Goal: Task Accomplishment & Management: Manage account settings

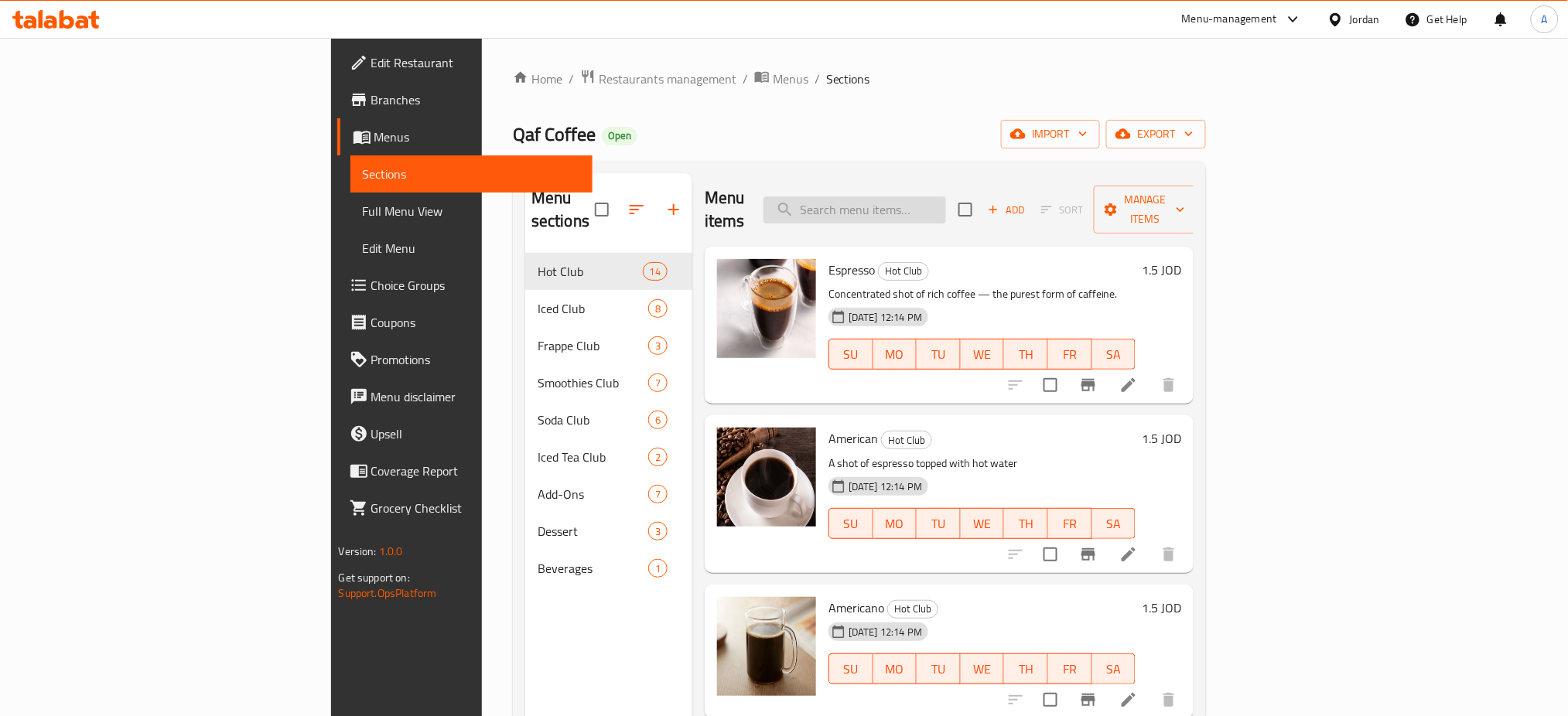
click at [946, 202] on input "search" at bounding box center [854, 209] width 183 height 27
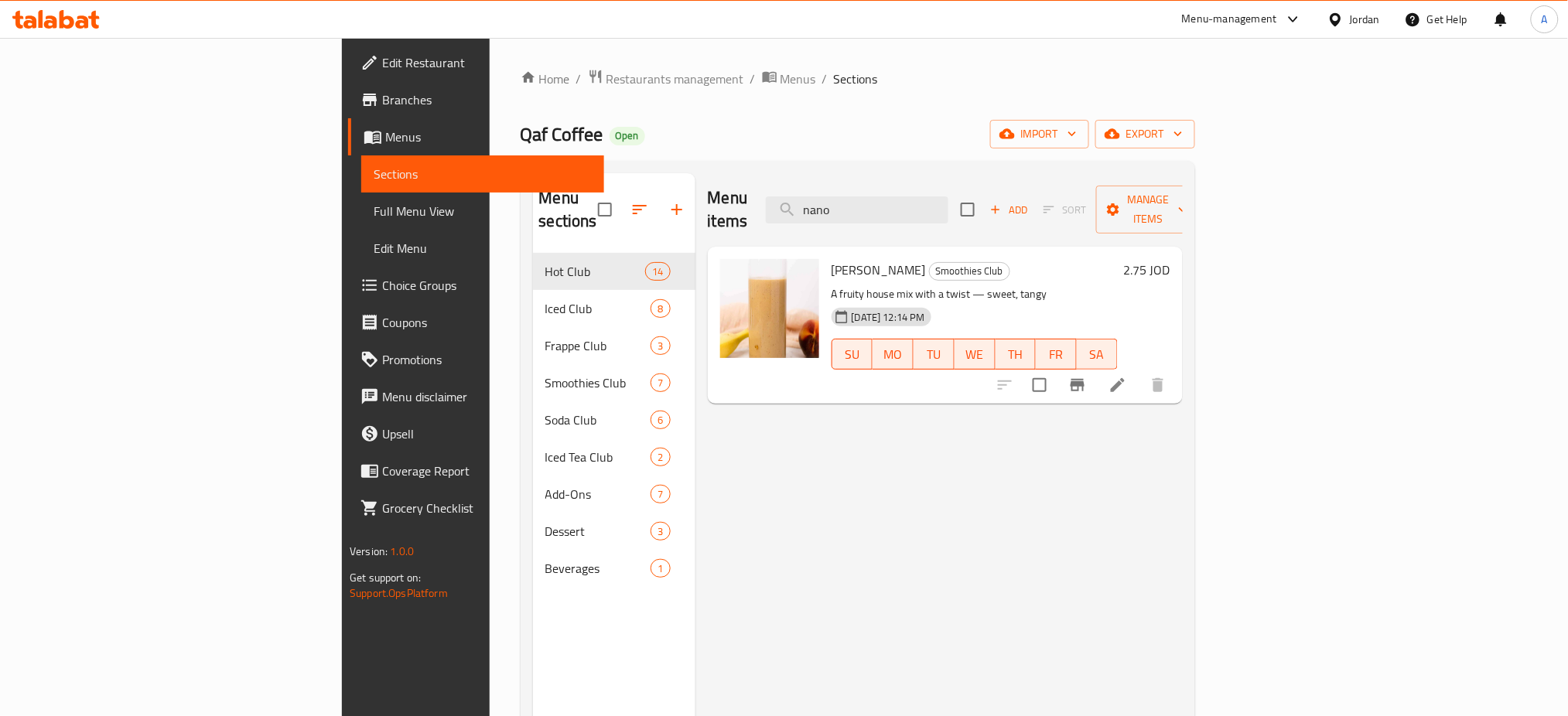
type input "nano"
click at [1125, 378] on icon at bounding box center [1118, 384] width 14 height 14
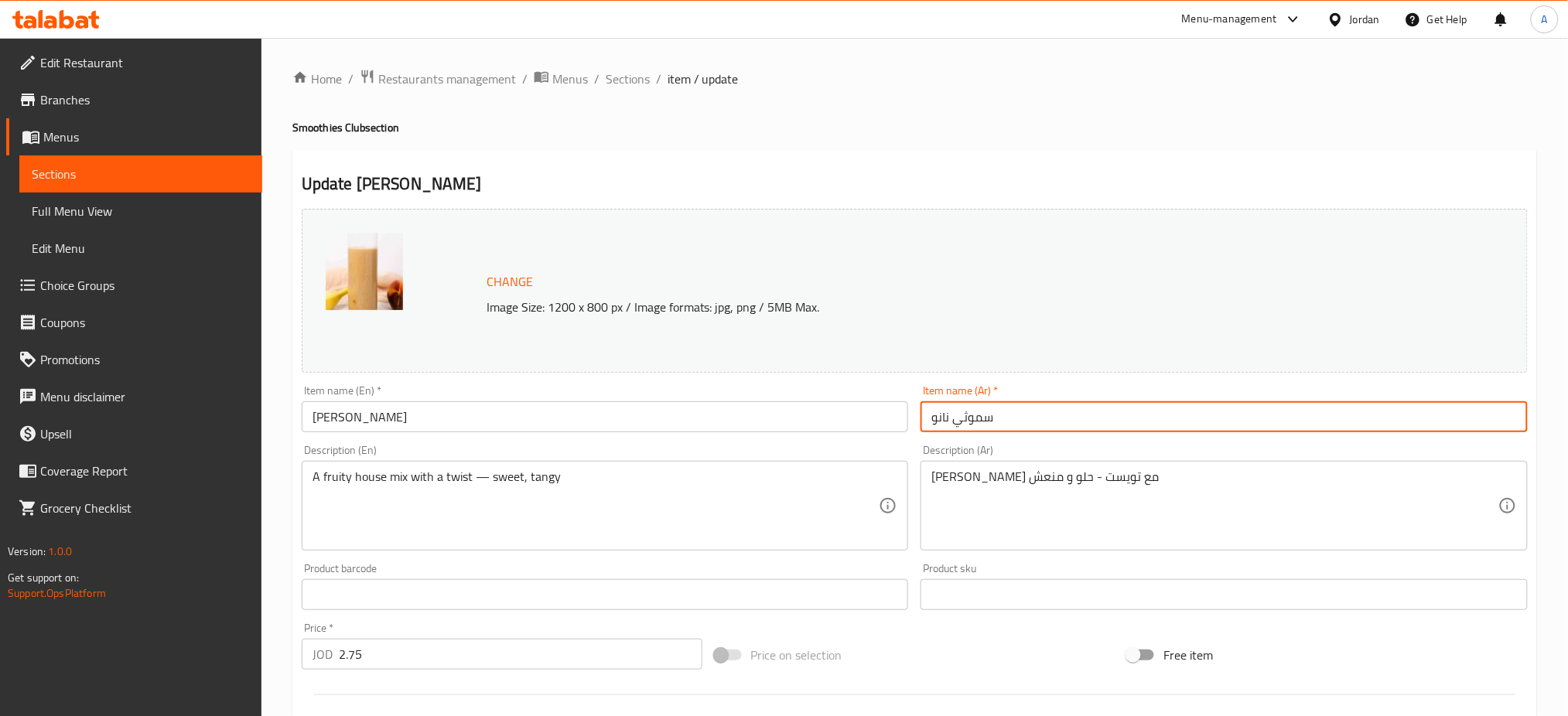
drag, startPoint x: 946, startPoint y: 420, endPoint x: 909, endPoint y: 420, distance: 37.0
click at [909, 420] on div "Change Image Size: 1200 x 800 px / Image formats: jpg, png / 5MB Max. Item name…" at bounding box center [915, 547] width 1239 height 689
click at [955, 416] on input "سموثي نانو" at bounding box center [1224, 416] width 607 height 31
drag, startPoint x: 946, startPoint y: 420, endPoint x: 897, endPoint y: 420, distance: 49.0
click at [897, 420] on div "Change Image Size: 1200 x 800 px / Image formats: jpg, png / 5MB Max. Item name…" at bounding box center [915, 547] width 1239 height 689
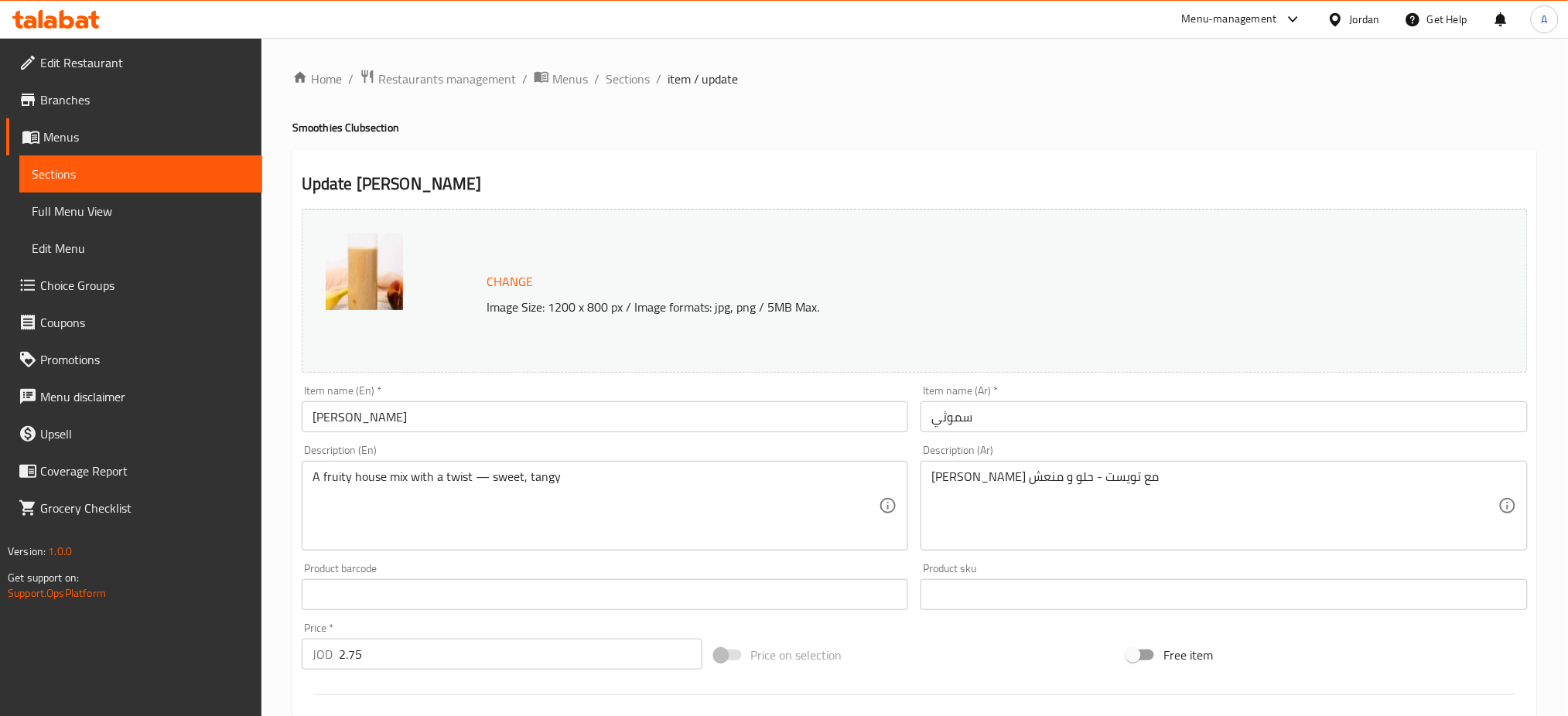
click at [1010, 424] on input "سموثي" at bounding box center [1224, 416] width 607 height 31
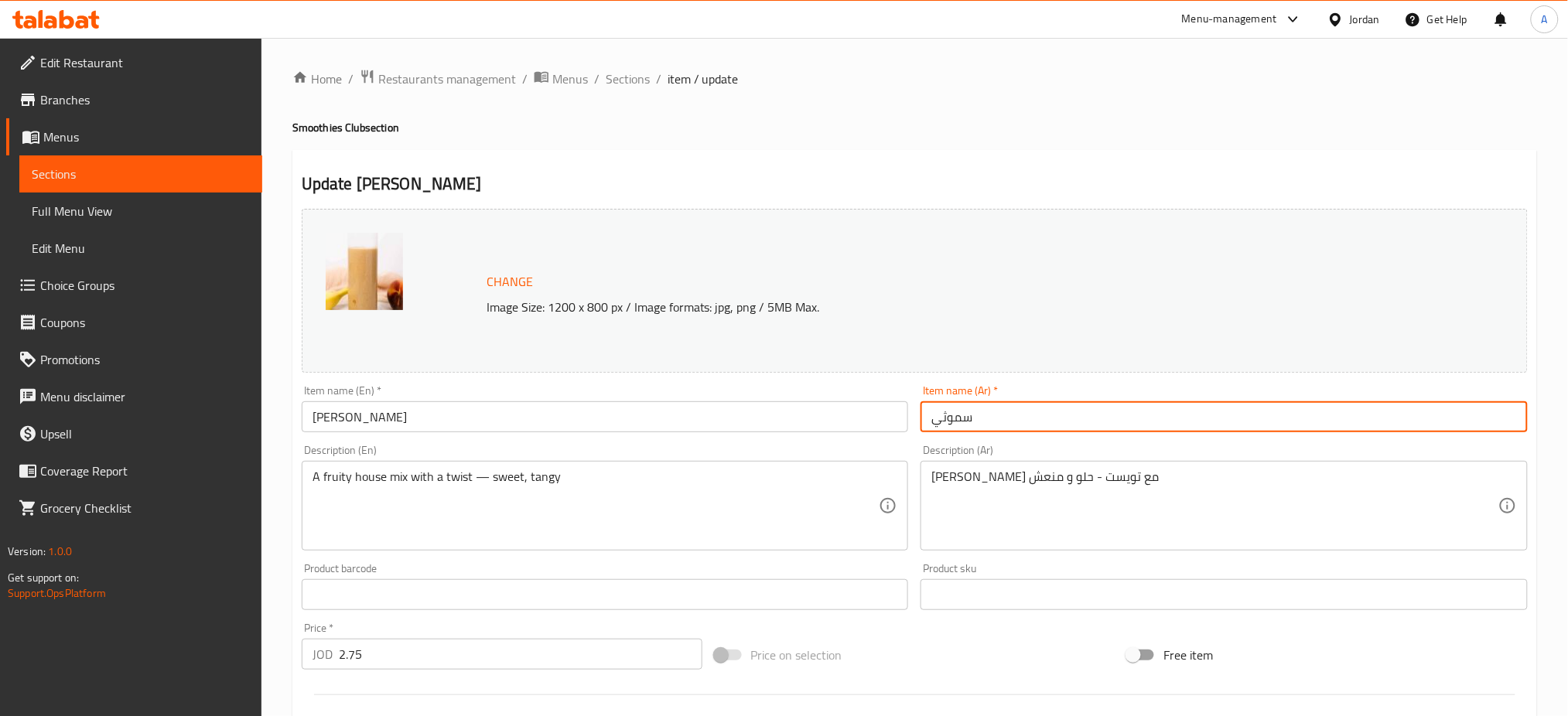
click at [935, 421] on input "سموثي" at bounding box center [1224, 416] width 607 height 31
click at [987, 409] on input "سموثي" at bounding box center [1224, 416] width 607 height 31
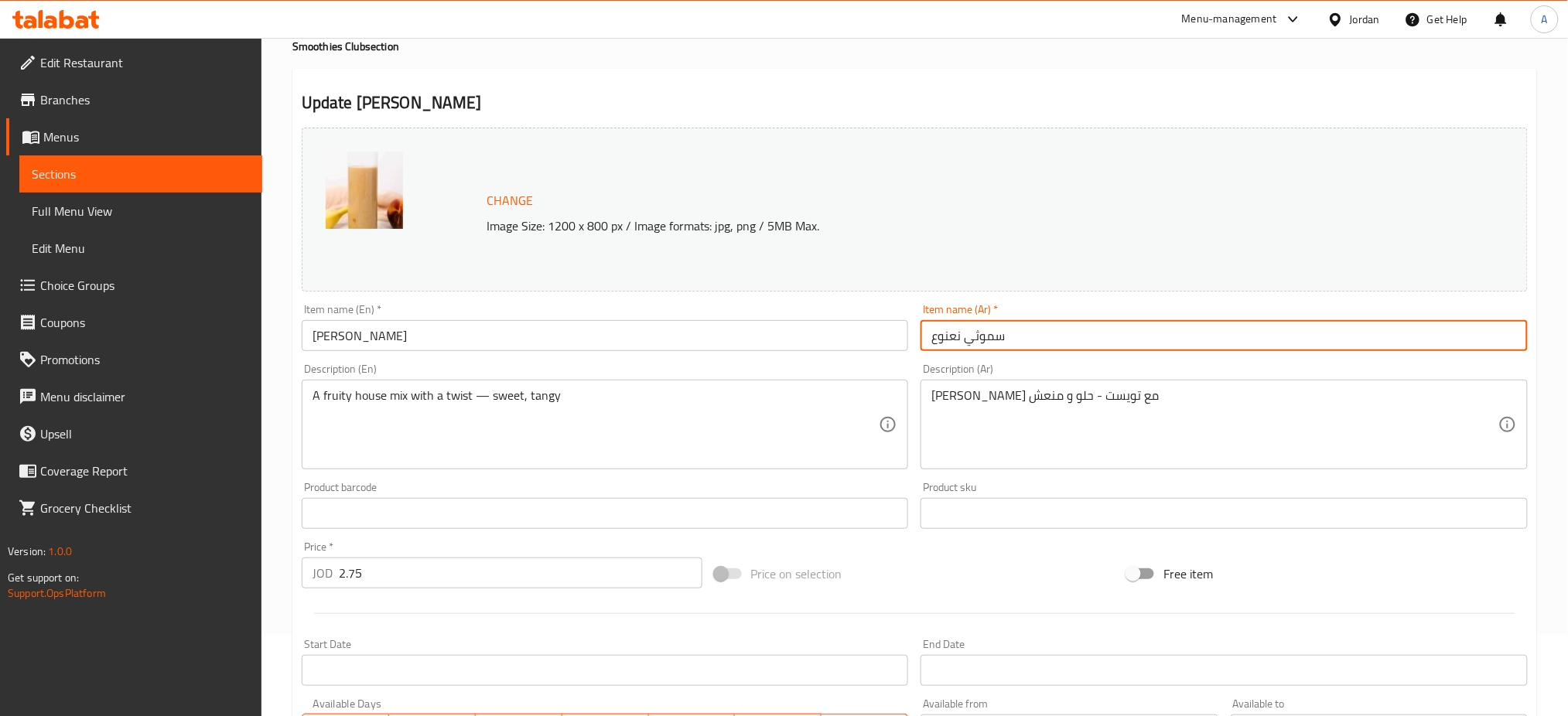
scroll to position [206, 0]
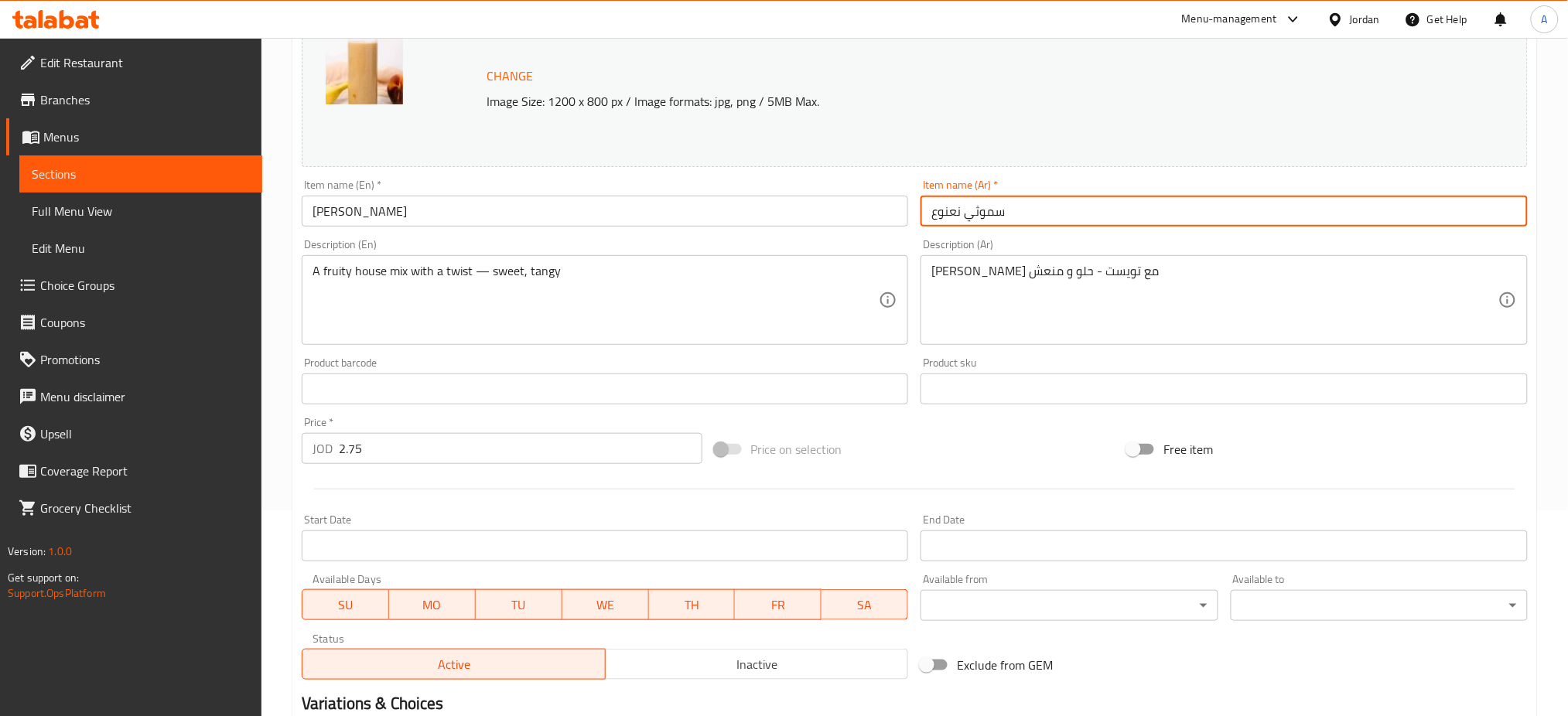
type input "سموثي نعنوع"
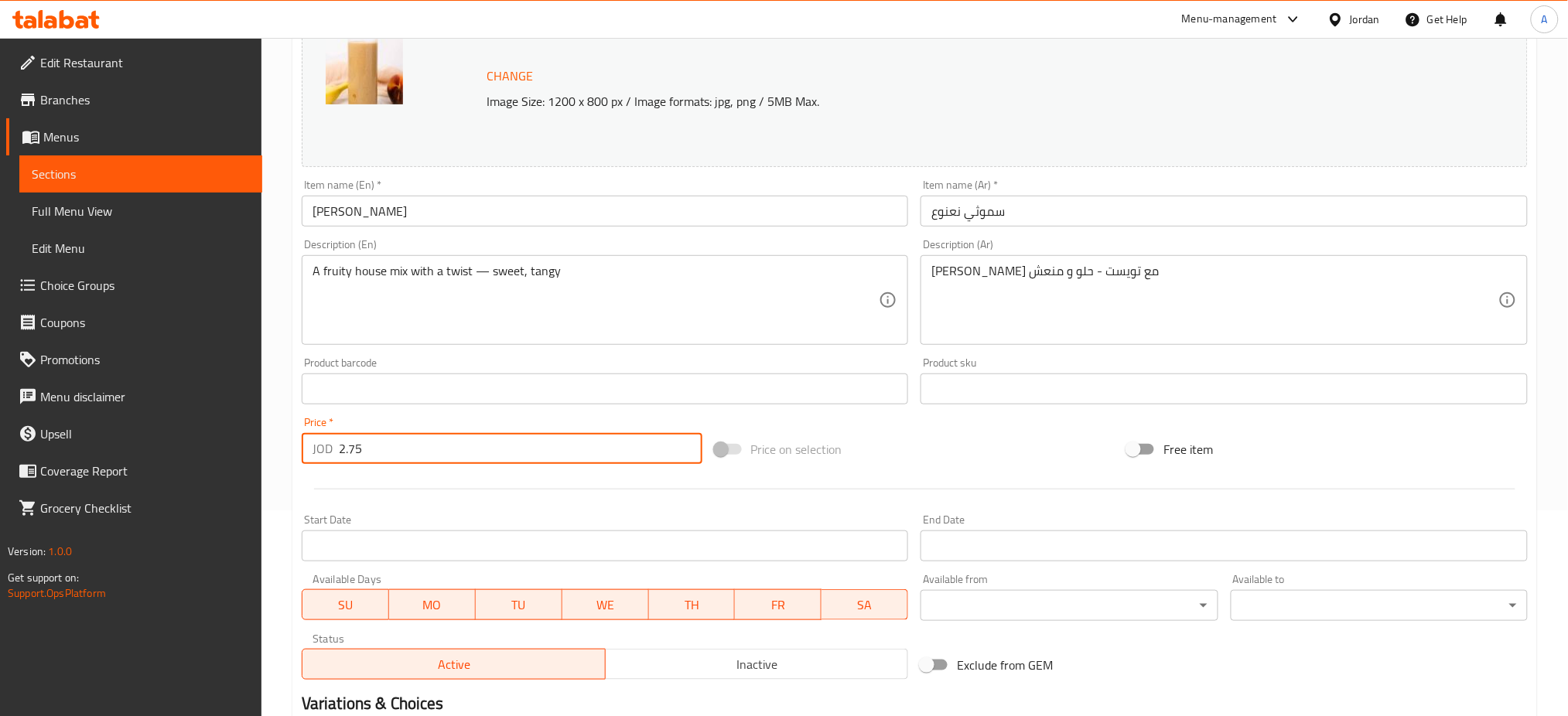
drag, startPoint x: 447, startPoint y: 451, endPoint x: 181, endPoint y: 461, distance: 266.2
click at [181, 461] on div "Edit Restaurant Branches Menus Sections Full Menu View Edit Menu Choice Groups …" at bounding box center [784, 371] width 1568 height 1077
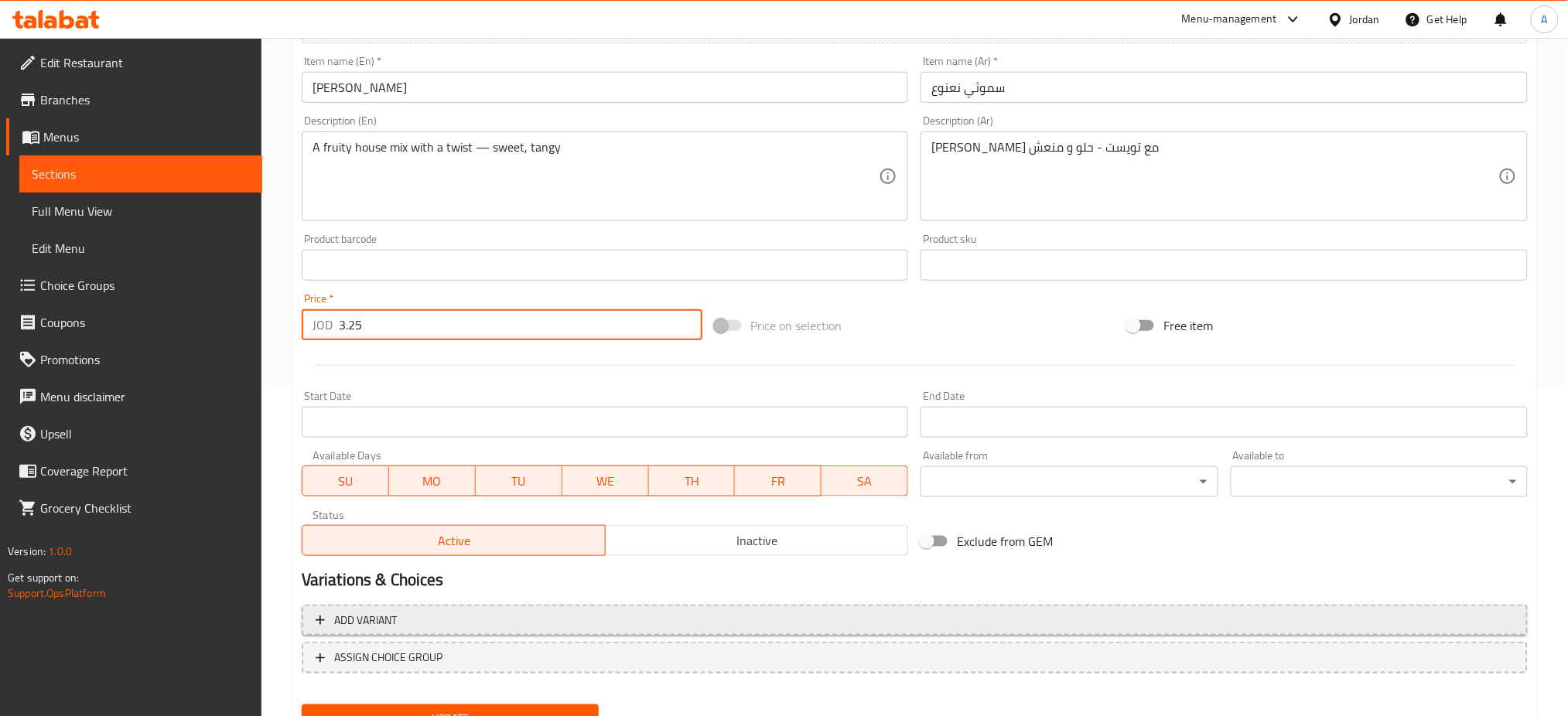
scroll to position [396, 0]
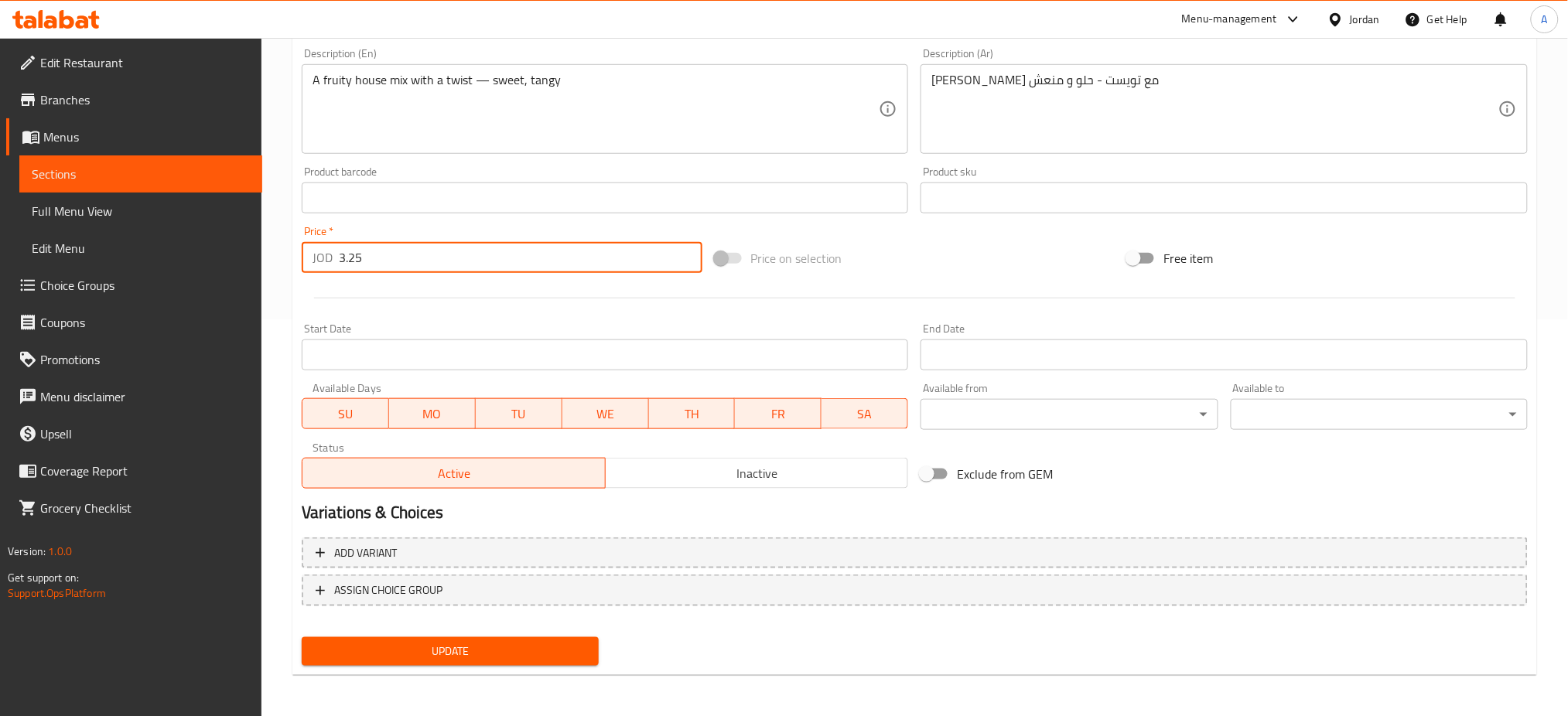
type input "3.25"
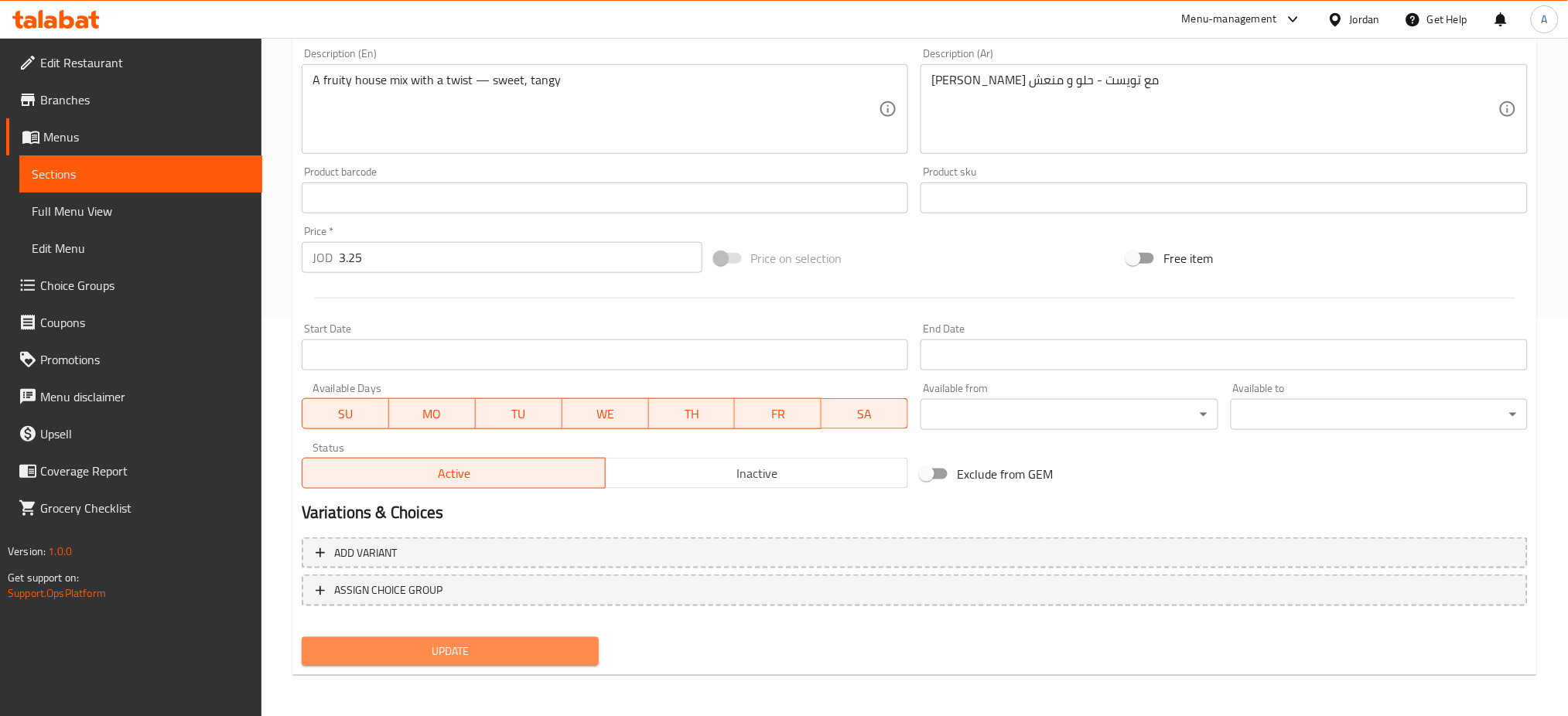
click at [398, 637] on button "Update" at bounding box center [450, 651] width 297 height 29
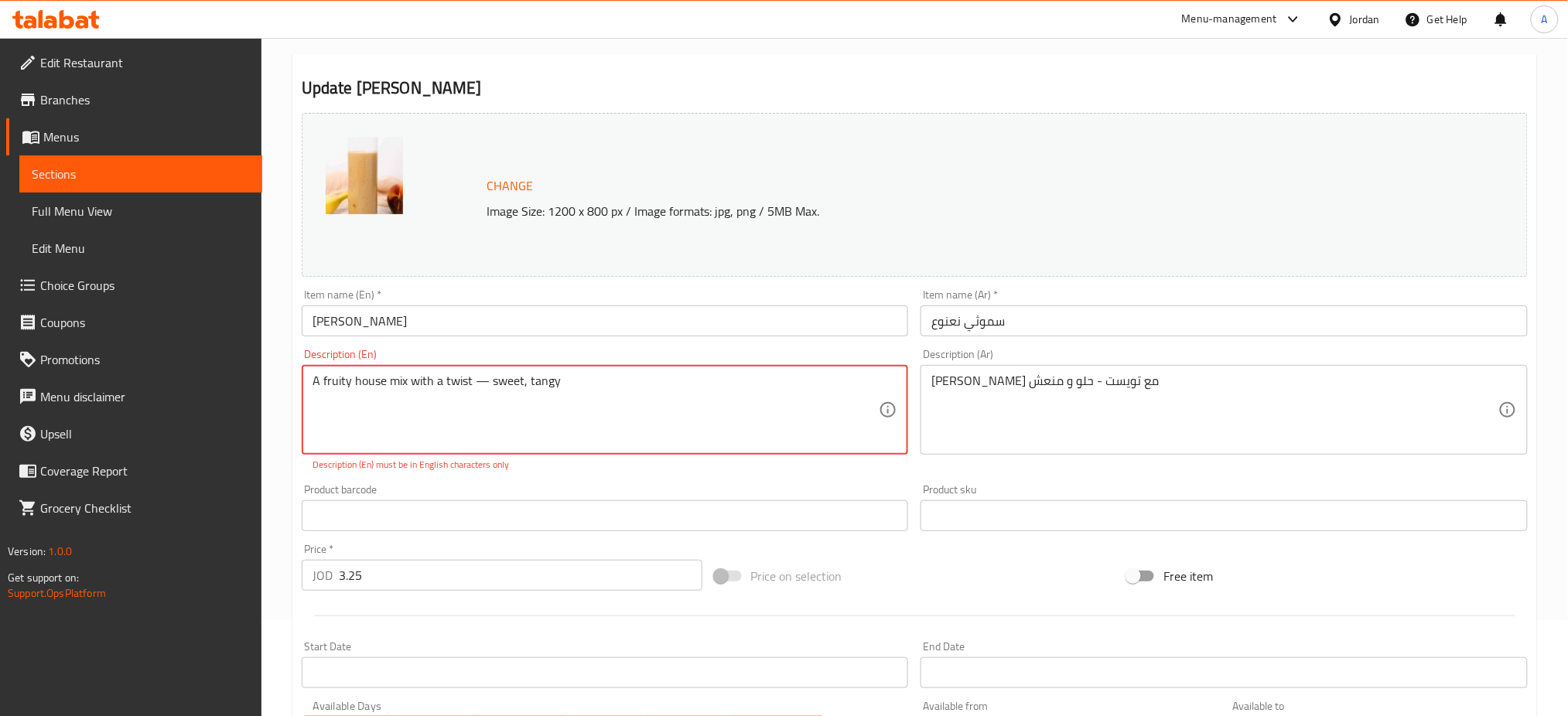
scroll to position [87, 0]
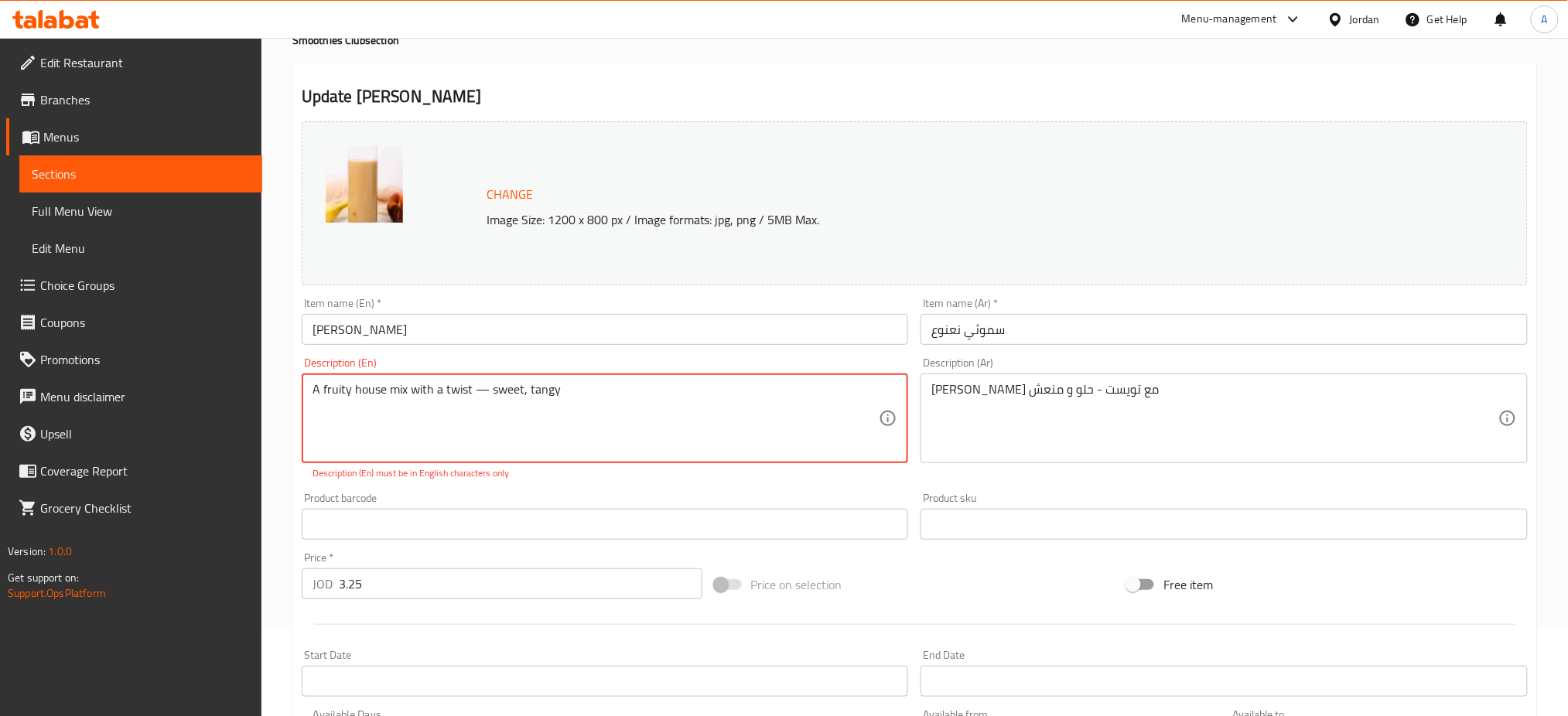
drag, startPoint x: 490, startPoint y: 391, endPoint x: 476, endPoint y: 391, distance: 14.0
click at [476, 391] on textarea "A fruity house mix with a twist — sweet, tangy" at bounding box center [596, 418] width 567 height 73
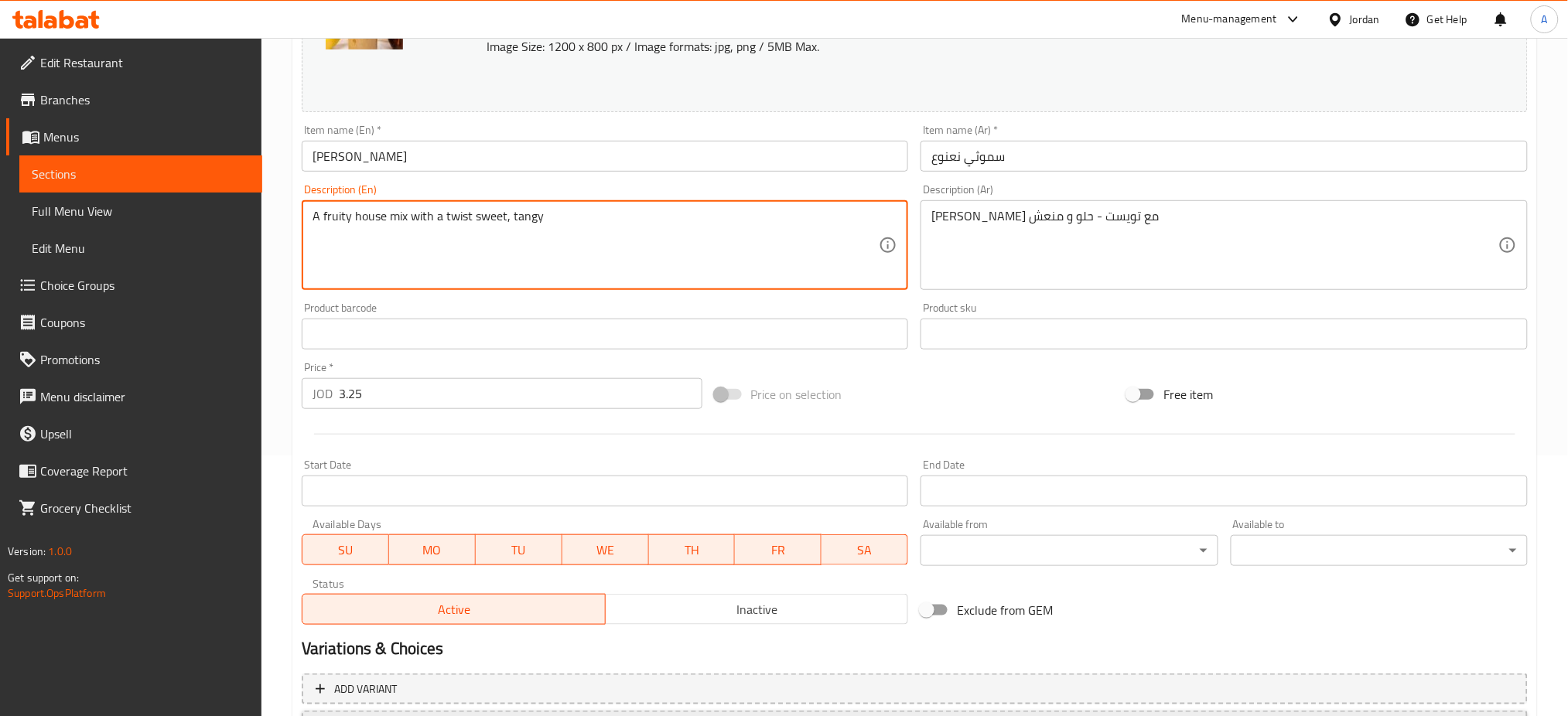
scroll to position [396, 0]
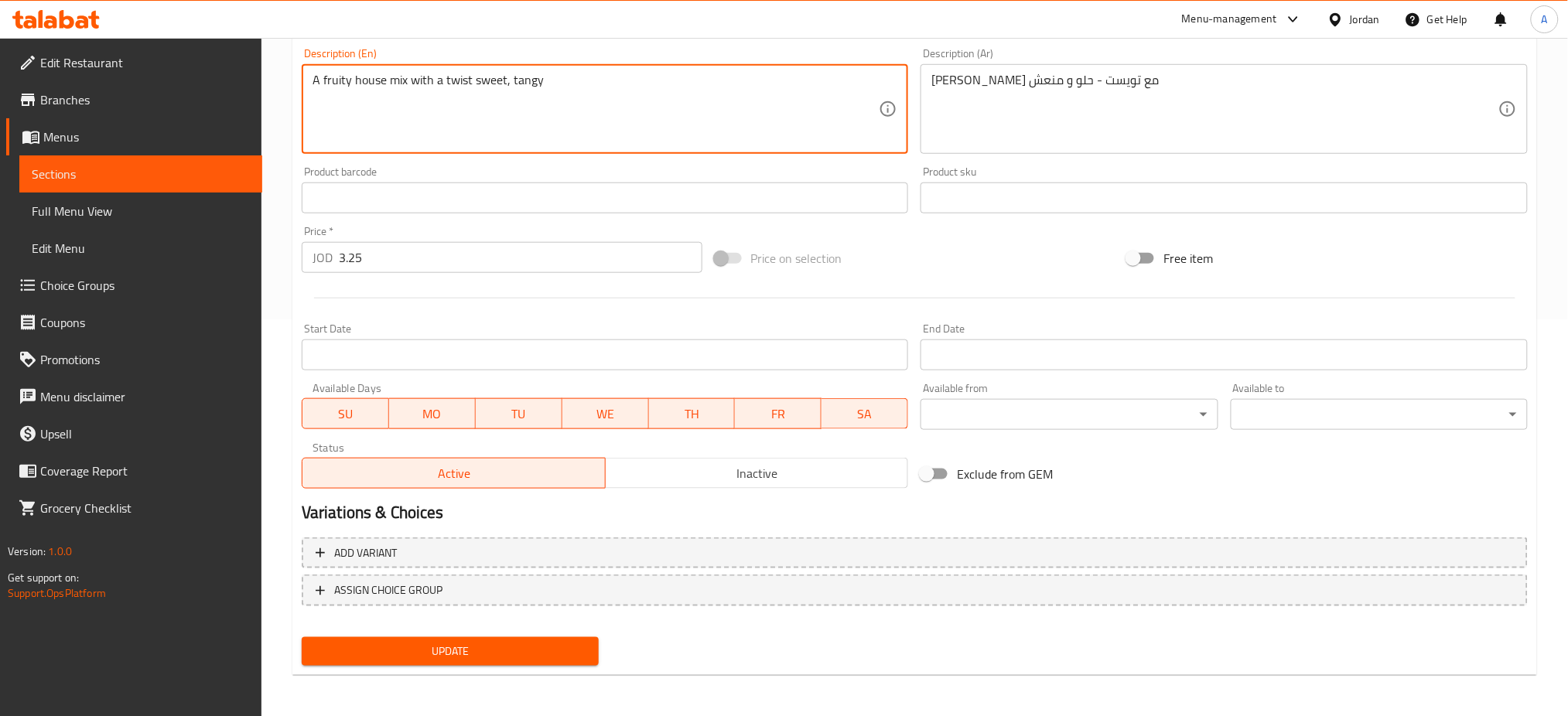
type textarea "A fruity house mix with a twist sweet, tangy"
click at [438, 627] on div "Add variant ASSIGN CHOICE GROUP" at bounding box center [915, 582] width 1239 height 101
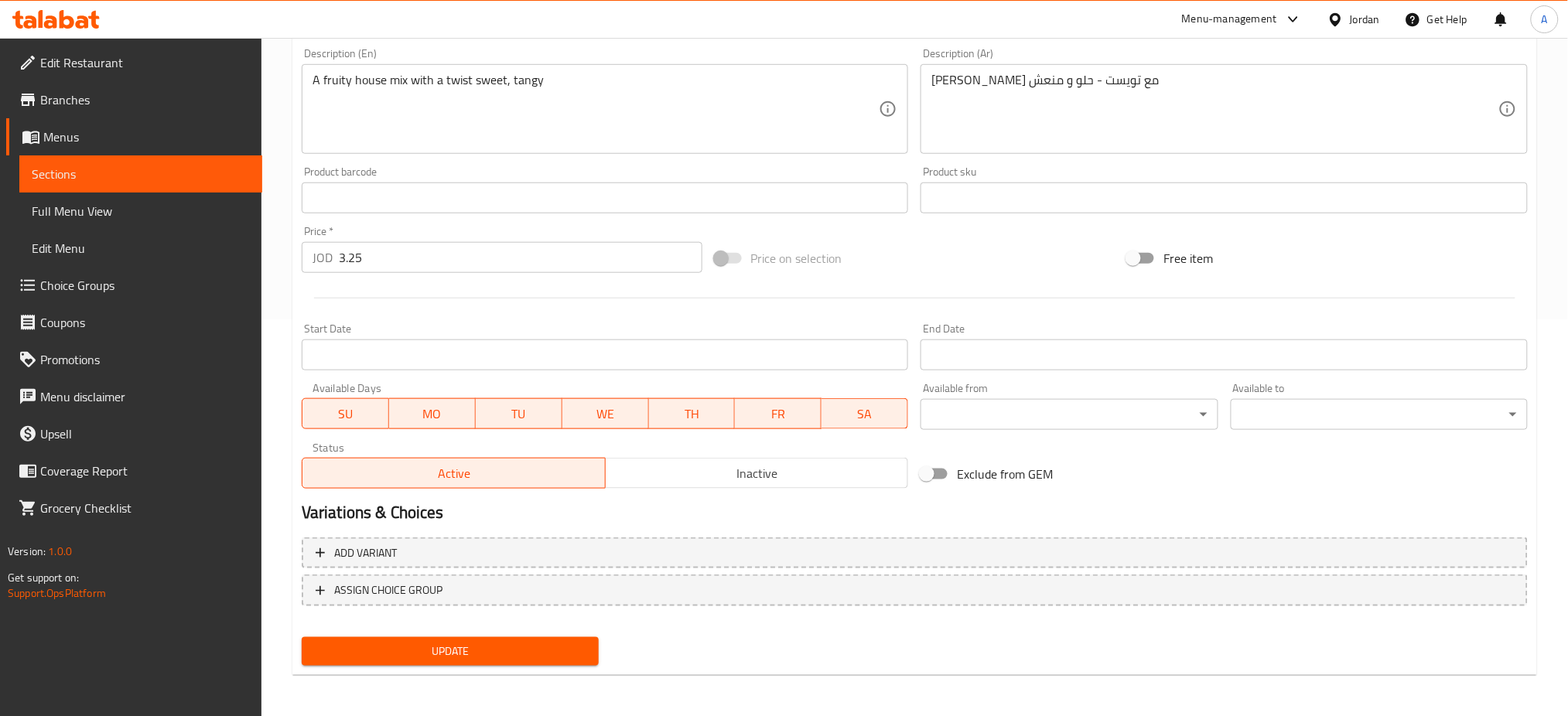
click at [432, 643] on span "Update" at bounding box center [450, 651] width 272 height 19
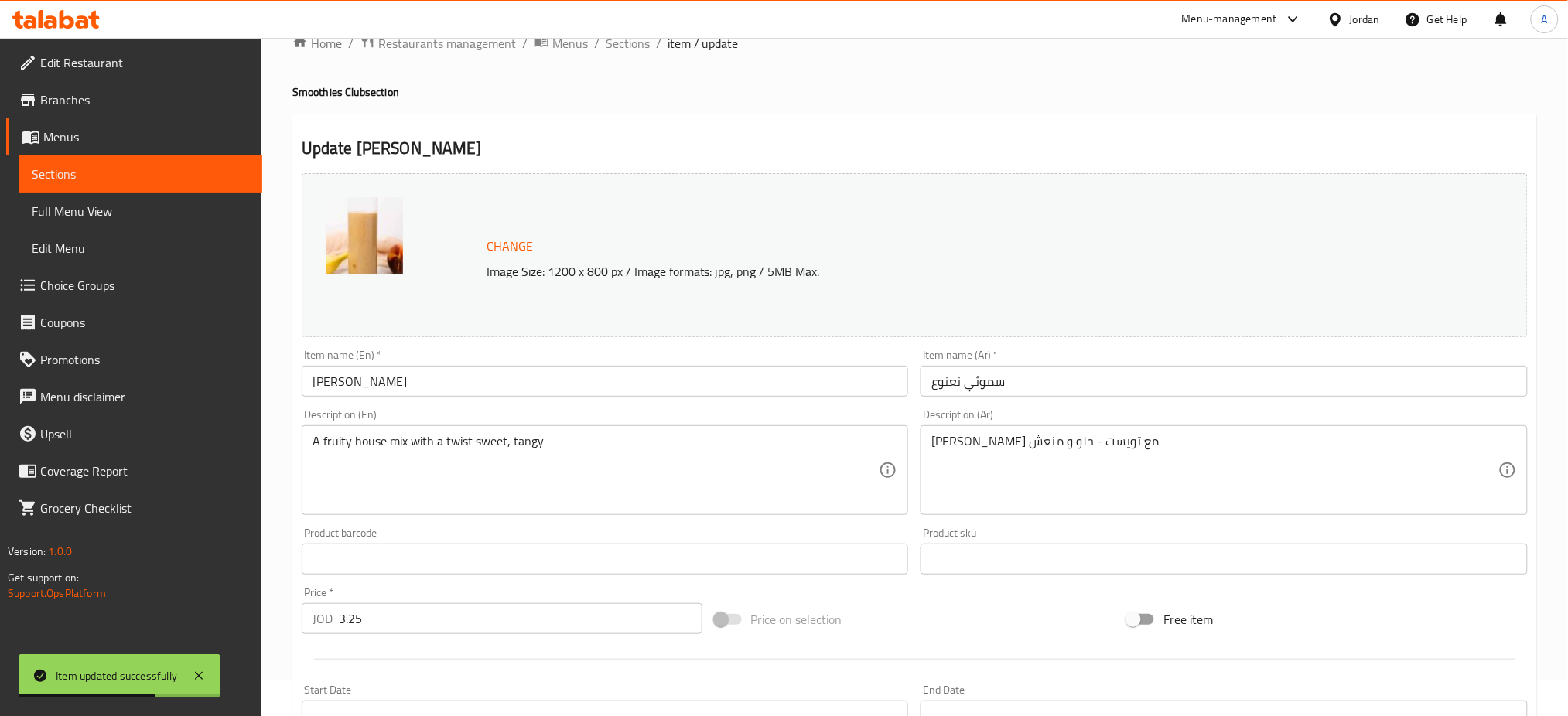
scroll to position [0, 0]
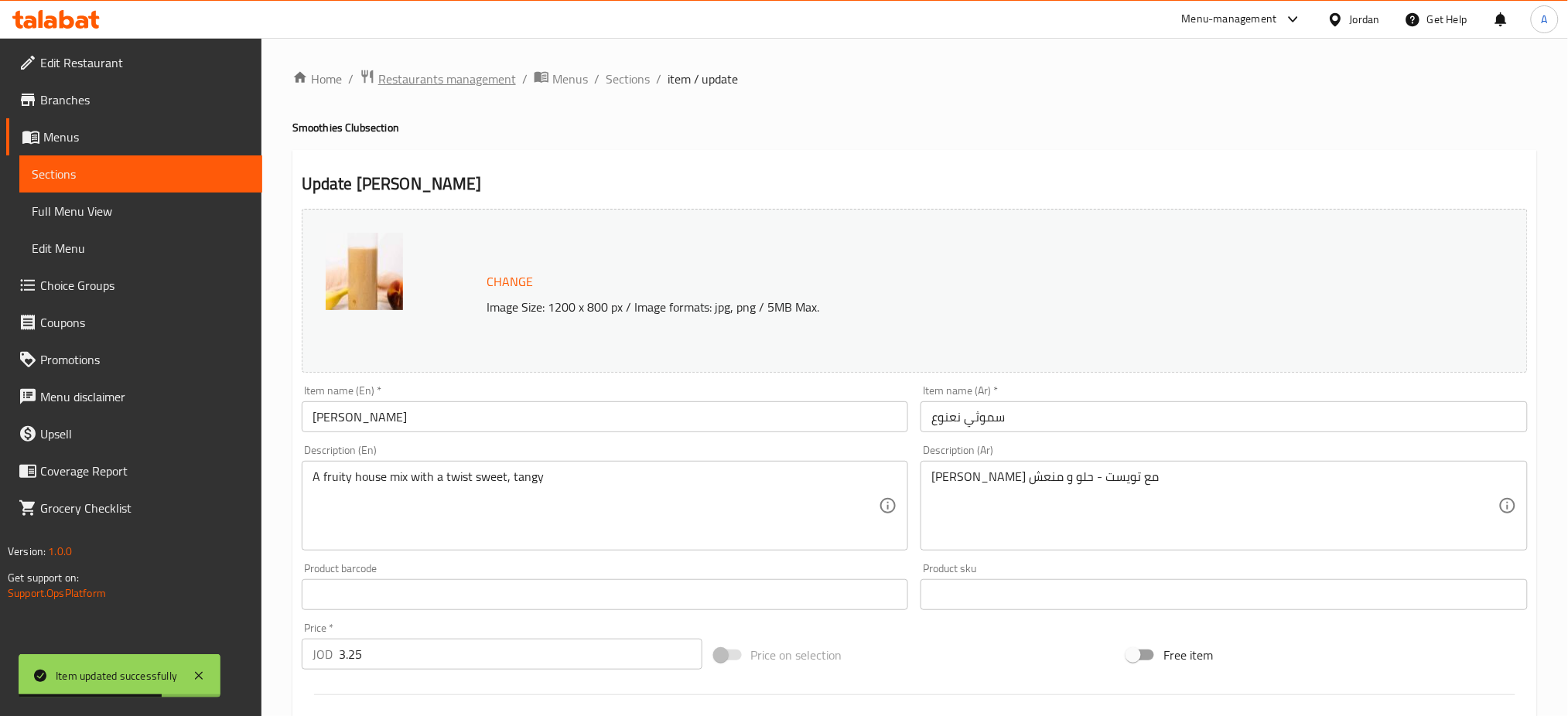
click at [502, 85] on span "Restaurants management" at bounding box center [447, 79] width 138 height 19
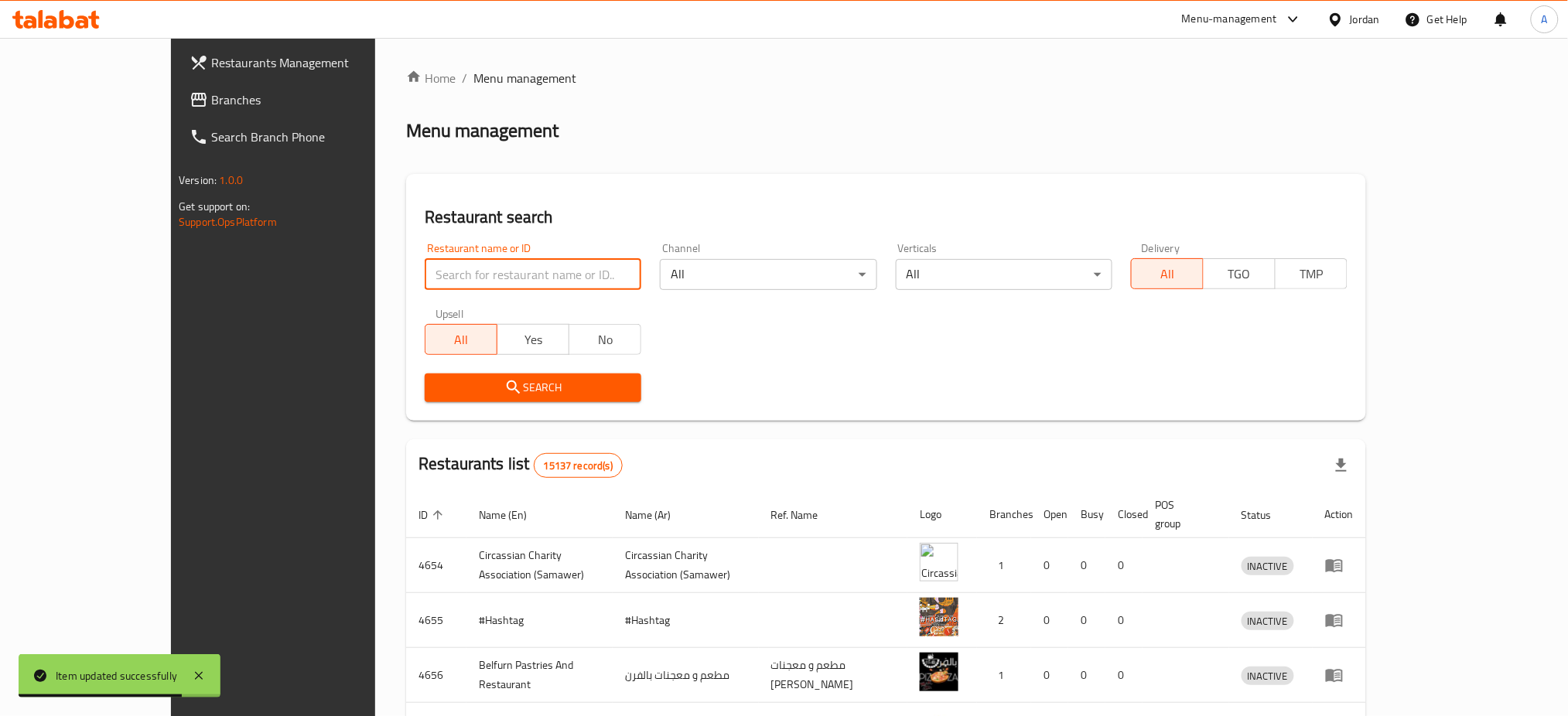
click at [523, 279] on input "search" at bounding box center [533, 274] width 217 height 31
type input "ي"
type input "ش"
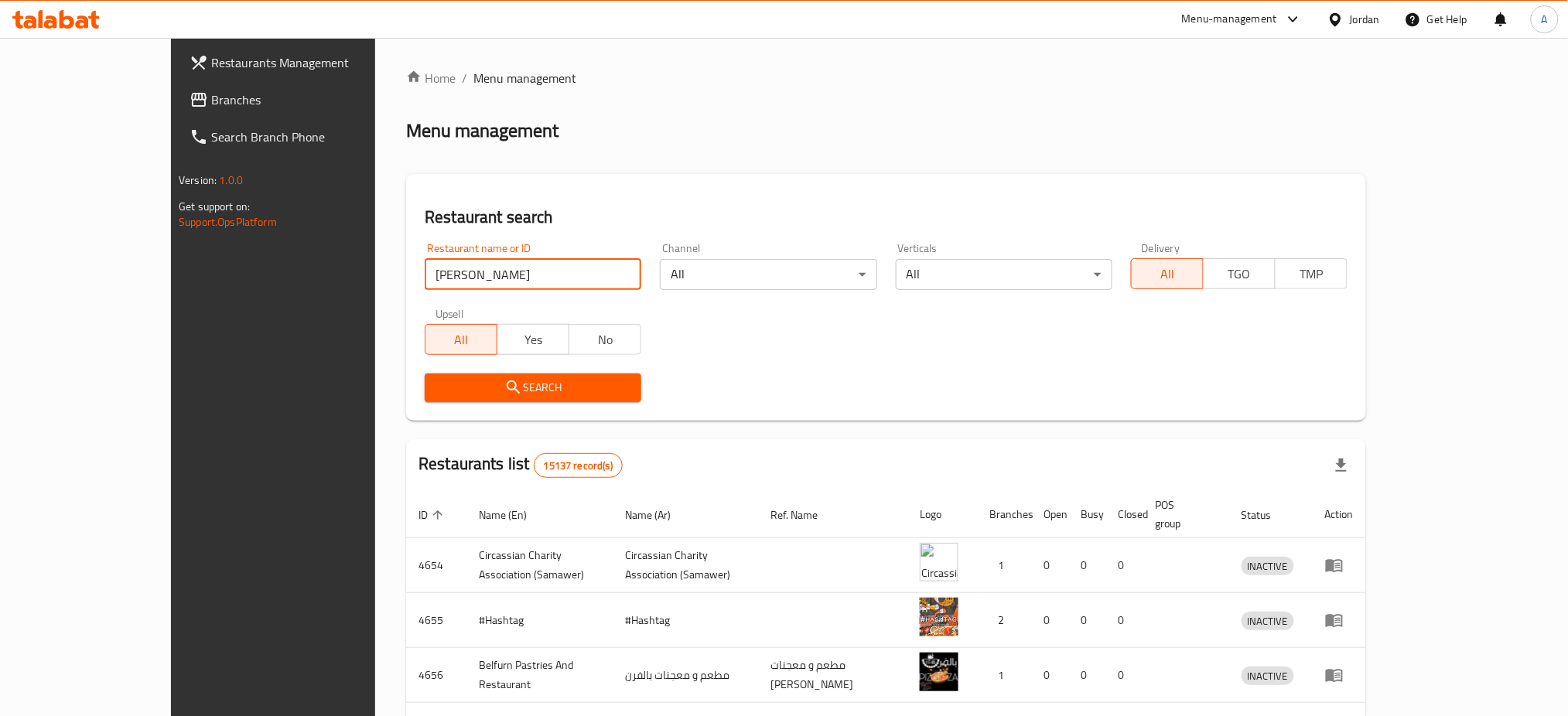
click button "Search" at bounding box center [533, 387] width 217 height 29
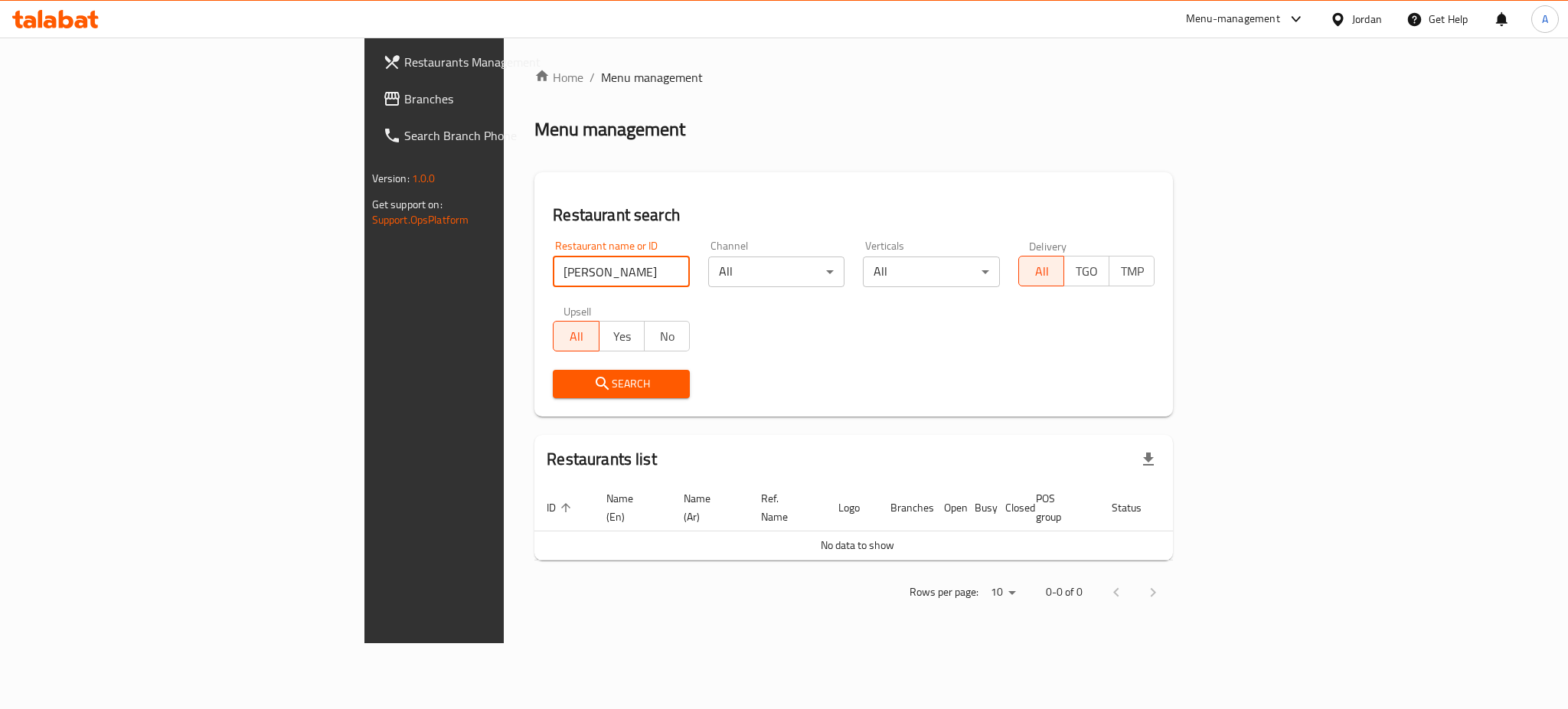
click button "Search" at bounding box center [621, 383] width 137 height 28
type input "a"
type input "waffle"
click button "Search" at bounding box center [621, 383] width 137 height 28
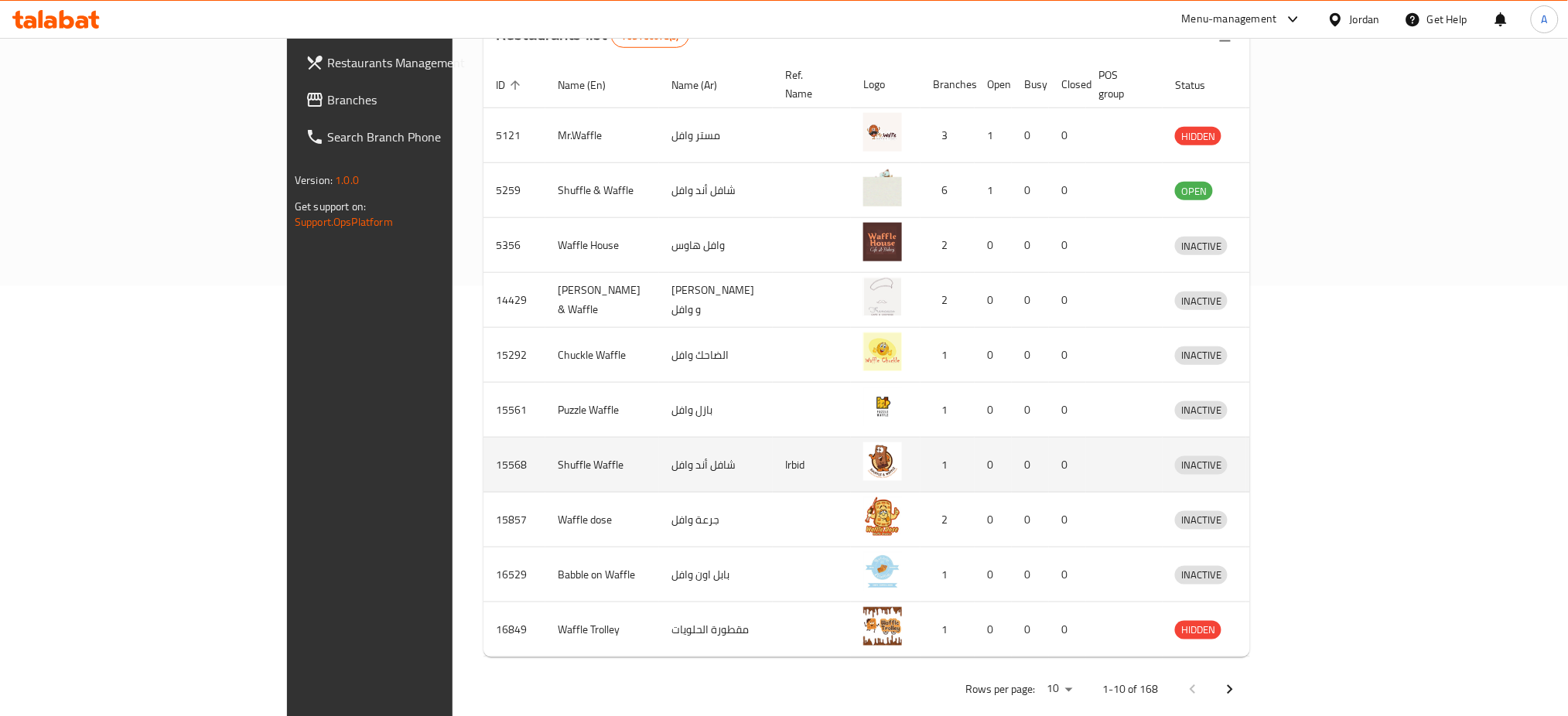
scroll to position [437, 0]
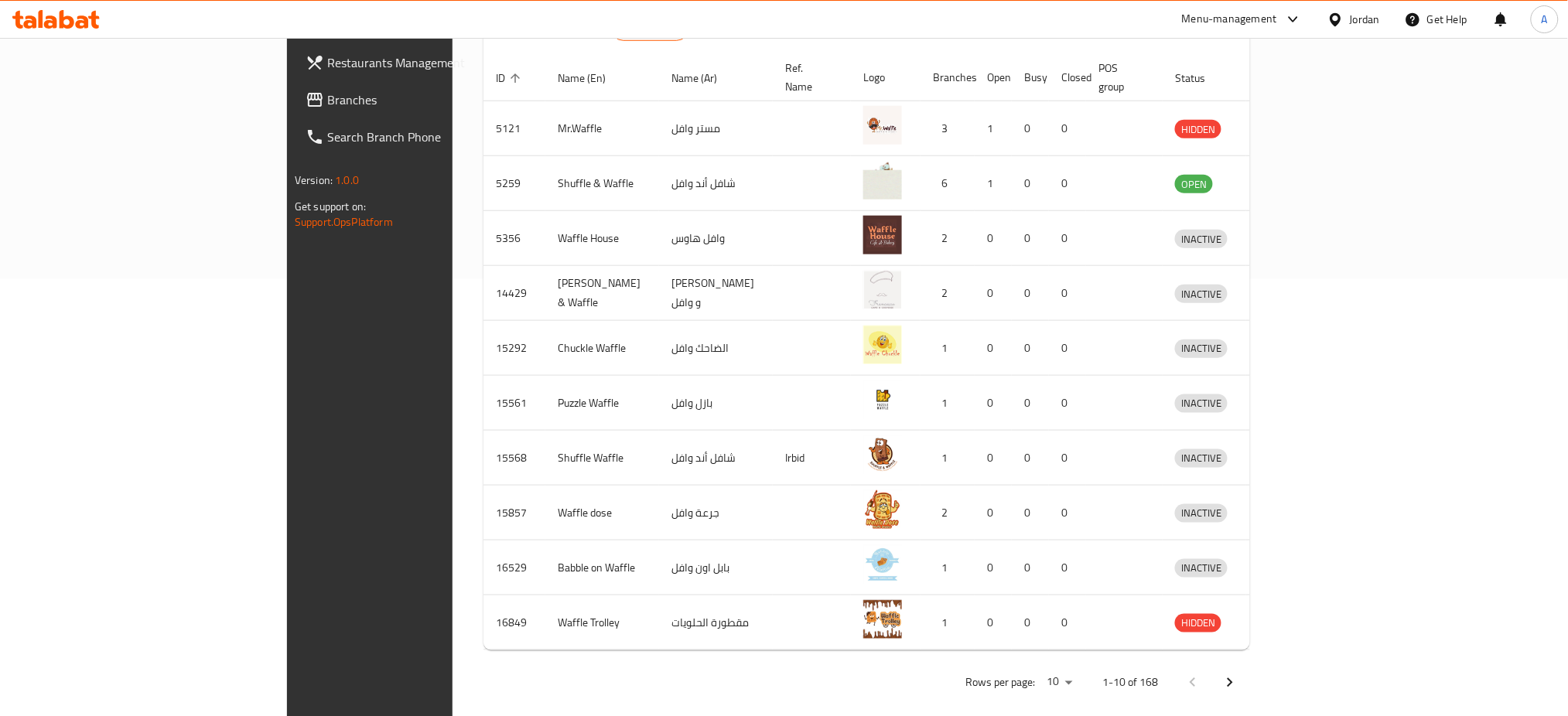
click at [1239, 673] on icon "Next page" at bounding box center [1230, 683] width 19 height 19
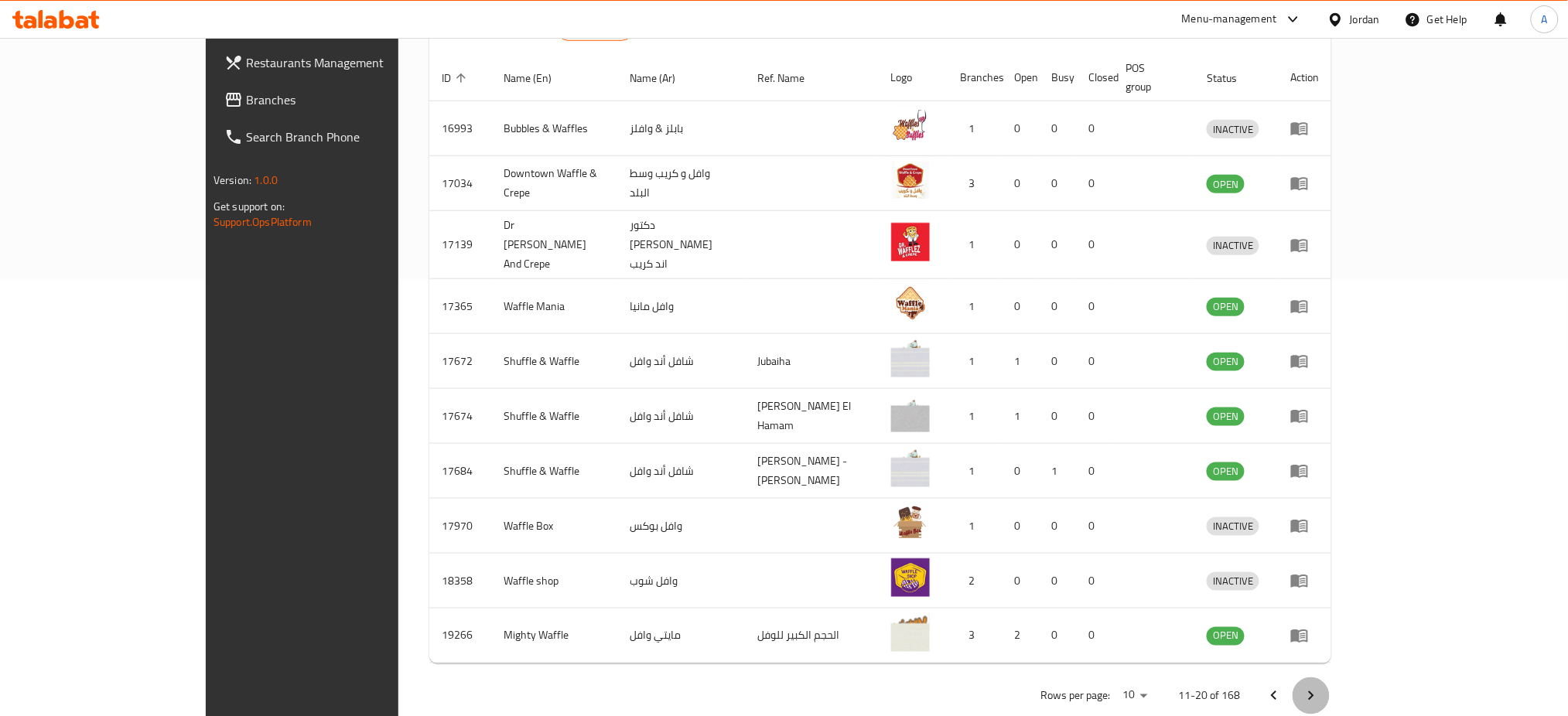
click at [1321, 686] on icon "Next page" at bounding box center [1311, 696] width 19 height 19
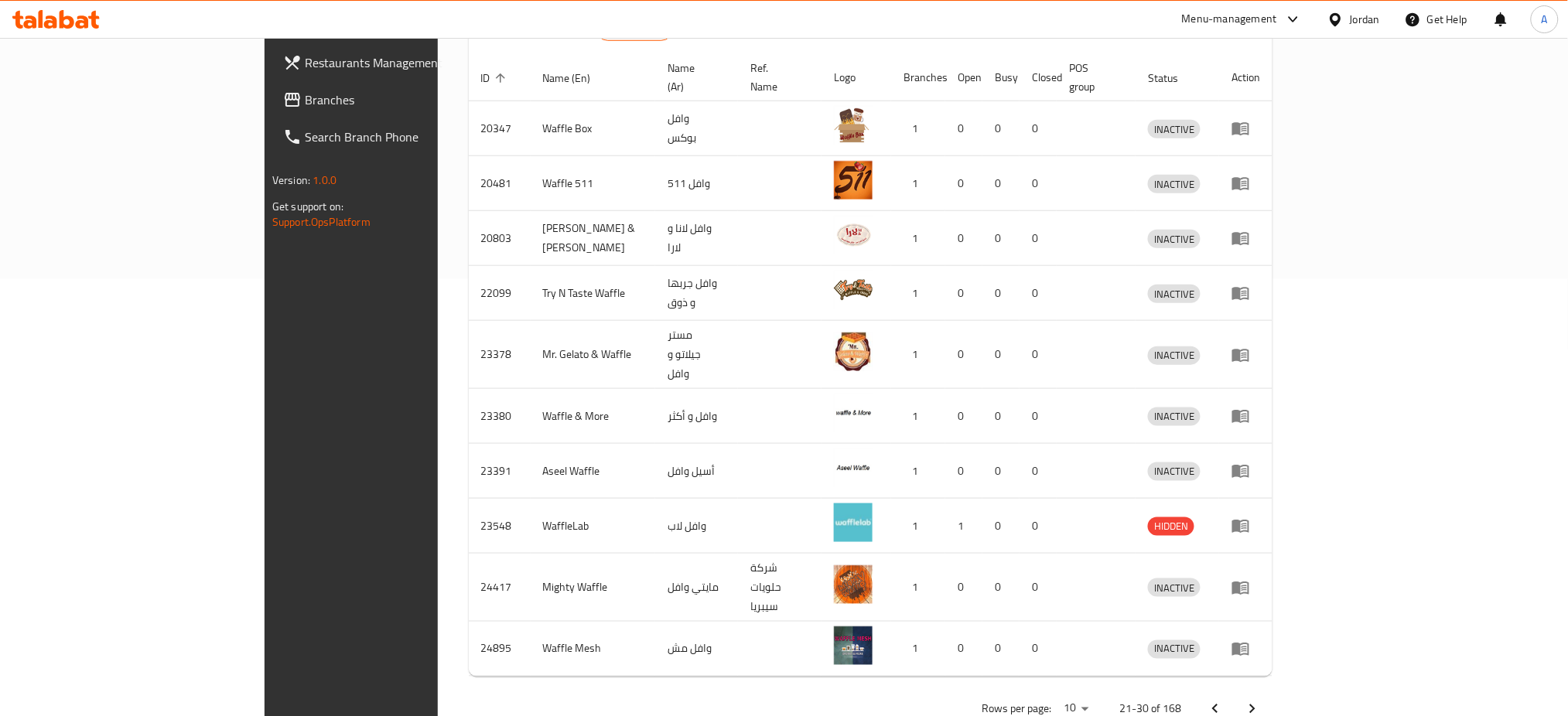
click at [1262, 700] on icon "Next page" at bounding box center [1253, 710] width 19 height 19
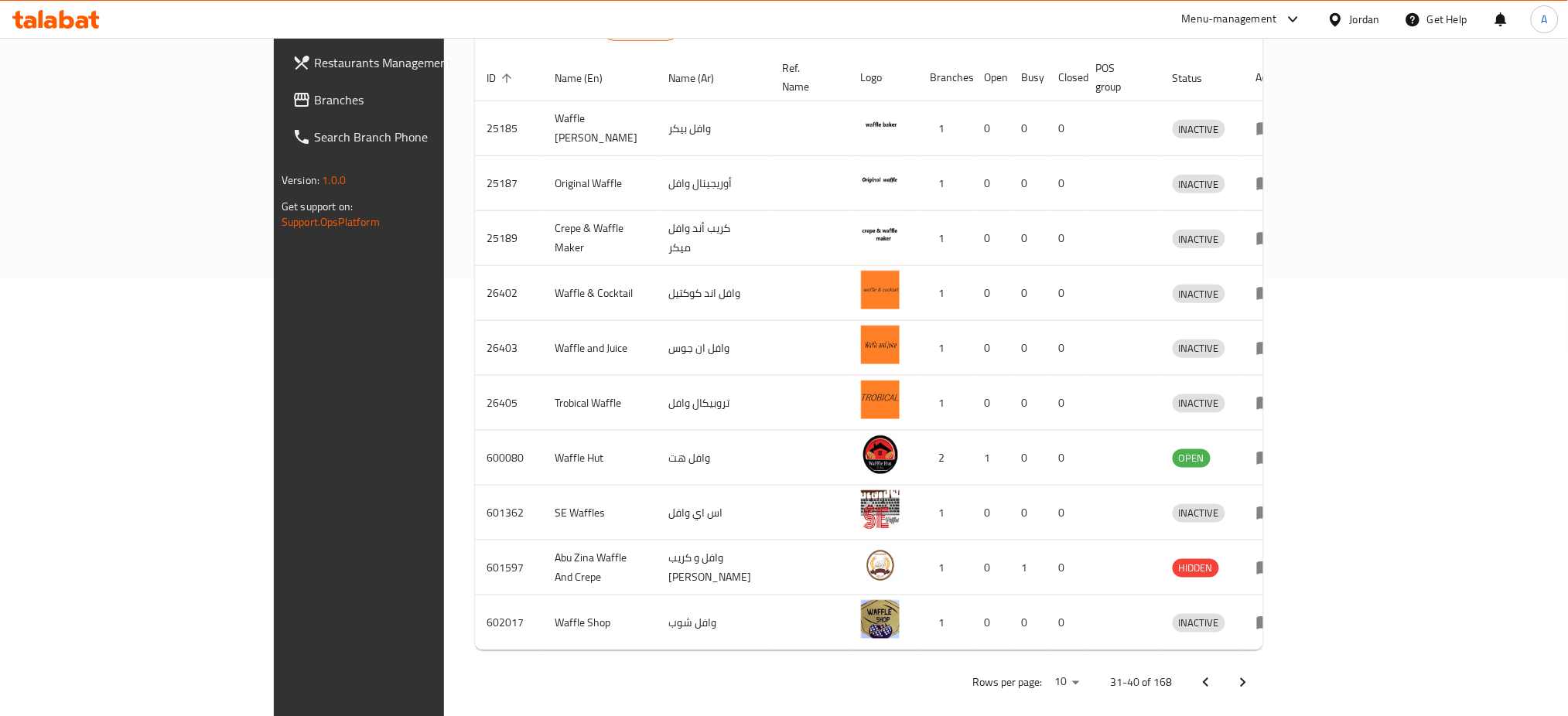
click at [1253, 673] on icon "Next page" at bounding box center [1244, 683] width 19 height 19
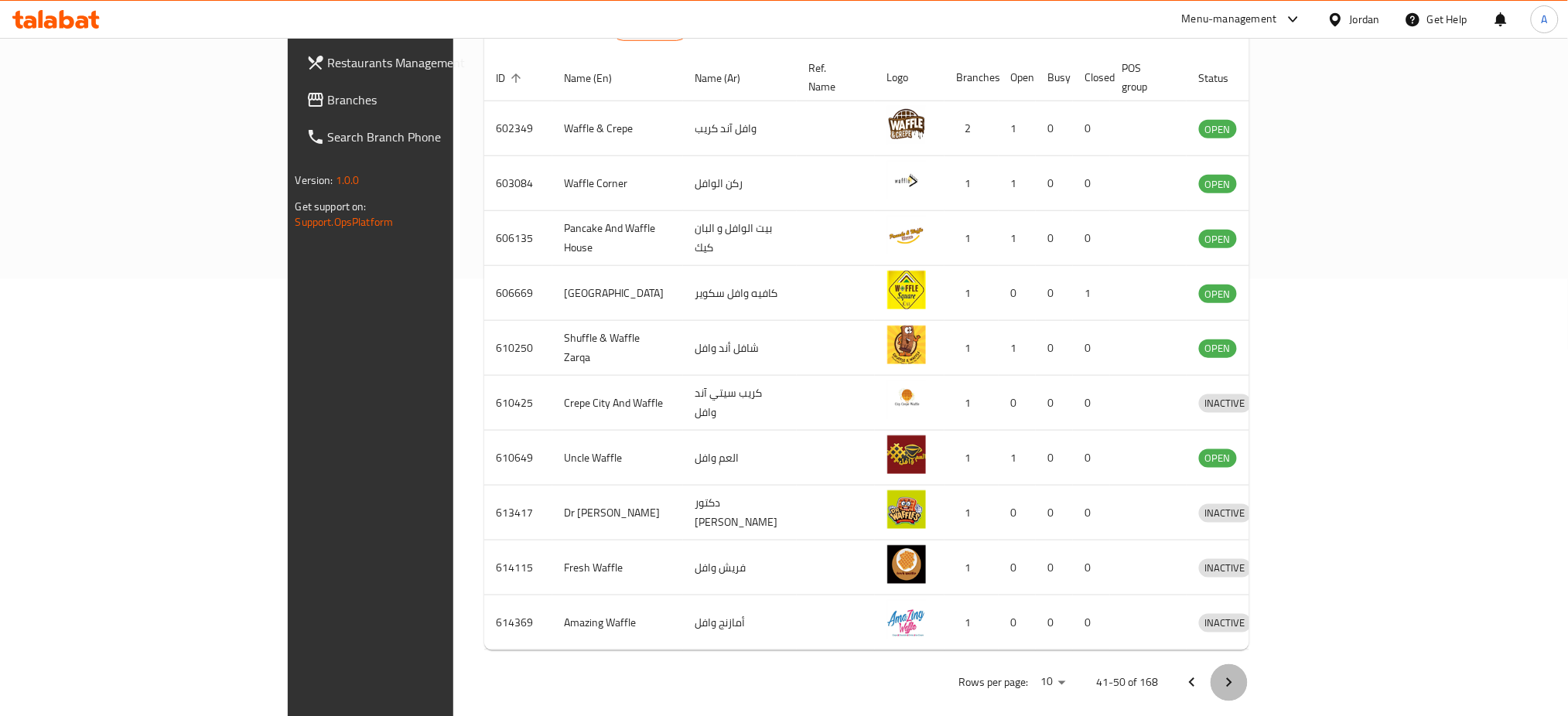
click at [1248, 664] on button "Next page" at bounding box center [1230, 683] width 37 height 37
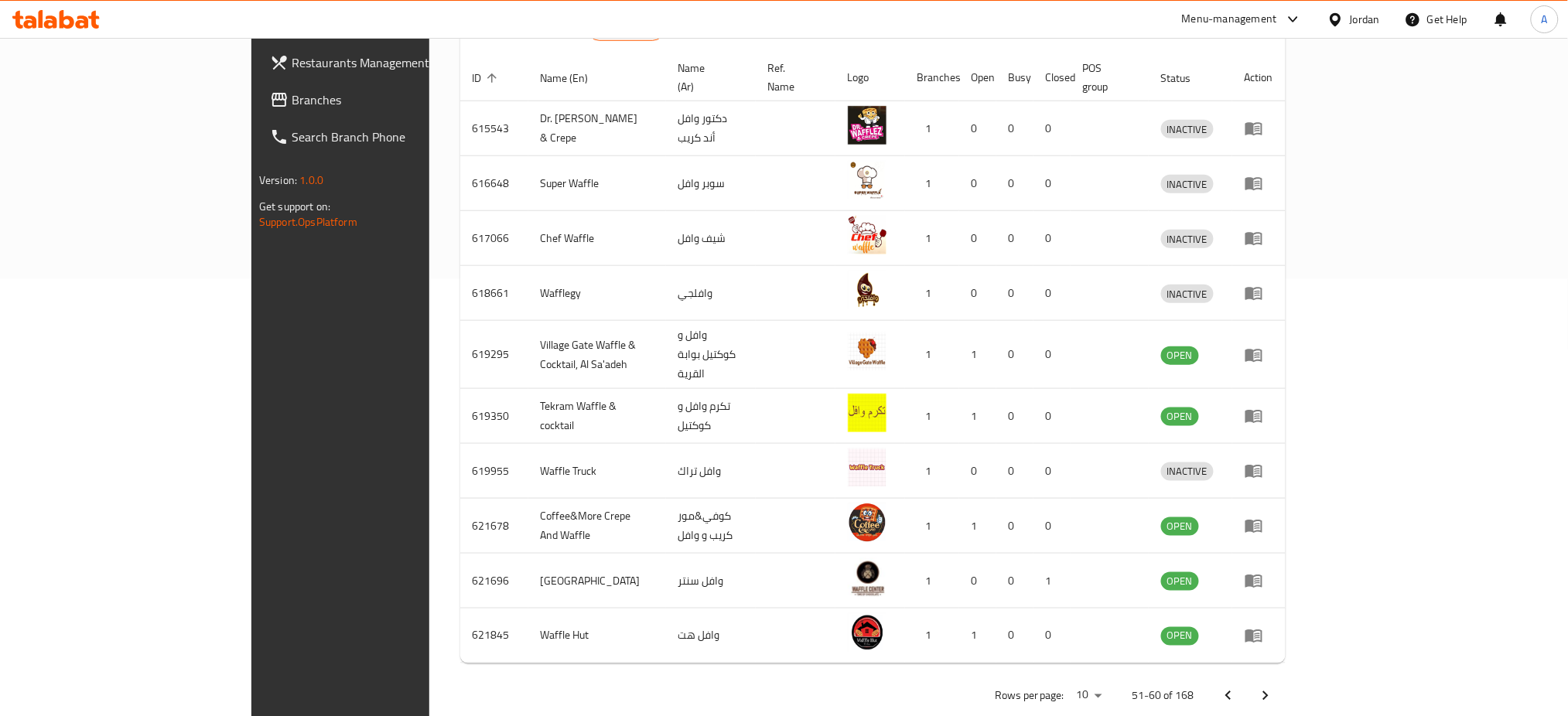
click at [1284, 677] on button "Next page" at bounding box center [1266, 696] width 37 height 37
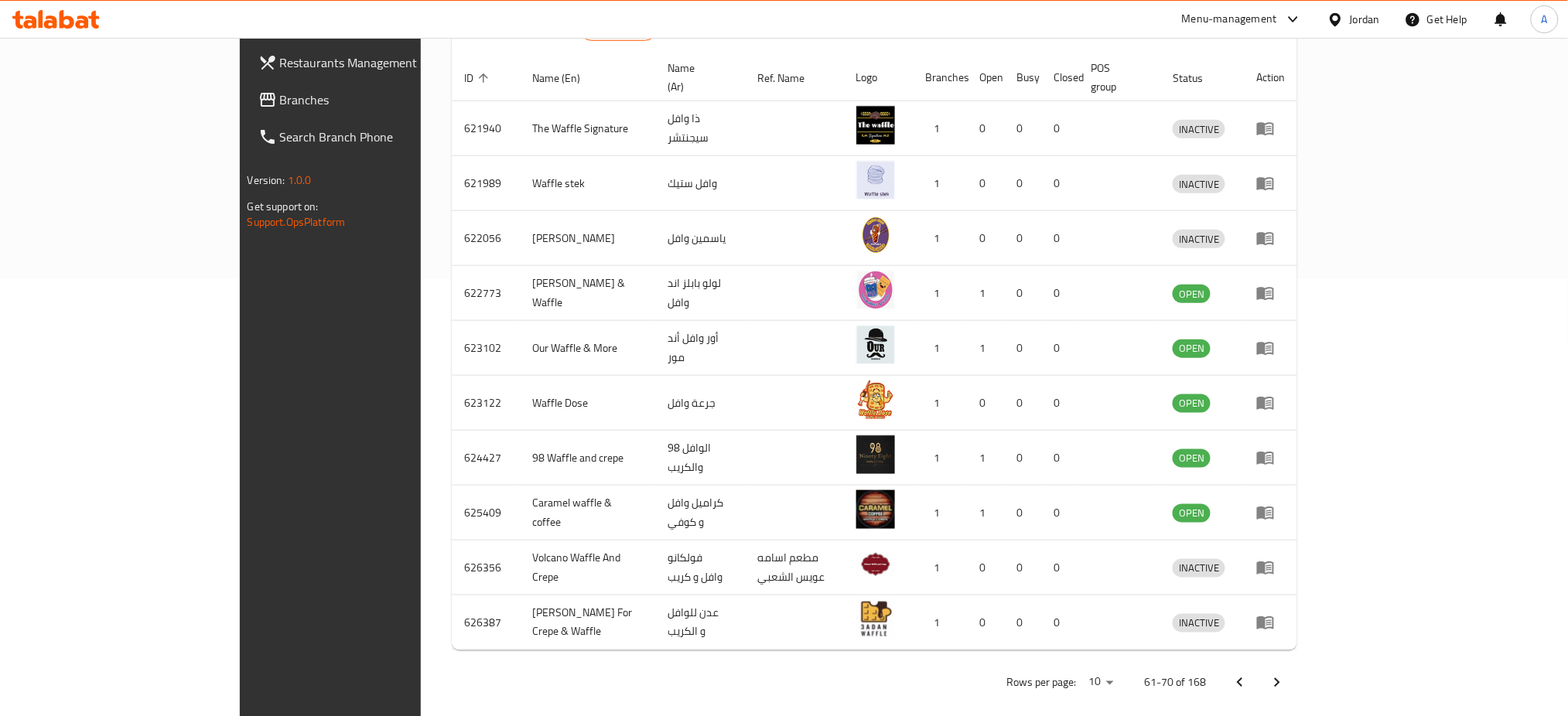
click at [1296, 664] on button "Next page" at bounding box center [1277, 683] width 37 height 37
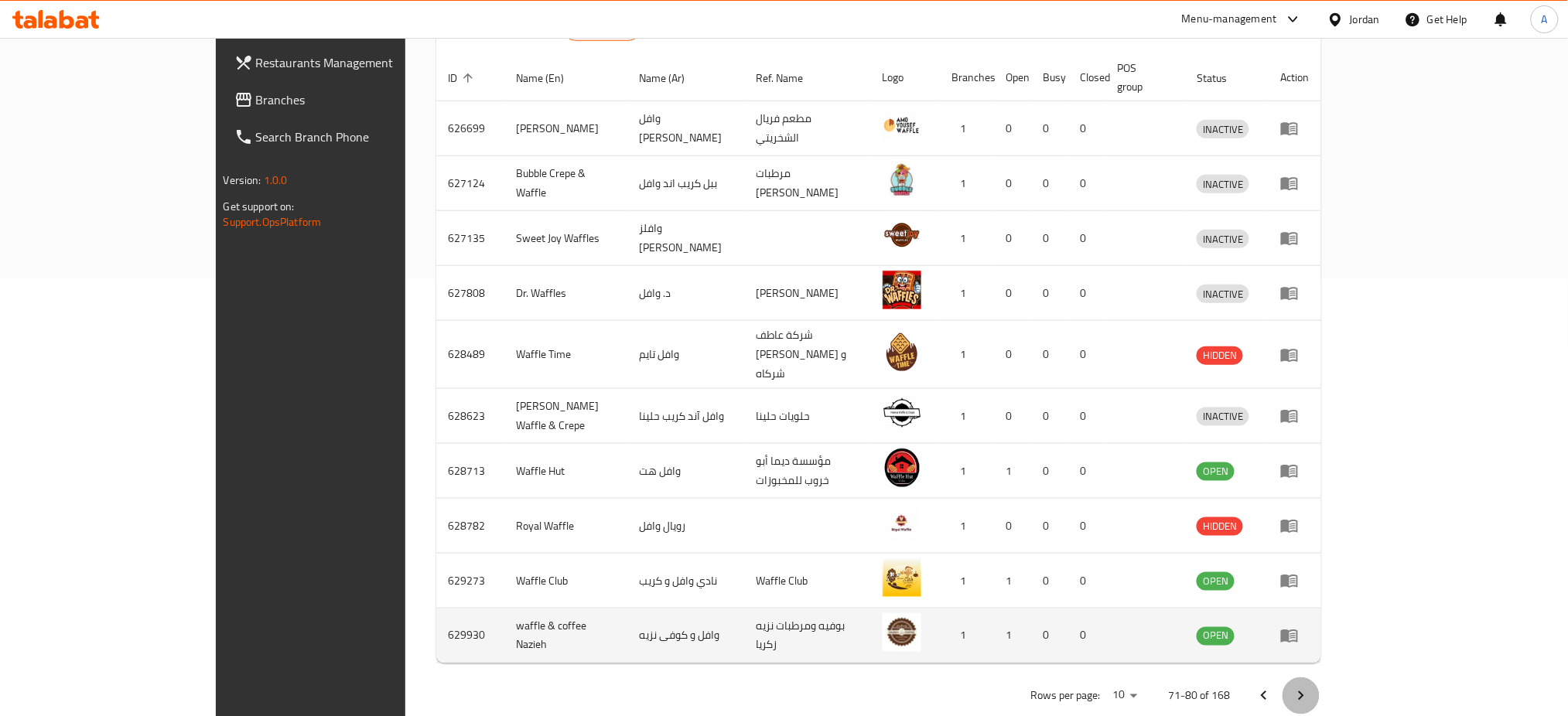
drag, startPoint x: 1507, startPoint y: 660, endPoint x: 1019, endPoint y: 631, distance: 488.9
click at [1019, 631] on div "Home / Menu management Menu management Restaurant search Restaurant name or ID …" at bounding box center [879, 174] width 886 height 1085
click at [994, 626] on td "1" at bounding box center [967, 635] width 54 height 55
click at [1321, 616] on td "enhanced table" at bounding box center [1295, 635] width 54 height 55
click at [1298, 630] on icon "enhanced table" at bounding box center [1290, 636] width 17 height 13
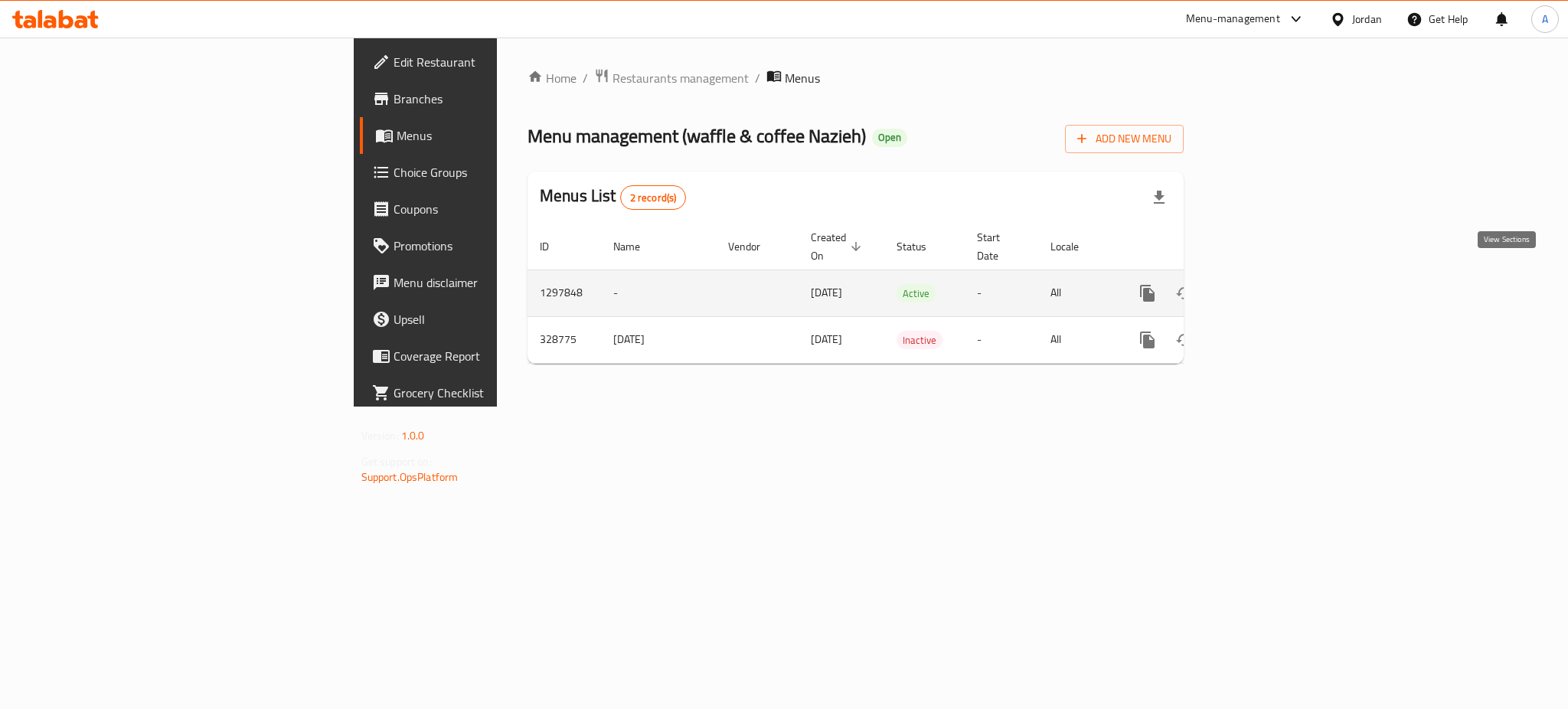
click at [1276, 280] on link "enhanced table" at bounding box center [1258, 294] width 37 height 37
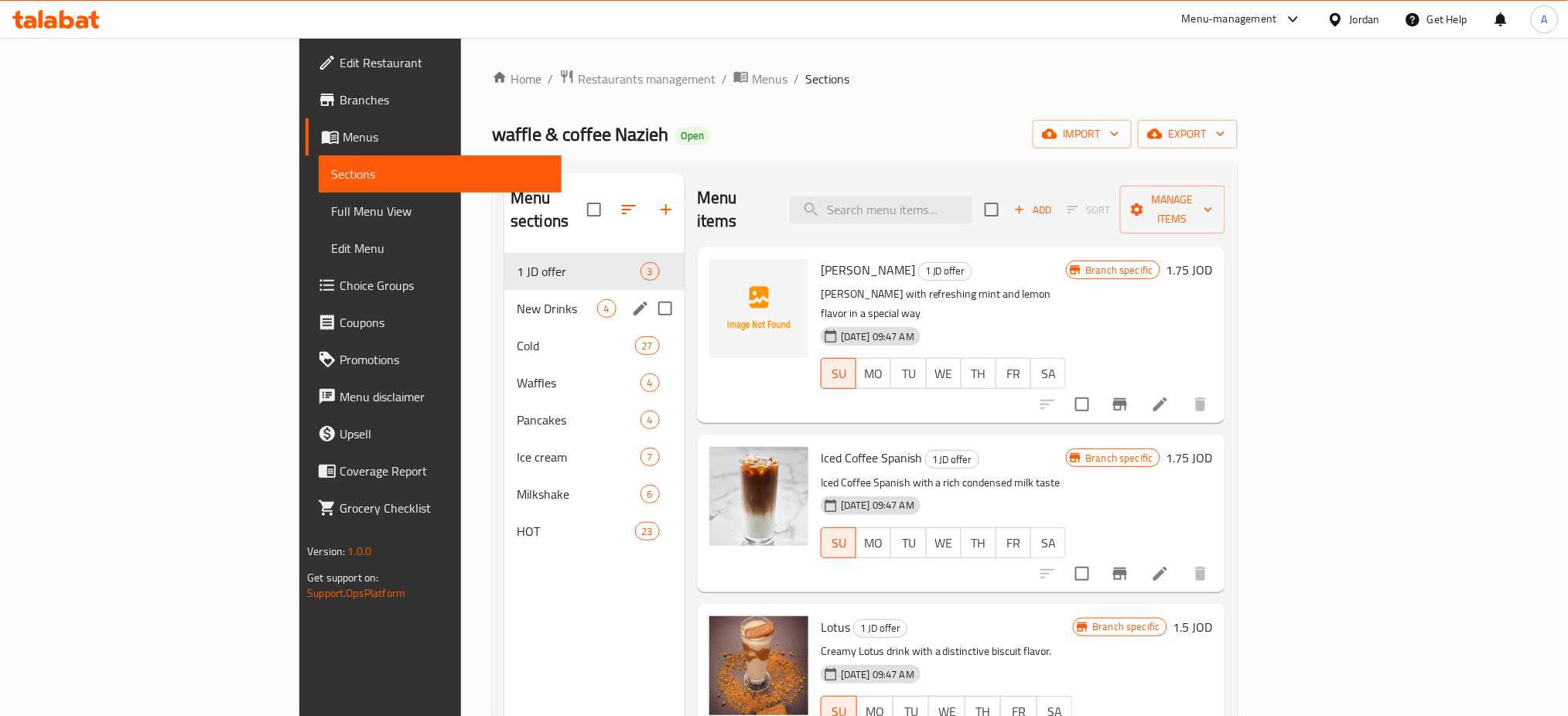
click at [504, 297] on div "New Drinks 4" at bounding box center [594, 308] width 181 height 37
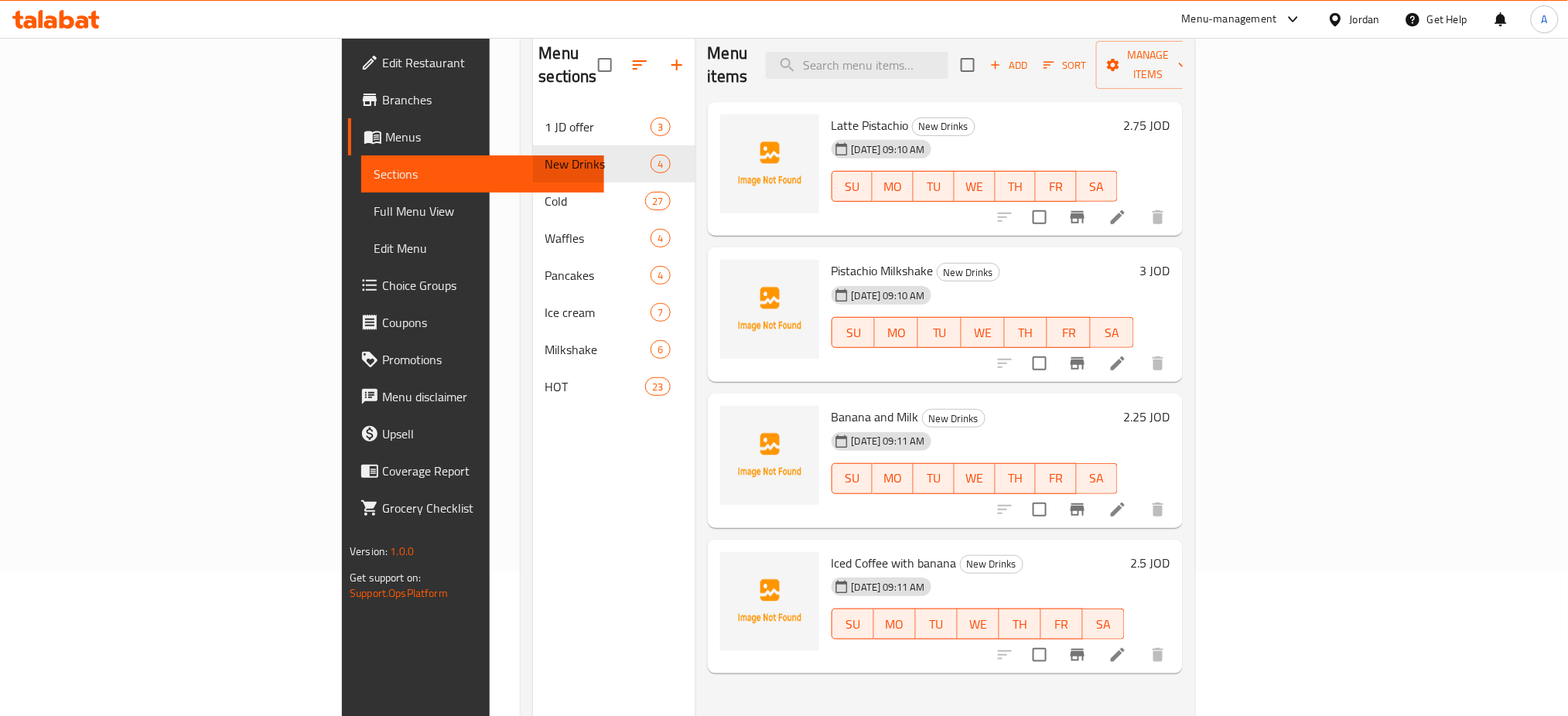
scroll to position [103, 0]
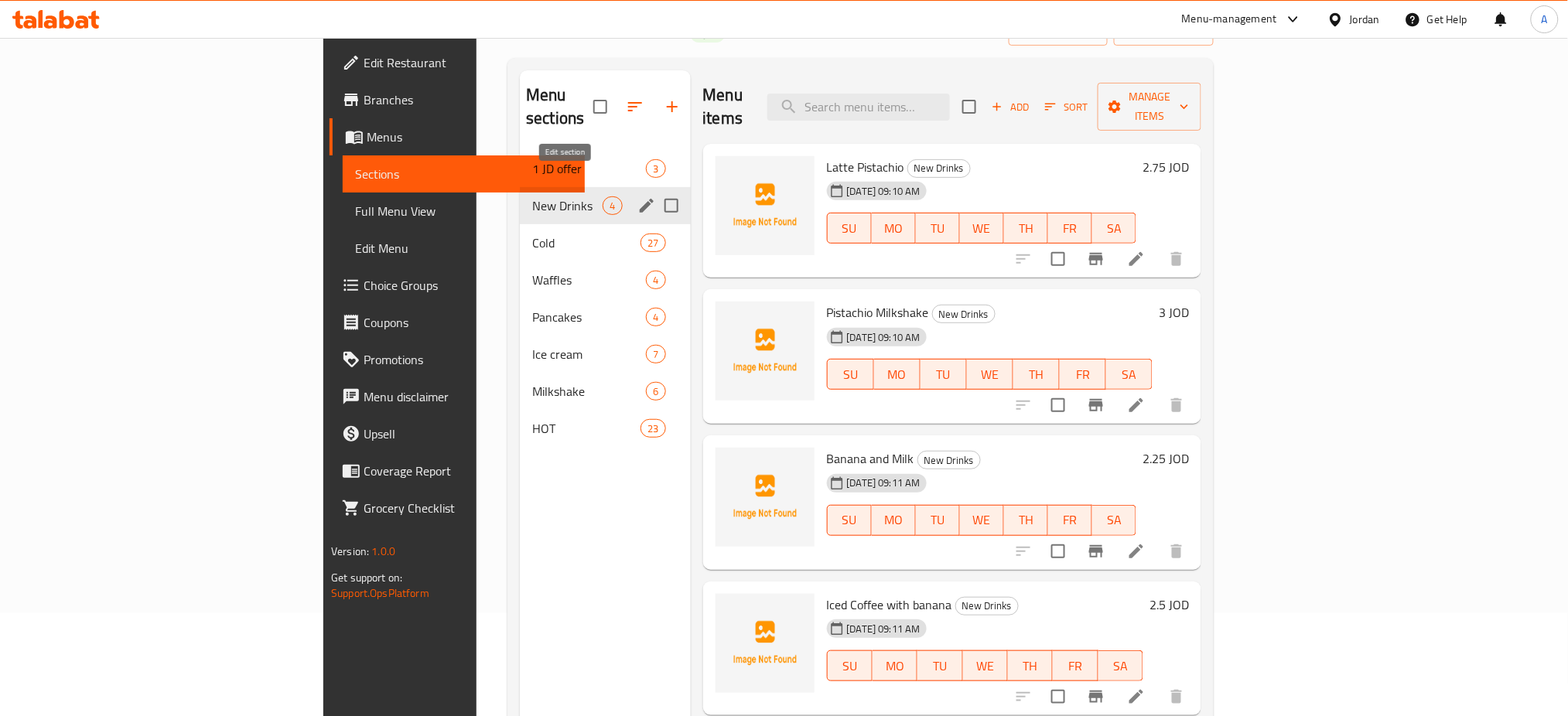
click at [639, 199] on icon "edit" at bounding box center [646, 206] width 14 height 14
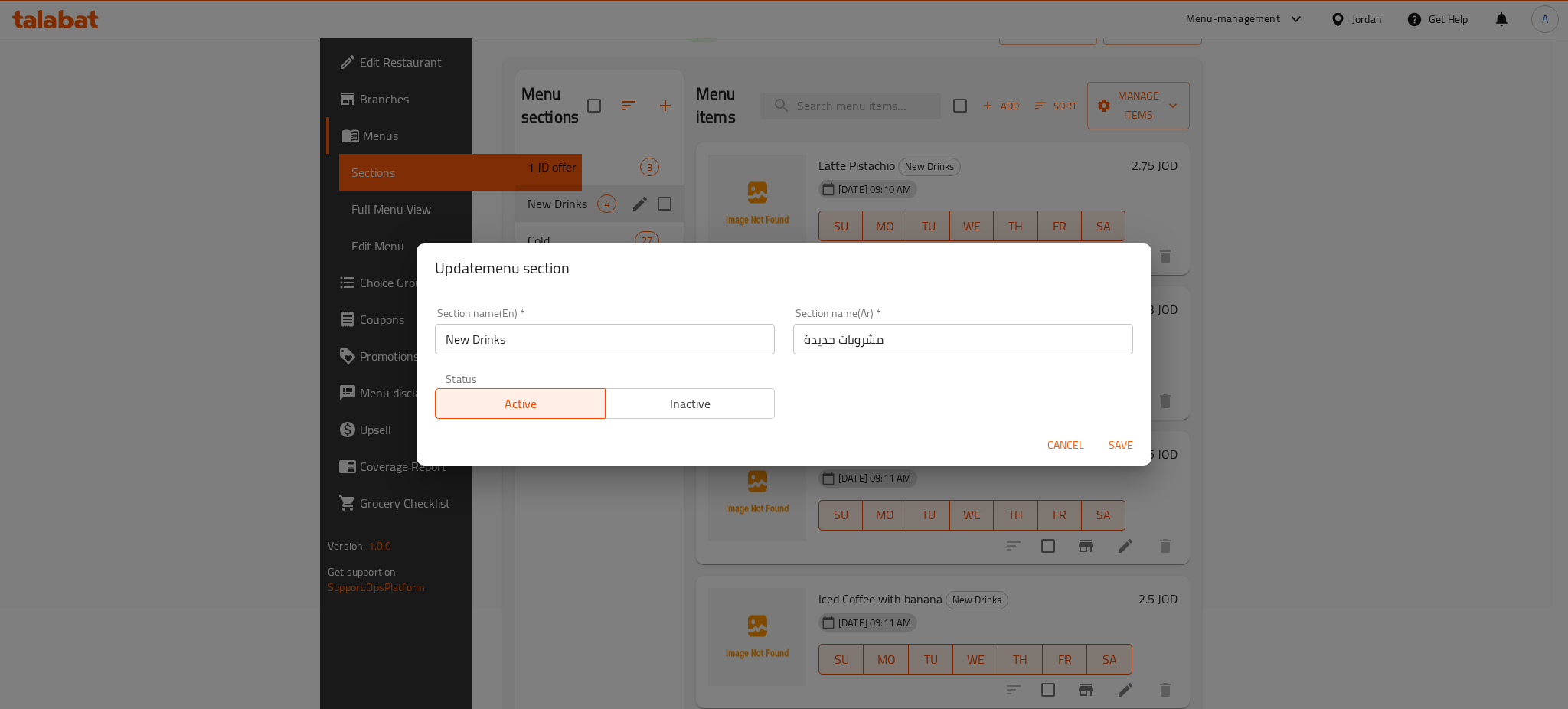
drag, startPoint x: 948, startPoint y: 342, endPoint x: 675, endPoint y: 341, distance: 273.0
click at [675, 341] on div "Section name(En)   * New Drinks Section name(En) * Section name(Ar)   * مشروبات…" at bounding box center [783, 363] width 716 height 129
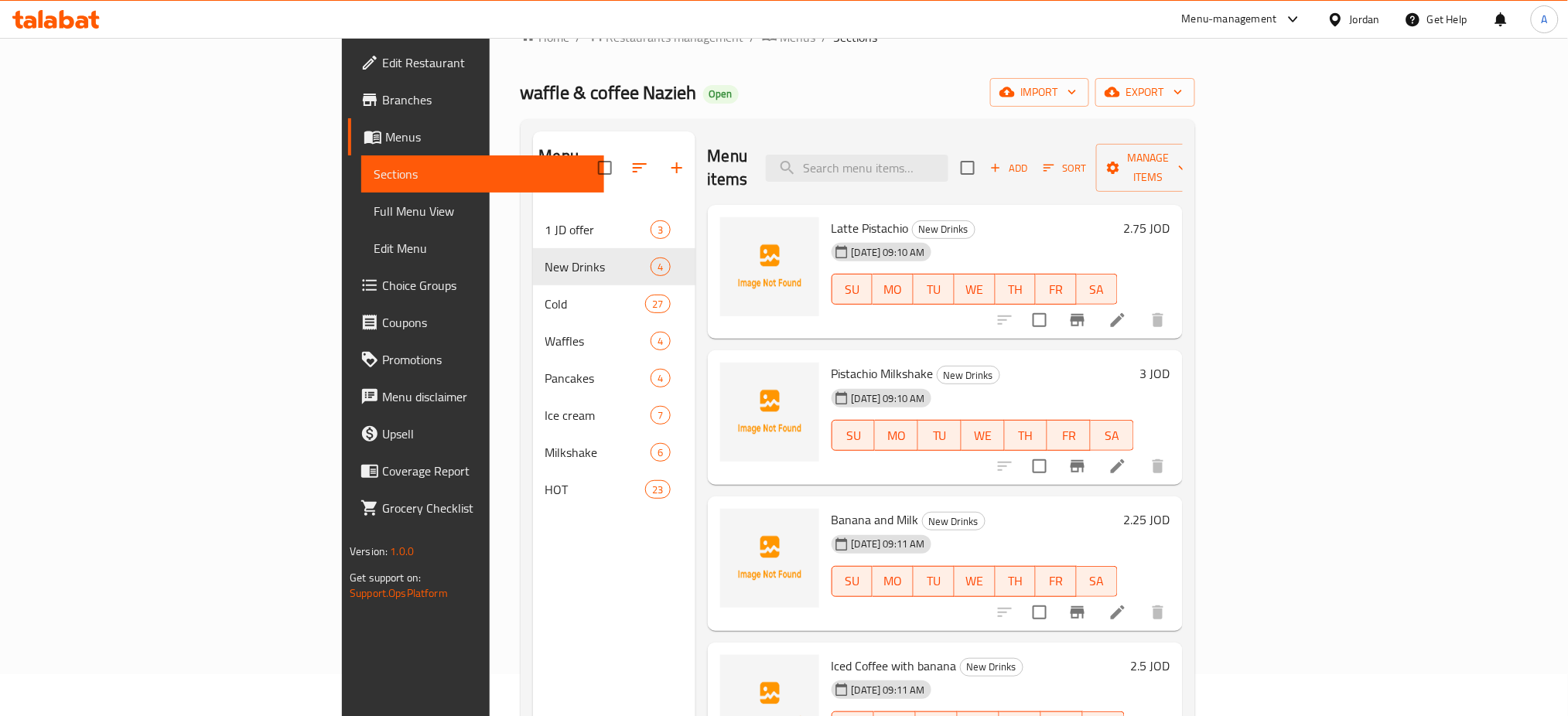
scroll to position [0, 0]
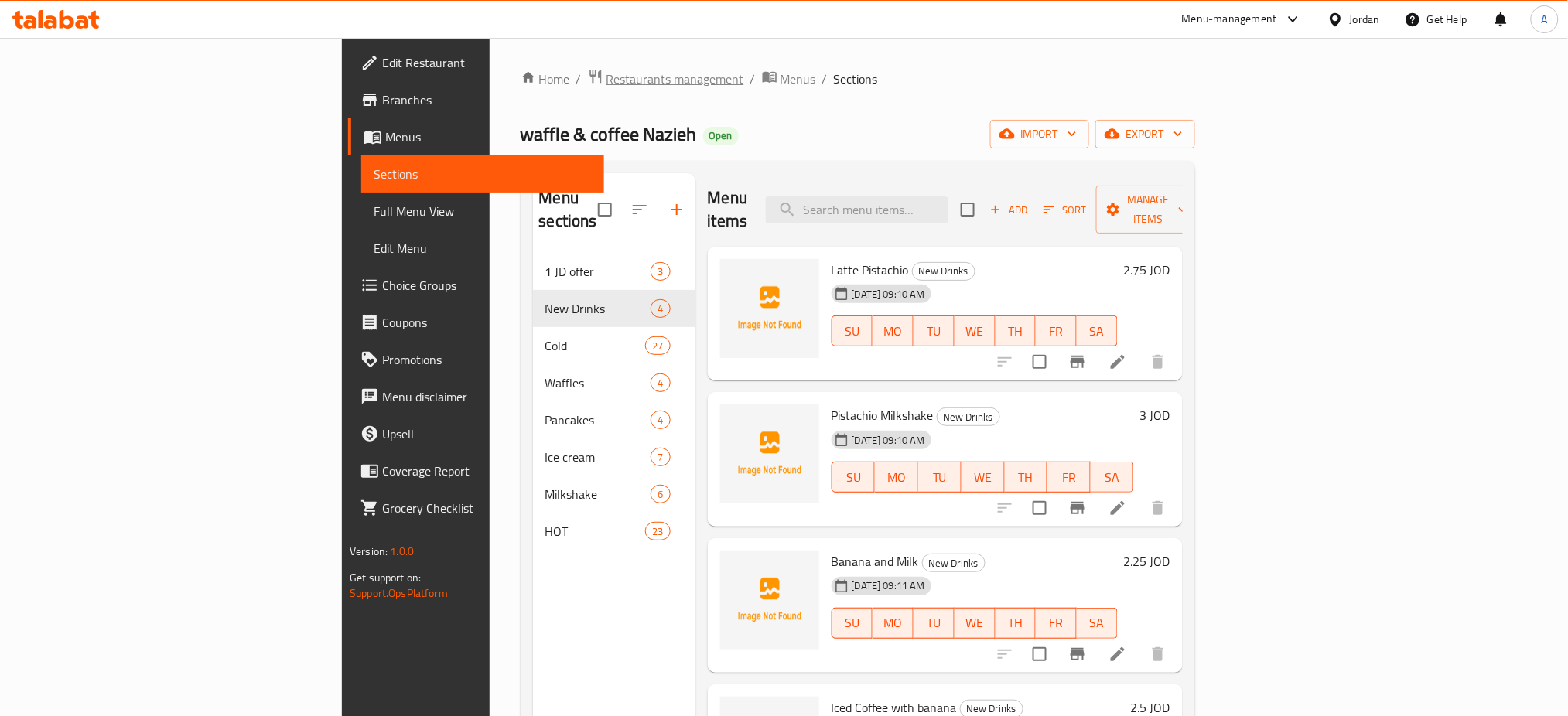
click at [607, 82] on span "Restaurants management" at bounding box center [676, 79] width 138 height 19
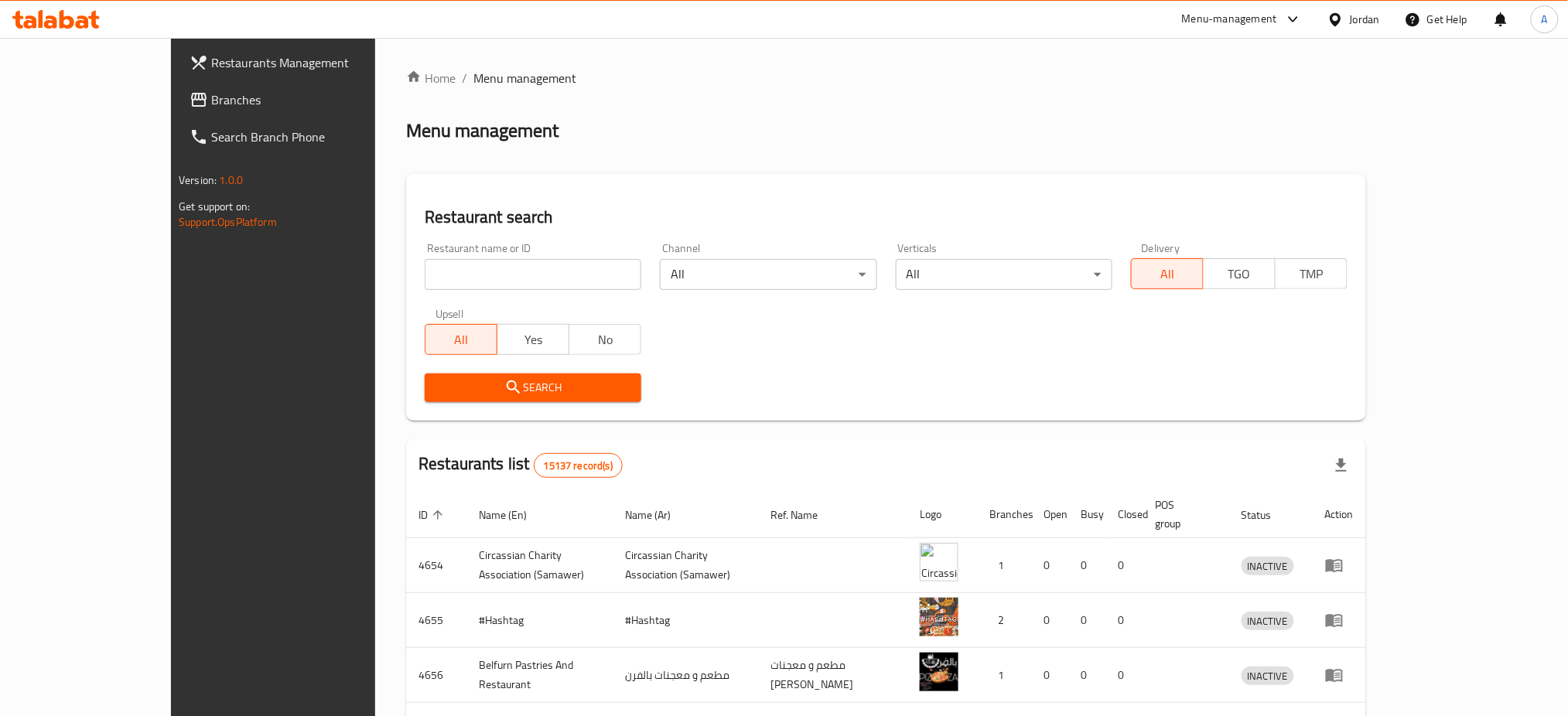
click at [448, 274] on input "search" at bounding box center [533, 274] width 217 height 31
type input "za3tar makers"
click button "Search" at bounding box center [533, 387] width 217 height 29
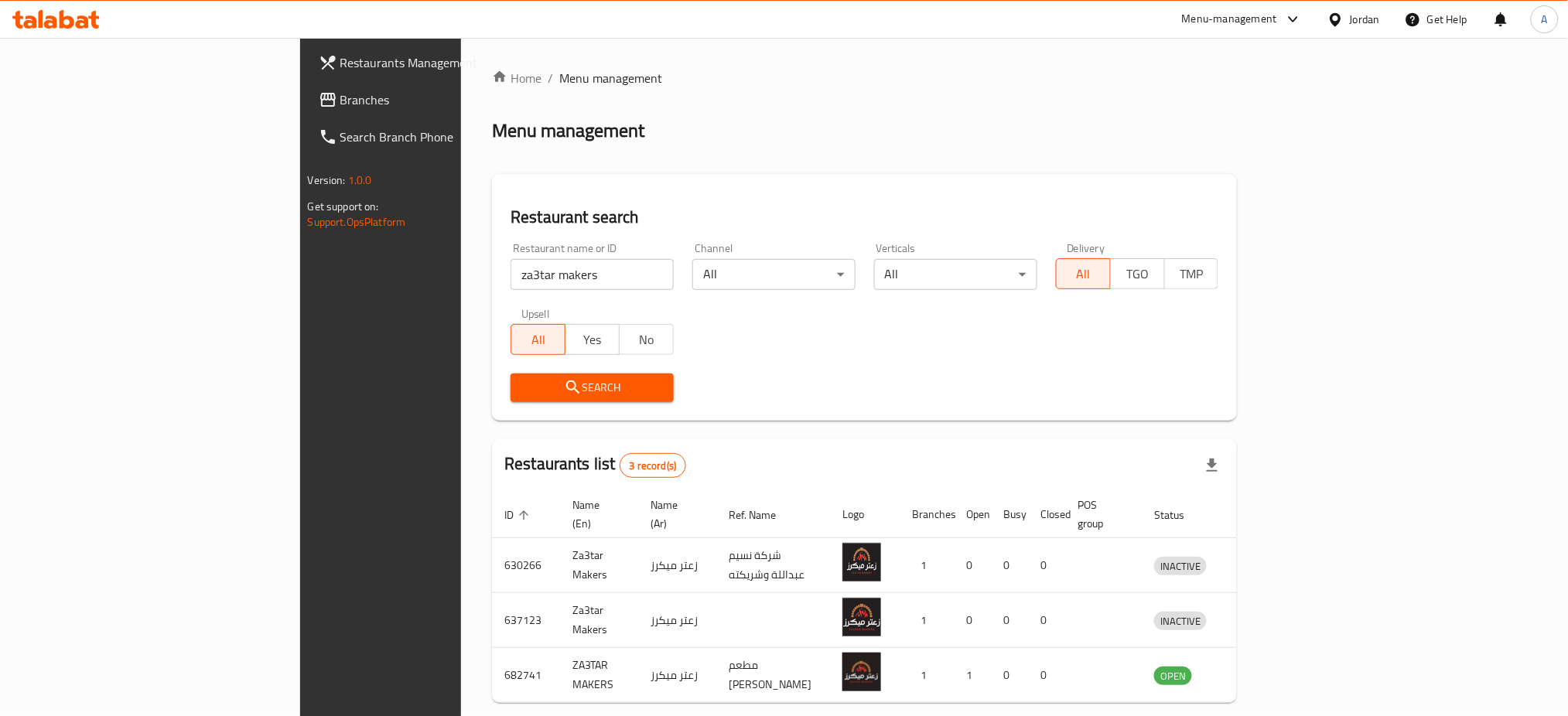
click at [1237, 461] on div "Restaurants list 3 record(s)" at bounding box center [865, 465] width 745 height 53
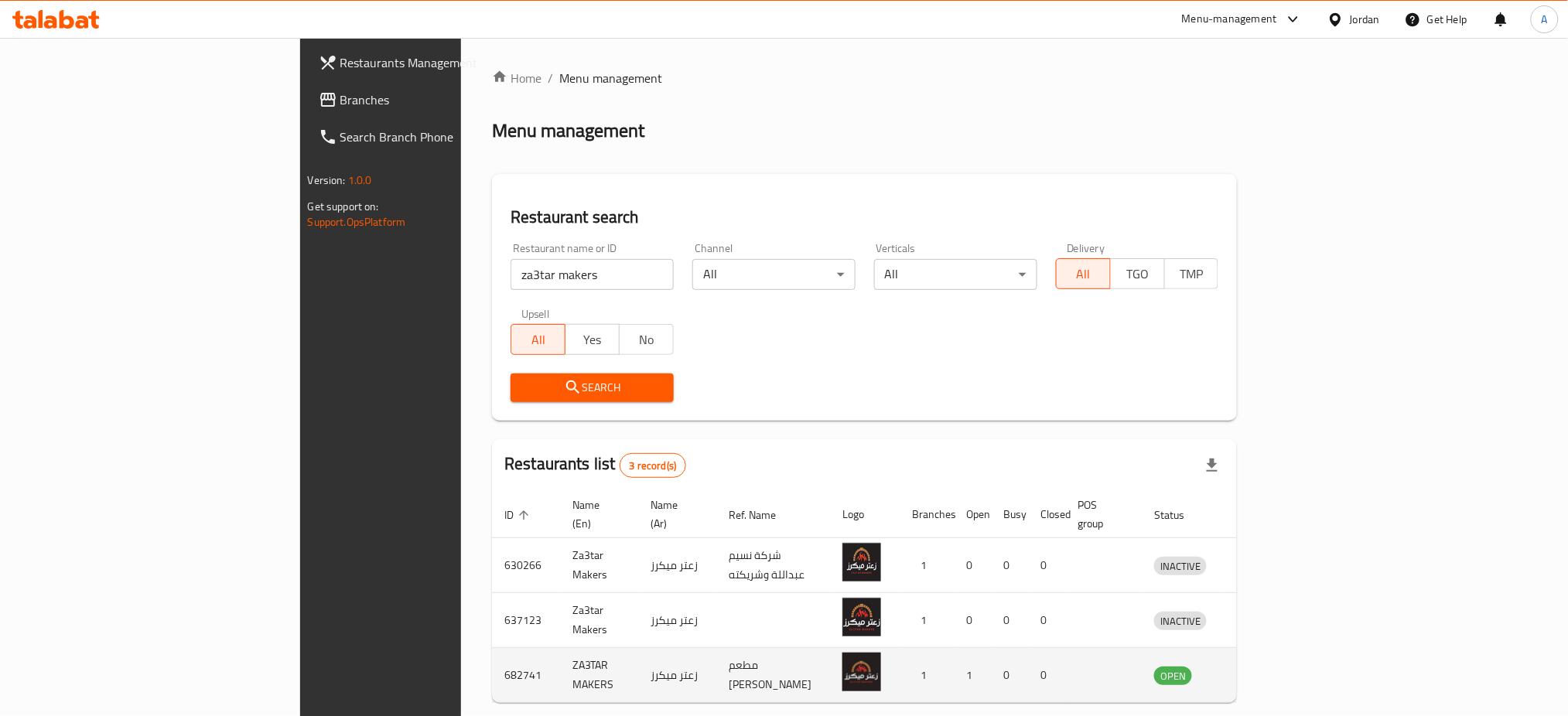
click at [1257, 666] on icon "enhanced table" at bounding box center [1247, 675] width 19 height 19
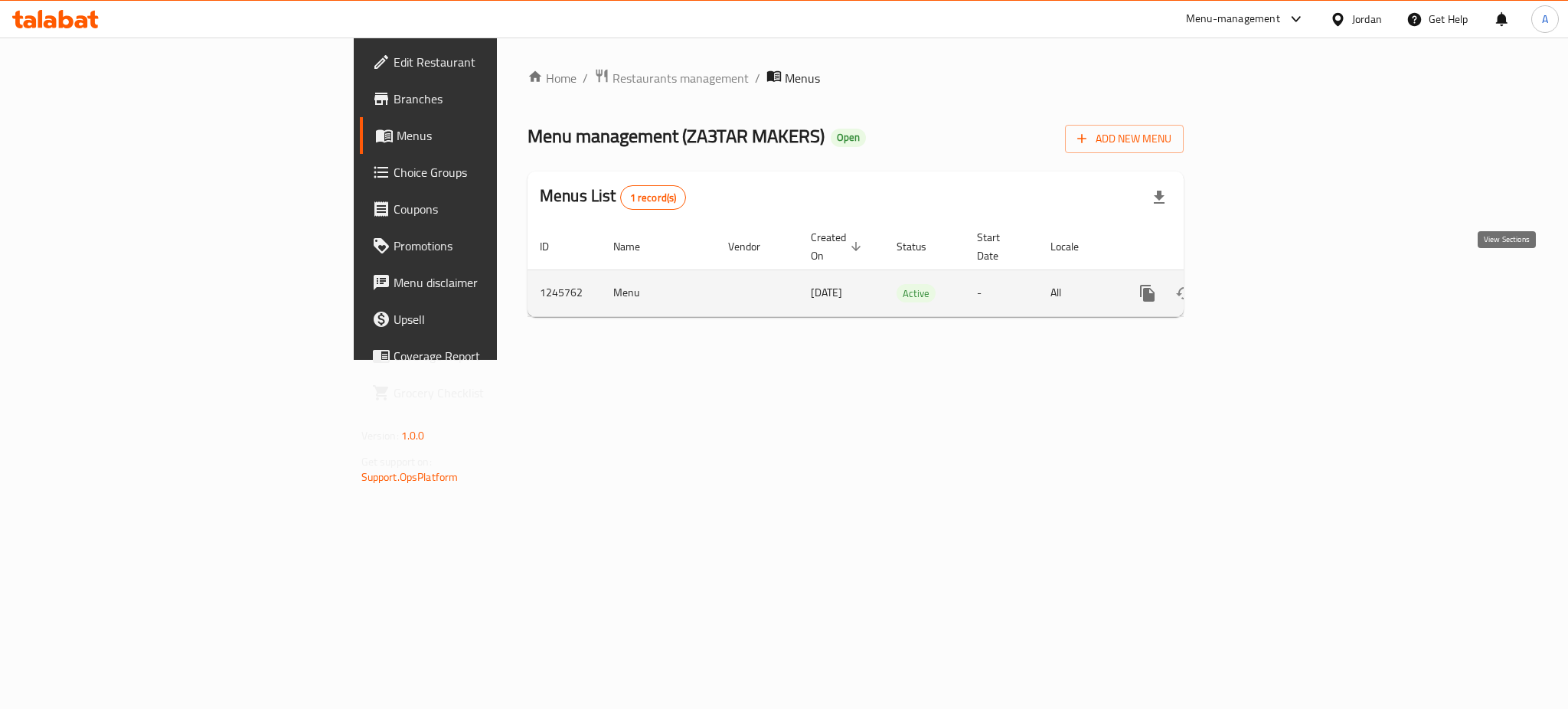
click at [1276, 277] on link "enhanced table" at bounding box center [1258, 294] width 37 height 37
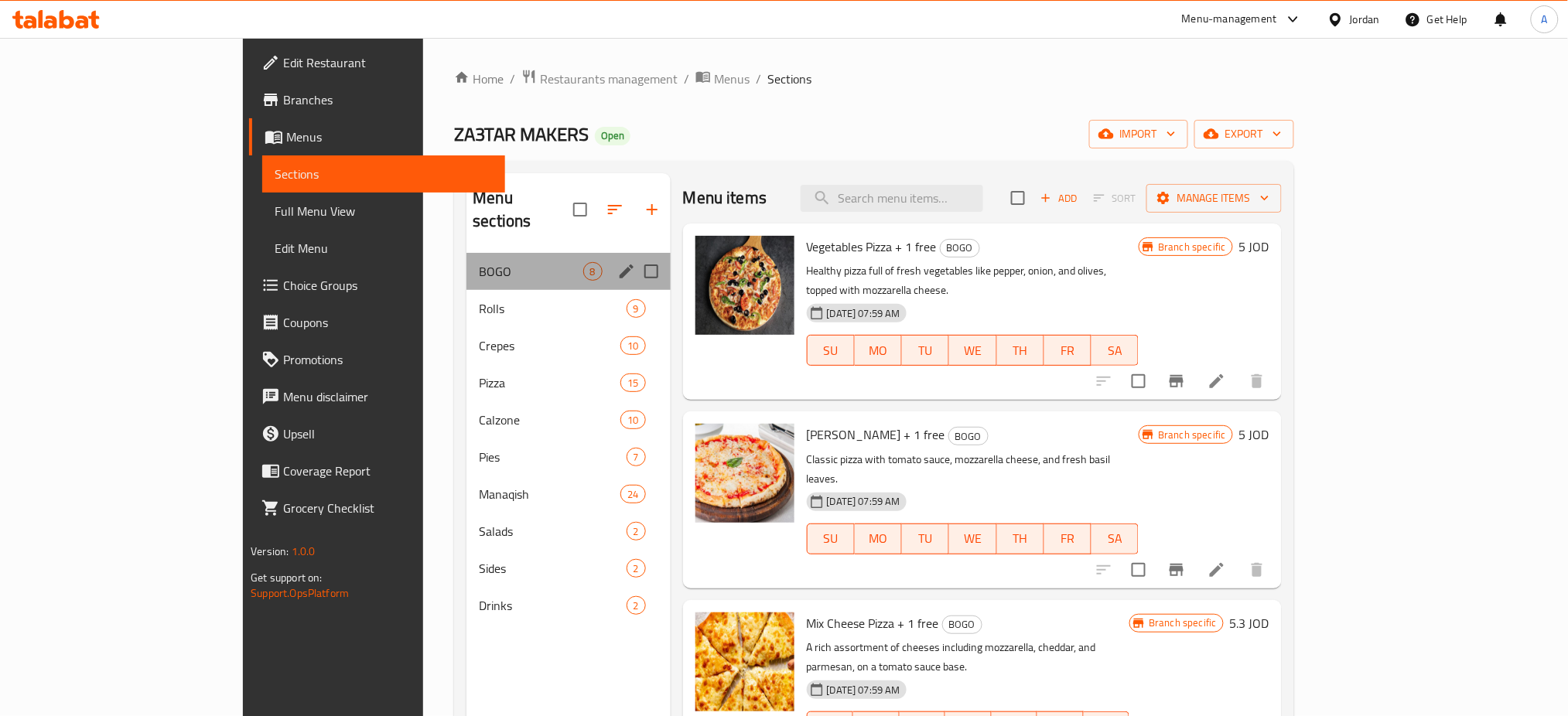
click at [466, 263] on div "BOGO 8" at bounding box center [568, 271] width 204 height 37
click at [479, 299] on span "Rolls" at bounding box center [531, 308] width 104 height 19
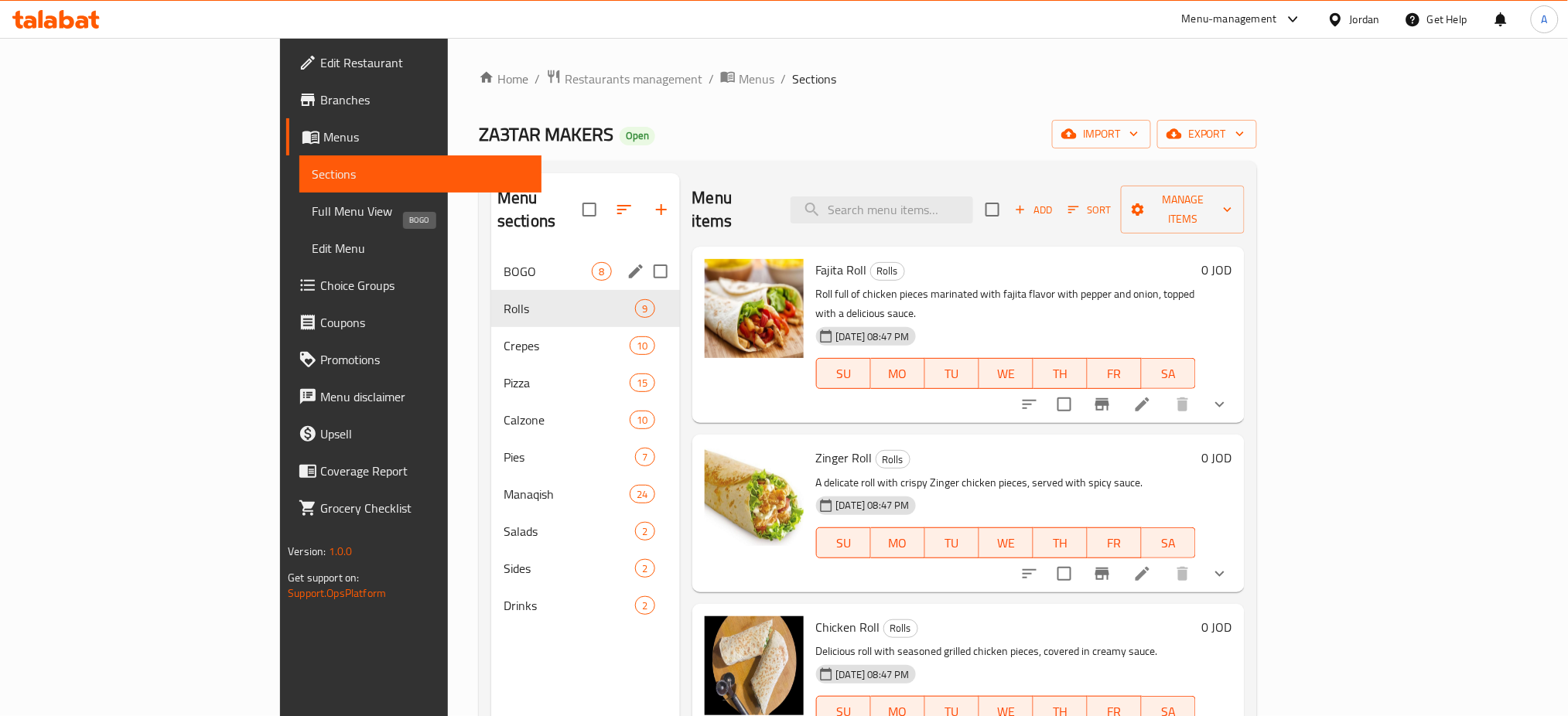
click at [504, 262] on span "BOGO" at bounding box center [548, 271] width 88 height 19
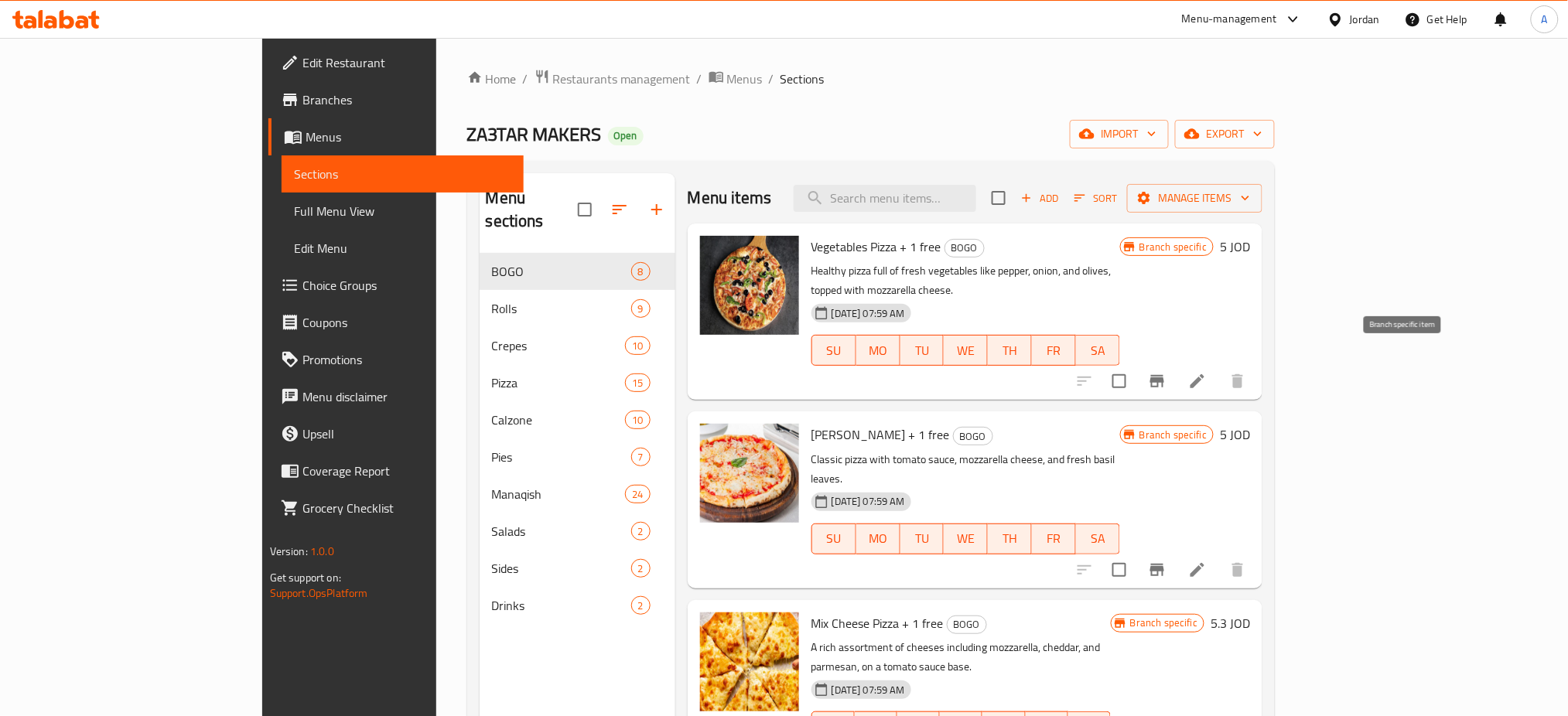
click at [1165, 375] on icon "Branch-specific-item" at bounding box center [1157, 381] width 14 height 12
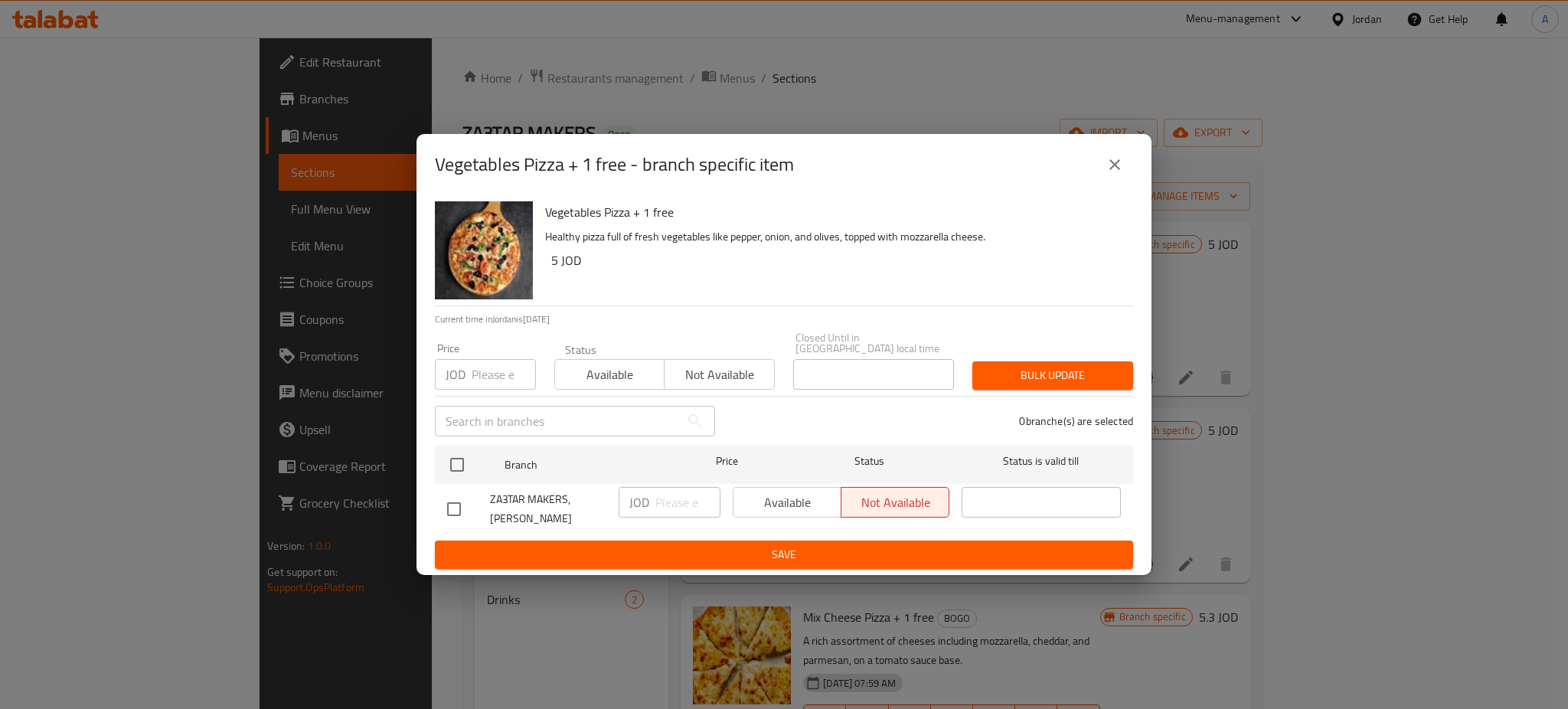
click at [1106, 174] on icon "close" at bounding box center [1115, 164] width 18 height 18
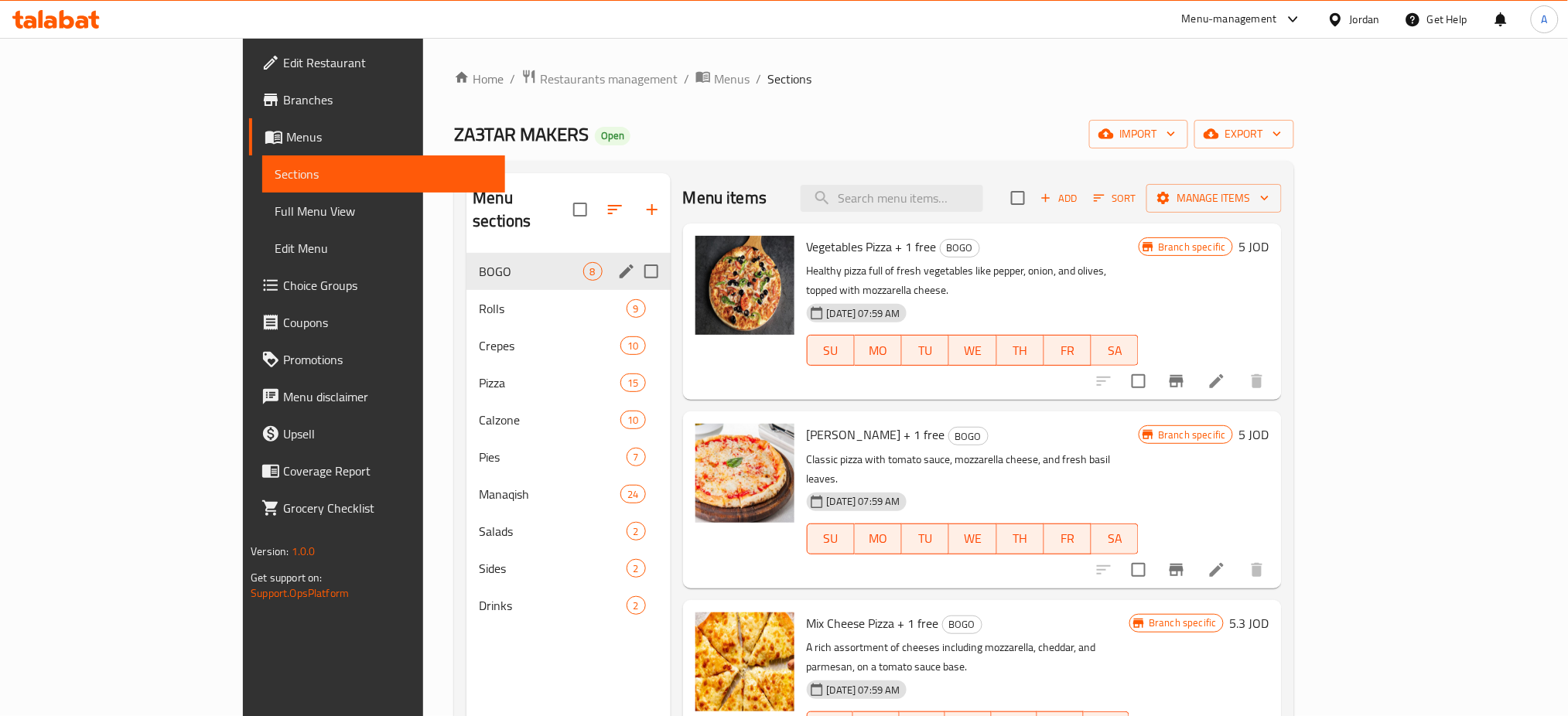
click at [617, 262] on icon "edit" at bounding box center [626, 271] width 19 height 19
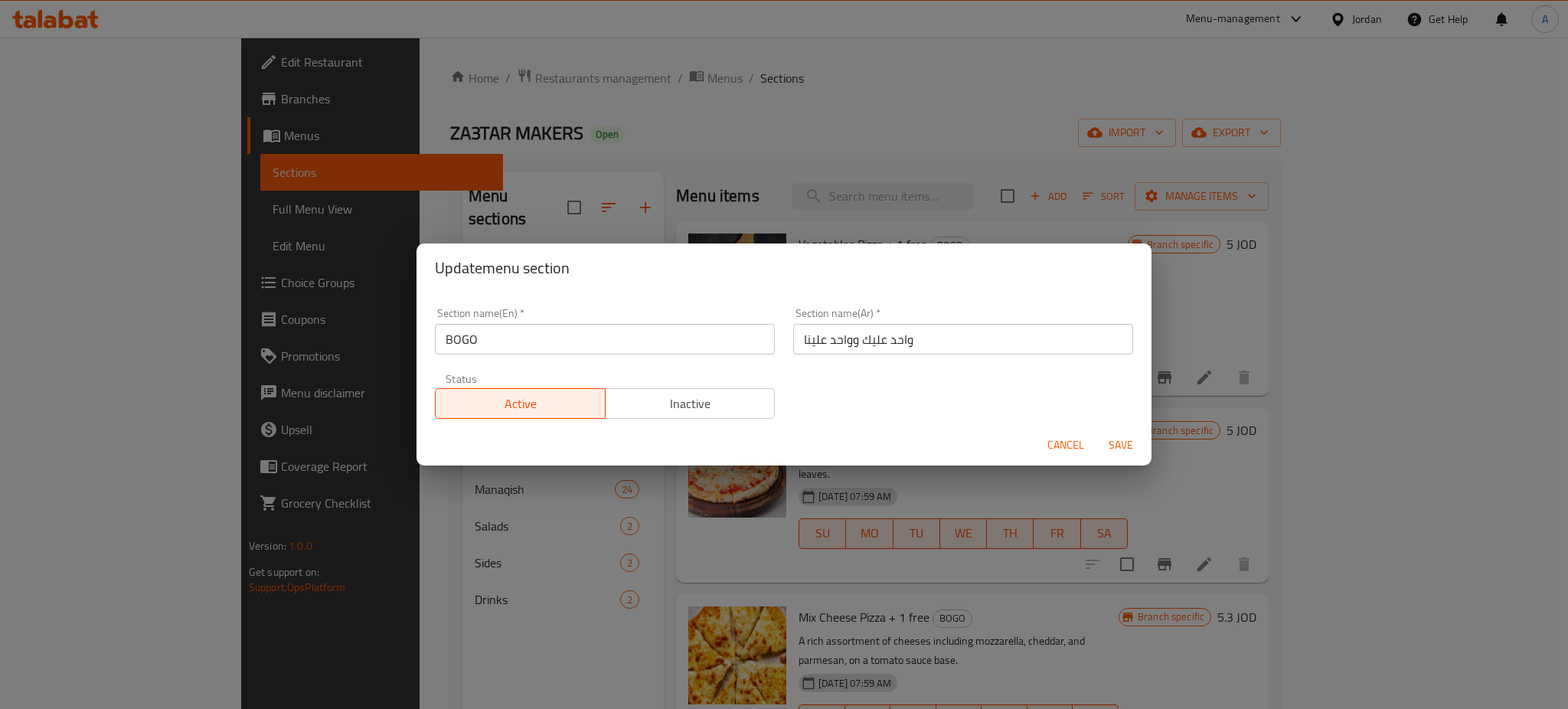
click at [676, 415] on span "Inactive" at bounding box center [690, 404] width 158 height 22
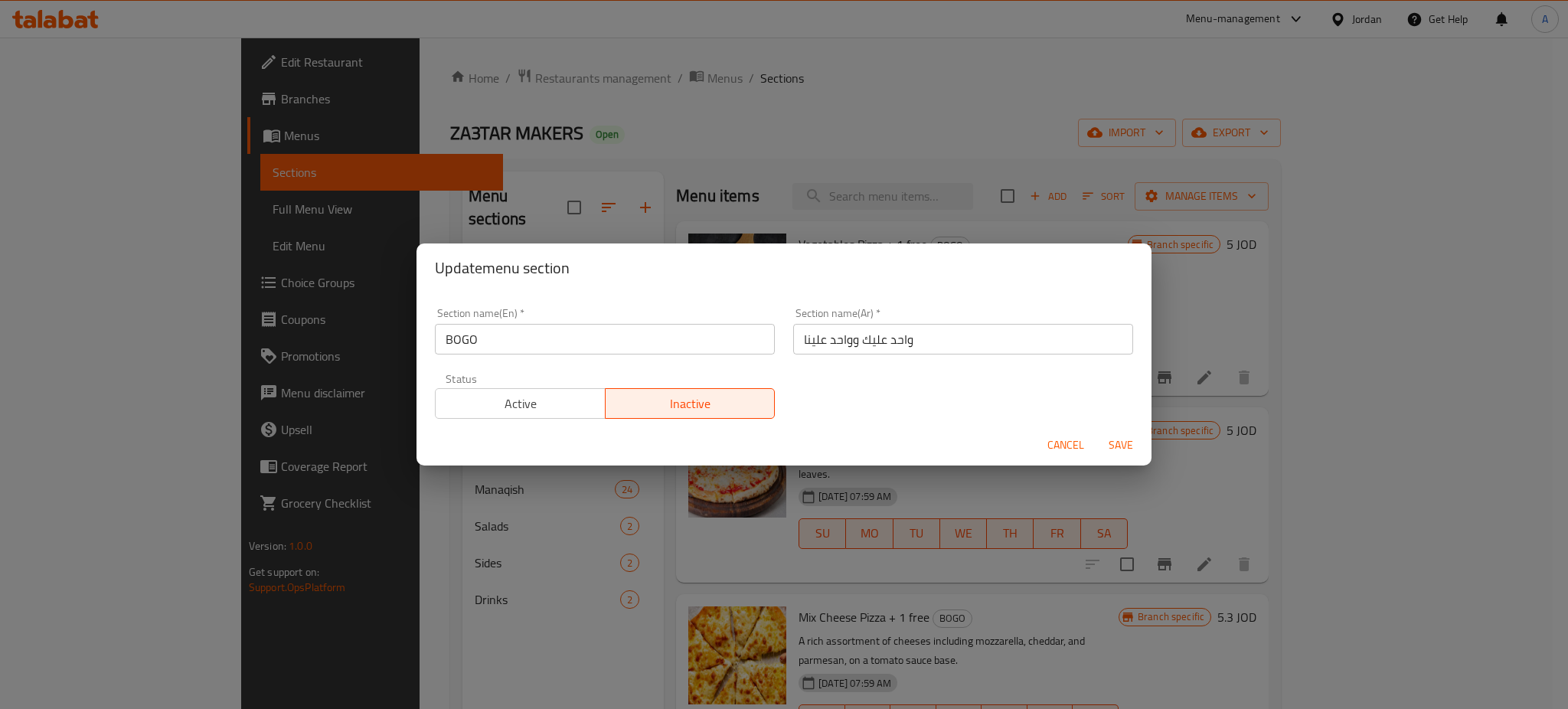
click at [1115, 436] on span "Save" at bounding box center [1121, 445] width 37 height 19
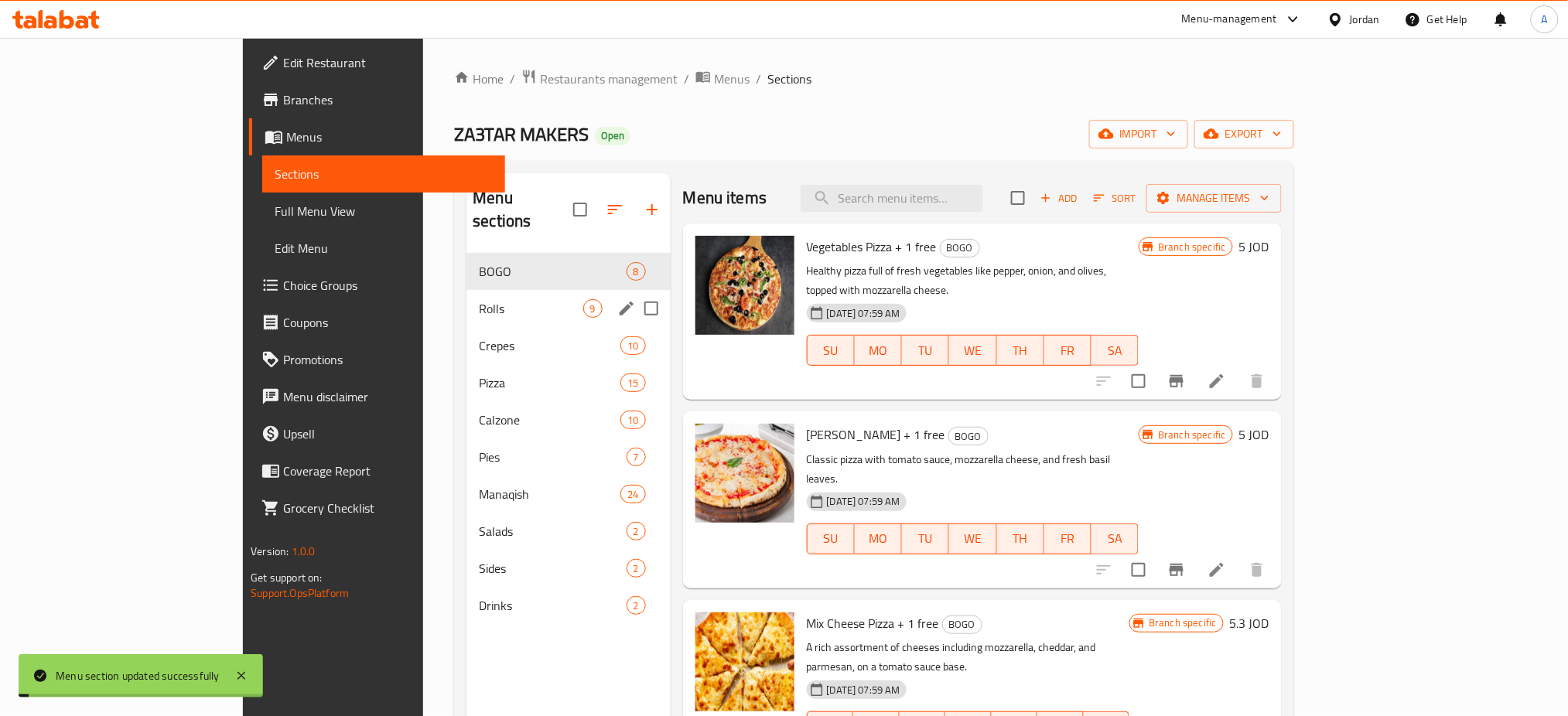
click at [479, 299] on span "Rolls" at bounding box center [531, 308] width 104 height 19
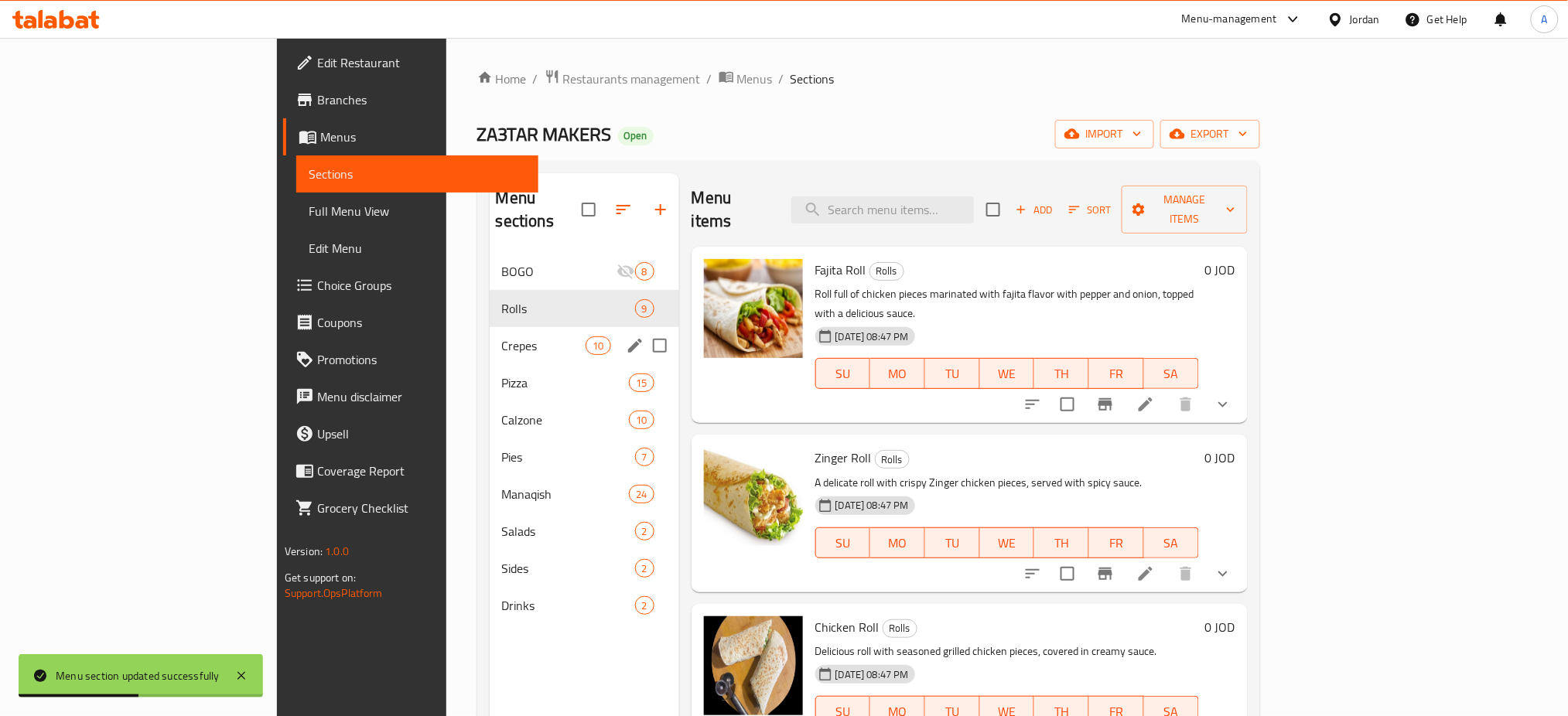
click at [489, 327] on div "Crepes 10" at bounding box center [584, 345] width 190 height 37
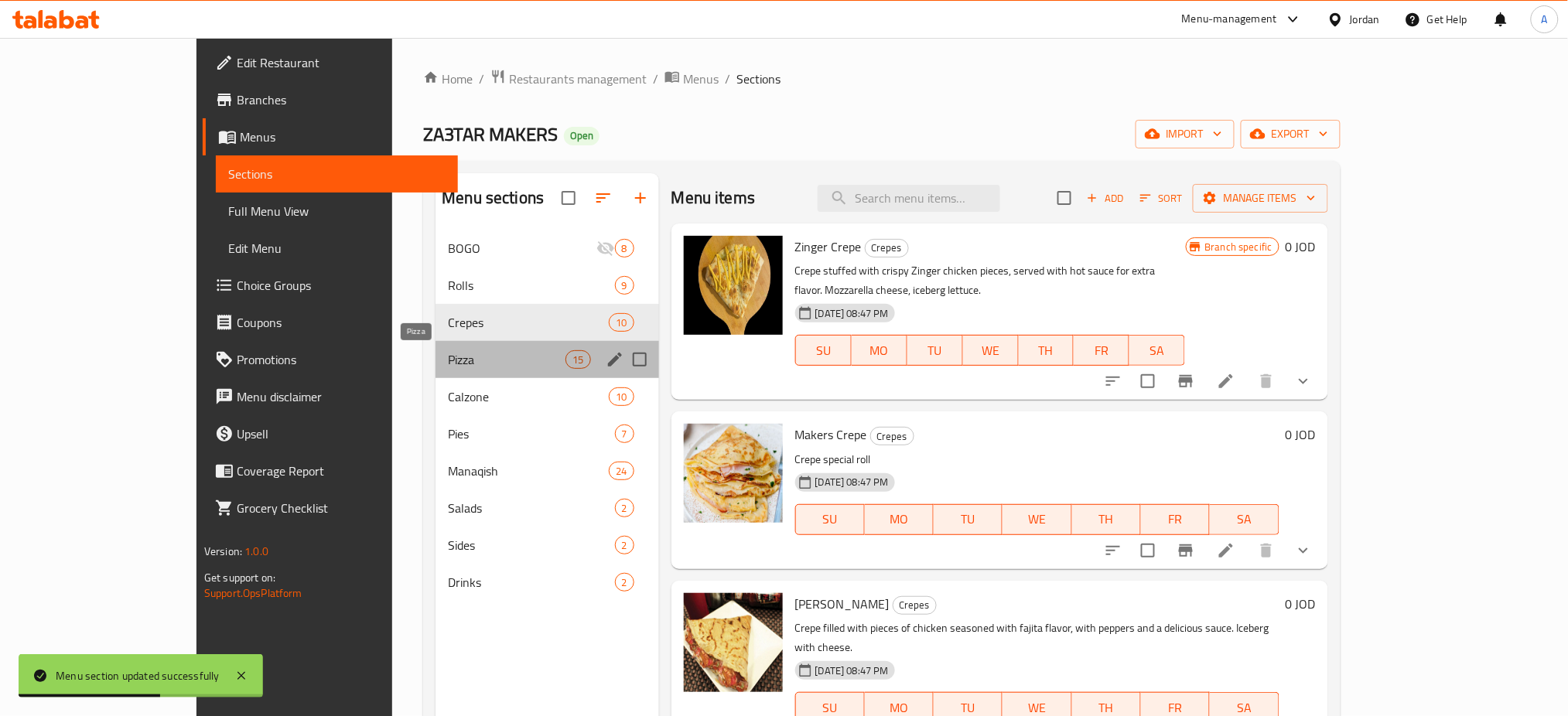
click at [485, 358] on span "Pizza" at bounding box center [506, 359] width 118 height 19
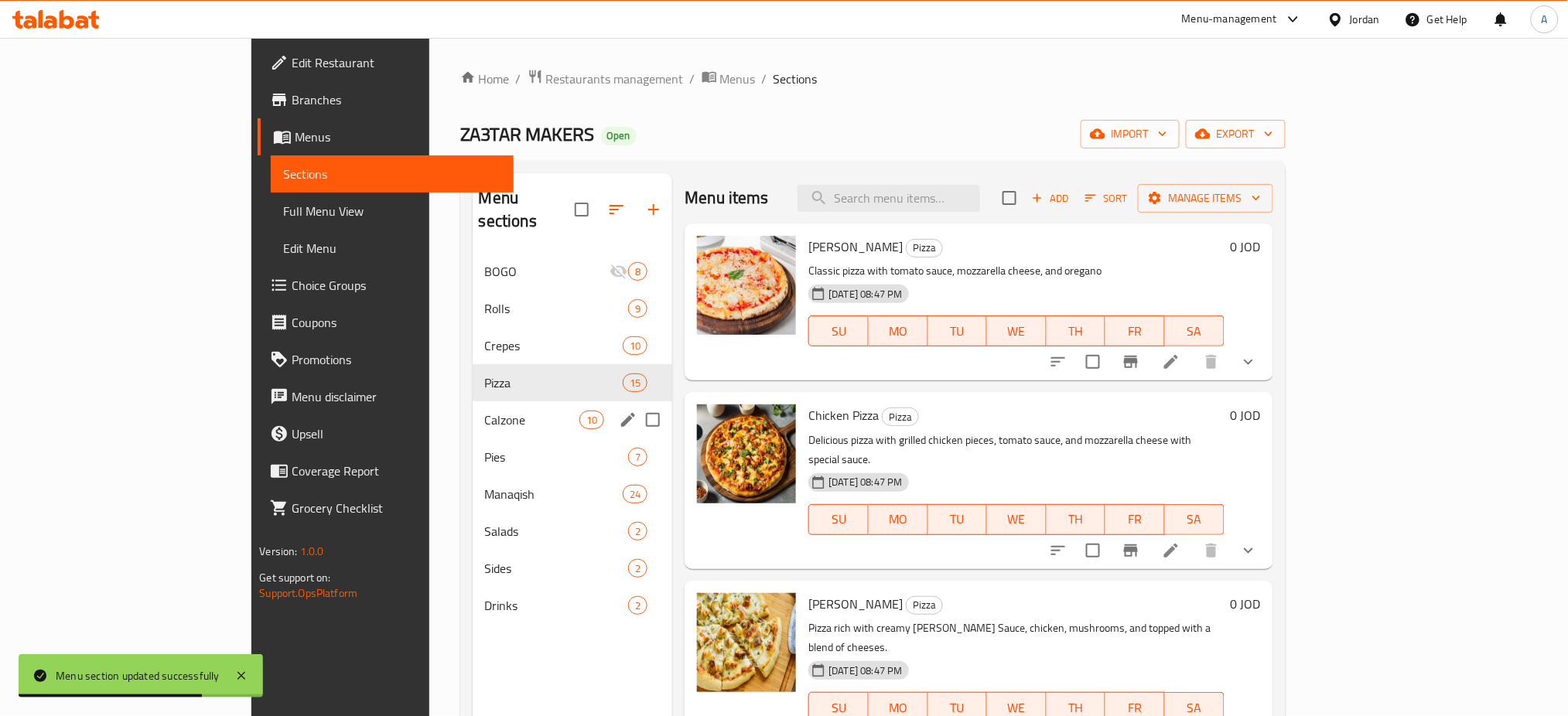
click at [485, 410] on span "Calzone" at bounding box center [532, 420] width 95 height 19
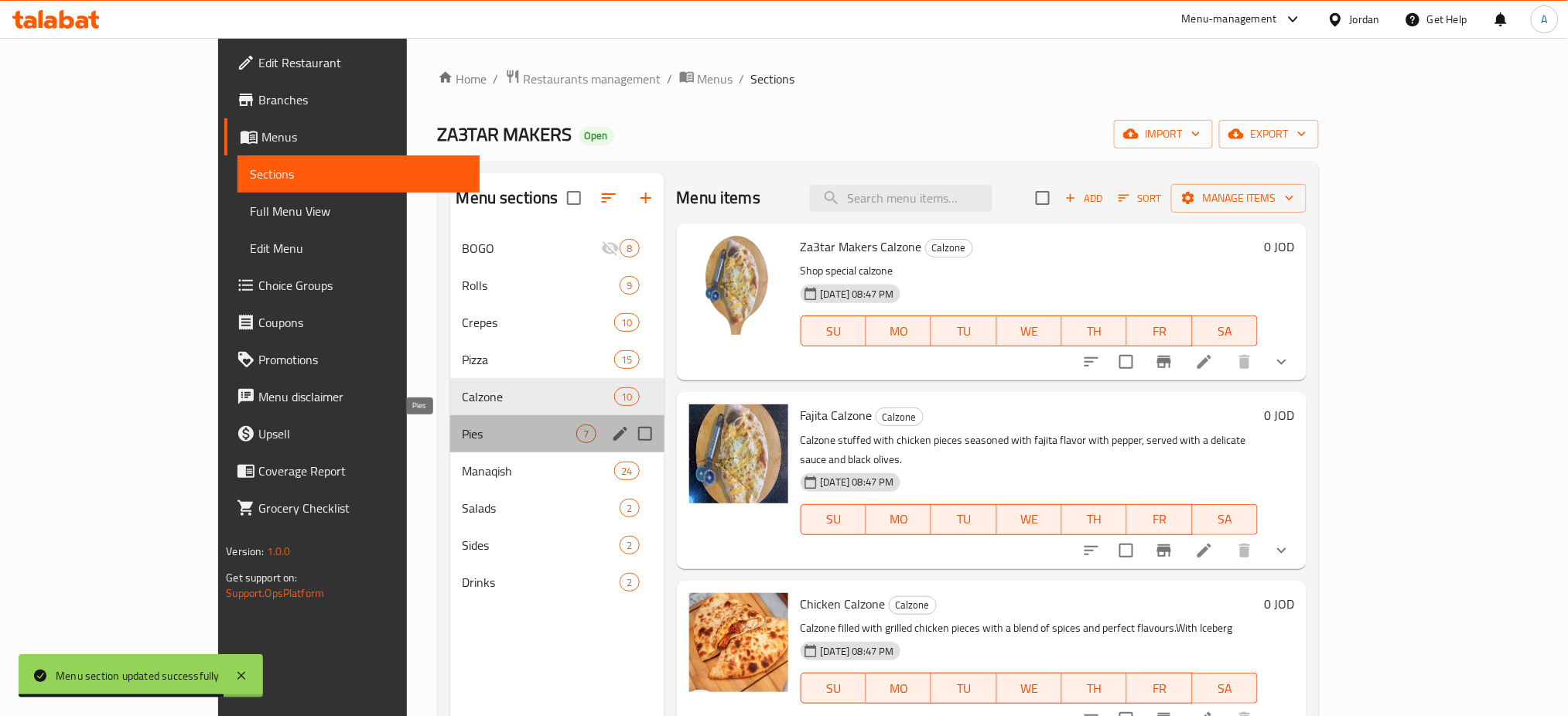
click at [462, 433] on span "Pies" at bounding box center [520, 433] width 115 height 19
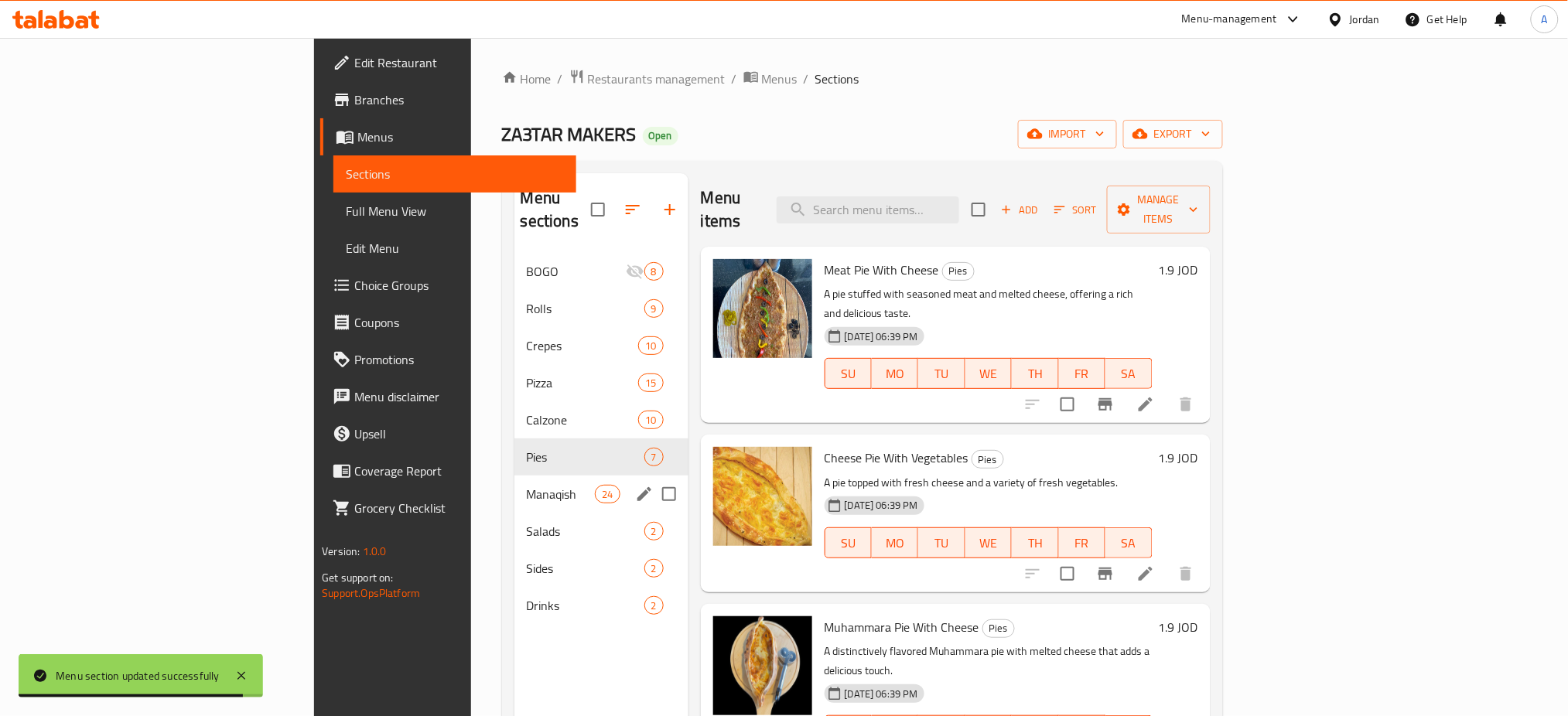
click at [514, 475] on div "Manaqish 24" at bounding box center [601, 494] width 174 height 37
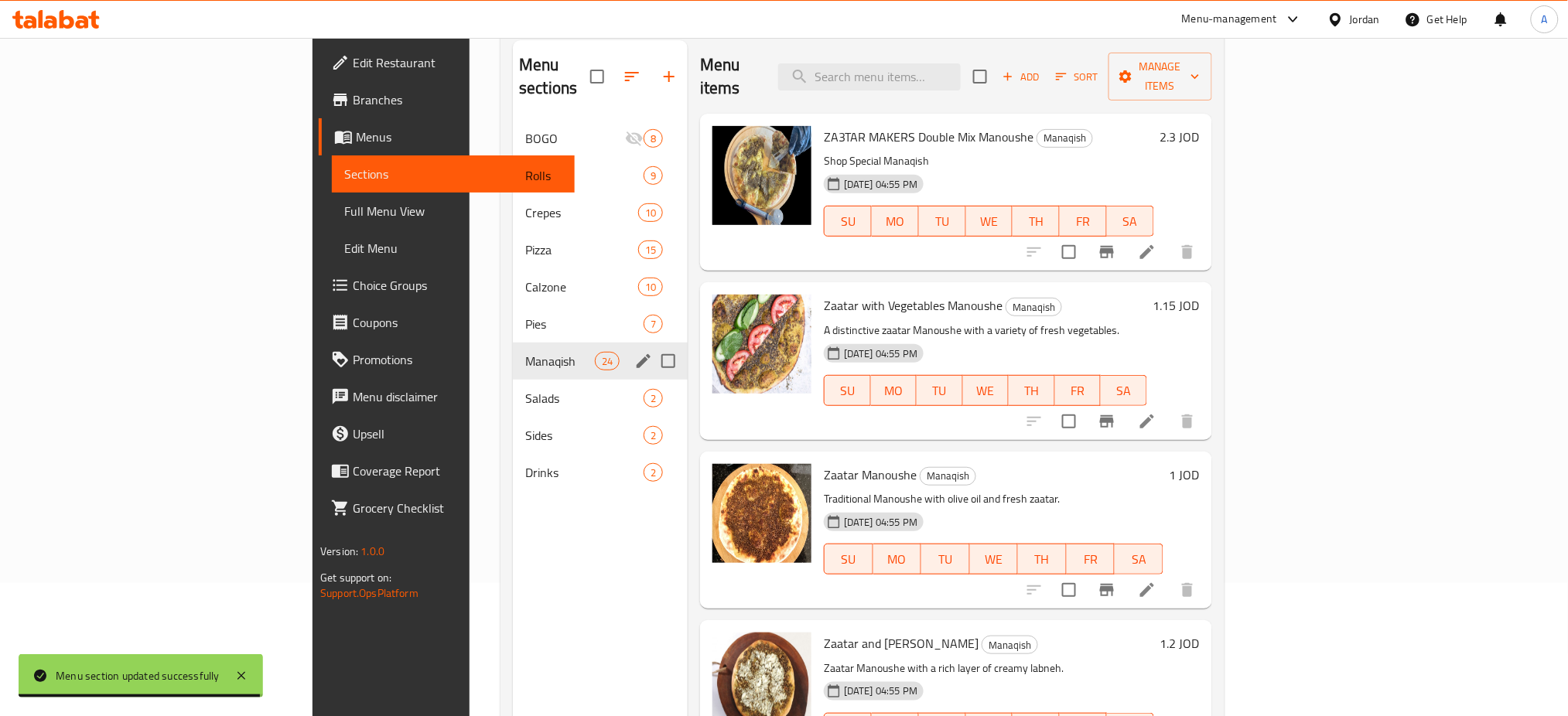
scroll to position [206, 0]
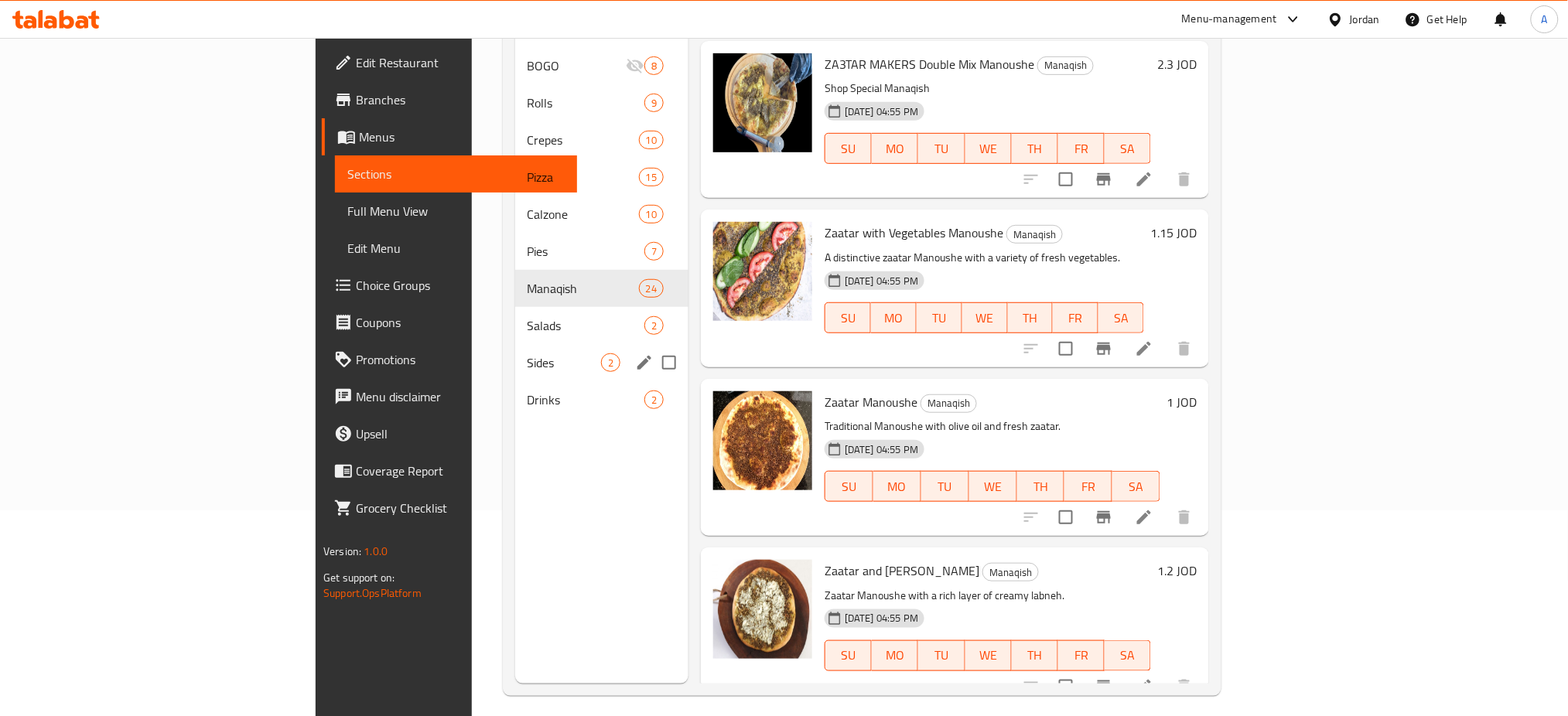
click at [527, 316] on span "Salads" at bounding box center [586, 325] width 117 height 19
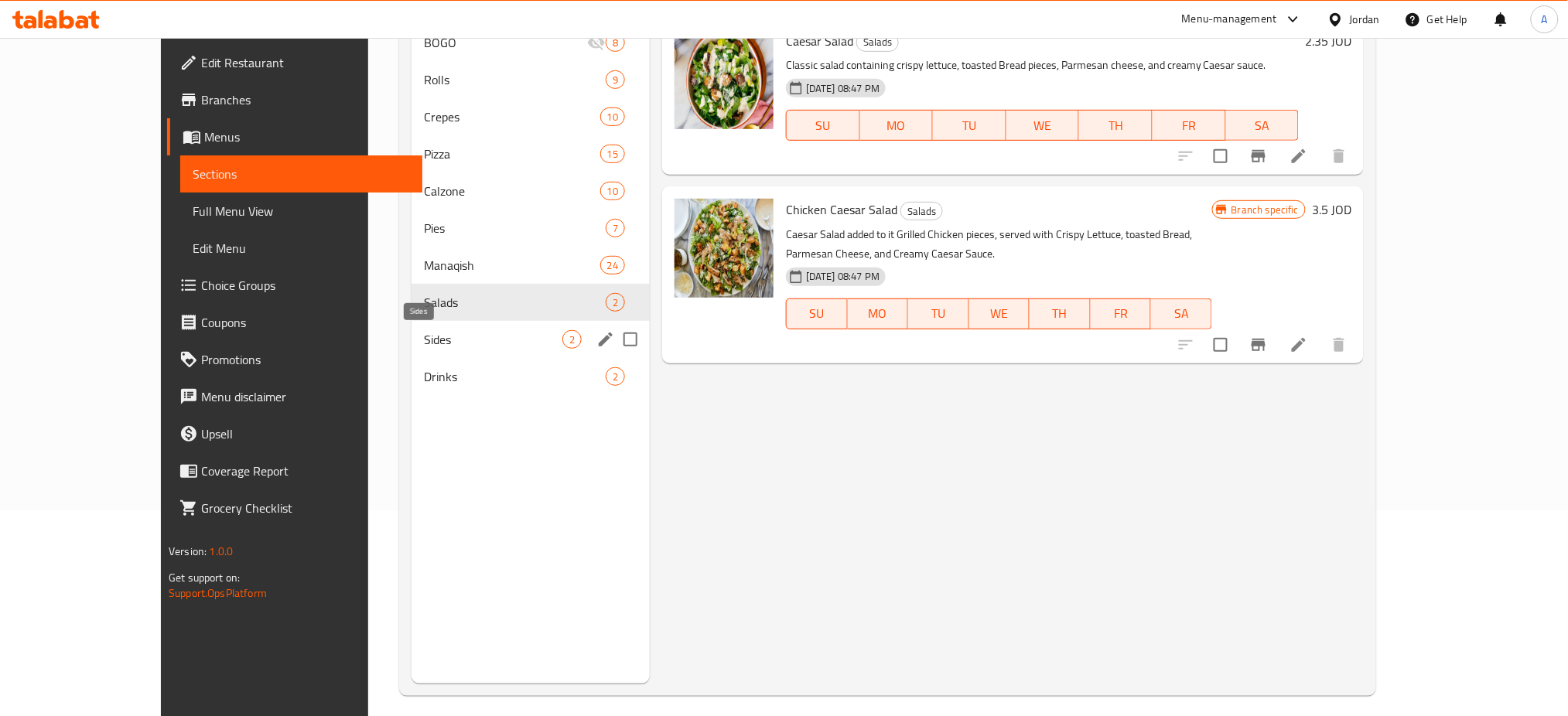
click at [424, 344] on span "Sides" at bounding box center [493, 339] width 138 height 19
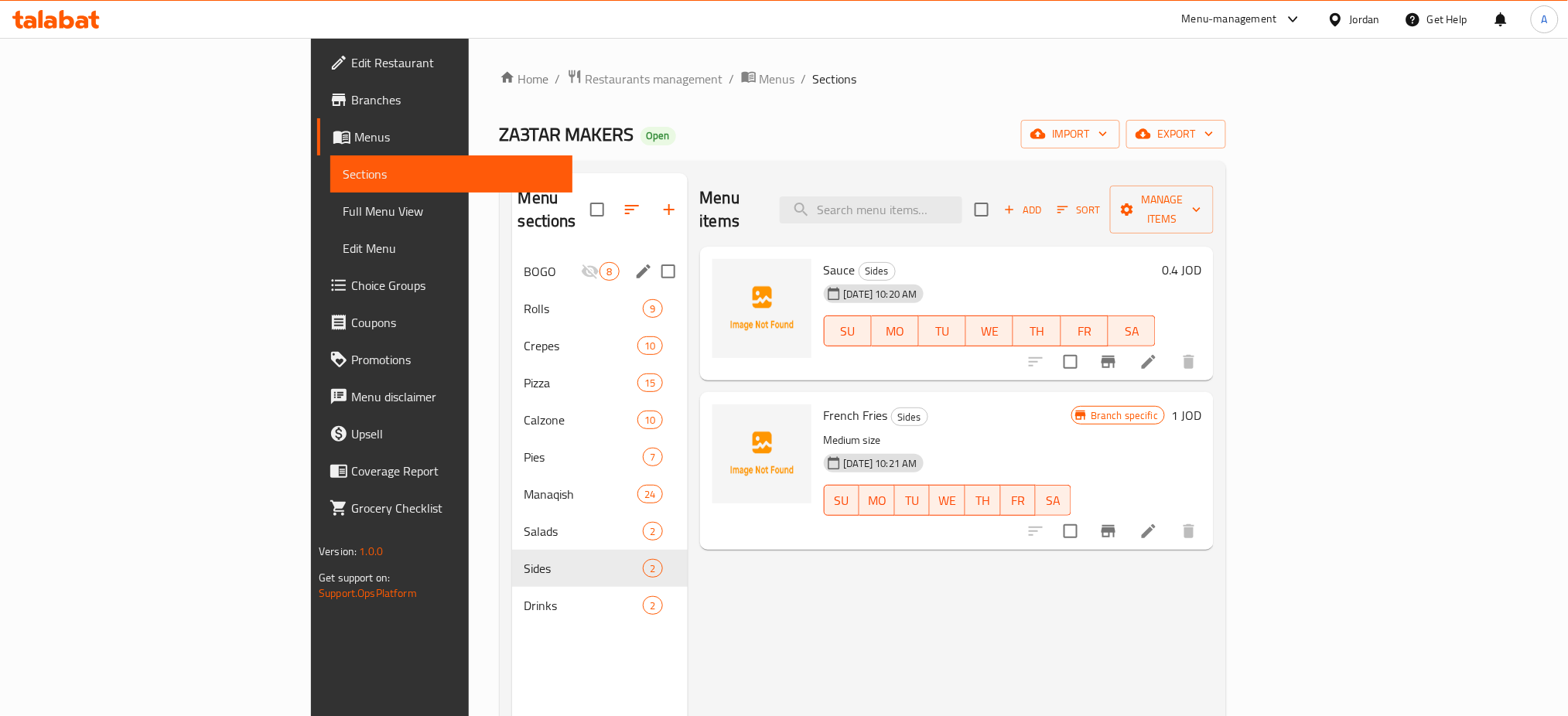
click at [525, 262] on span "BOGO" at bounding box center [553, 271] width 57 height 19
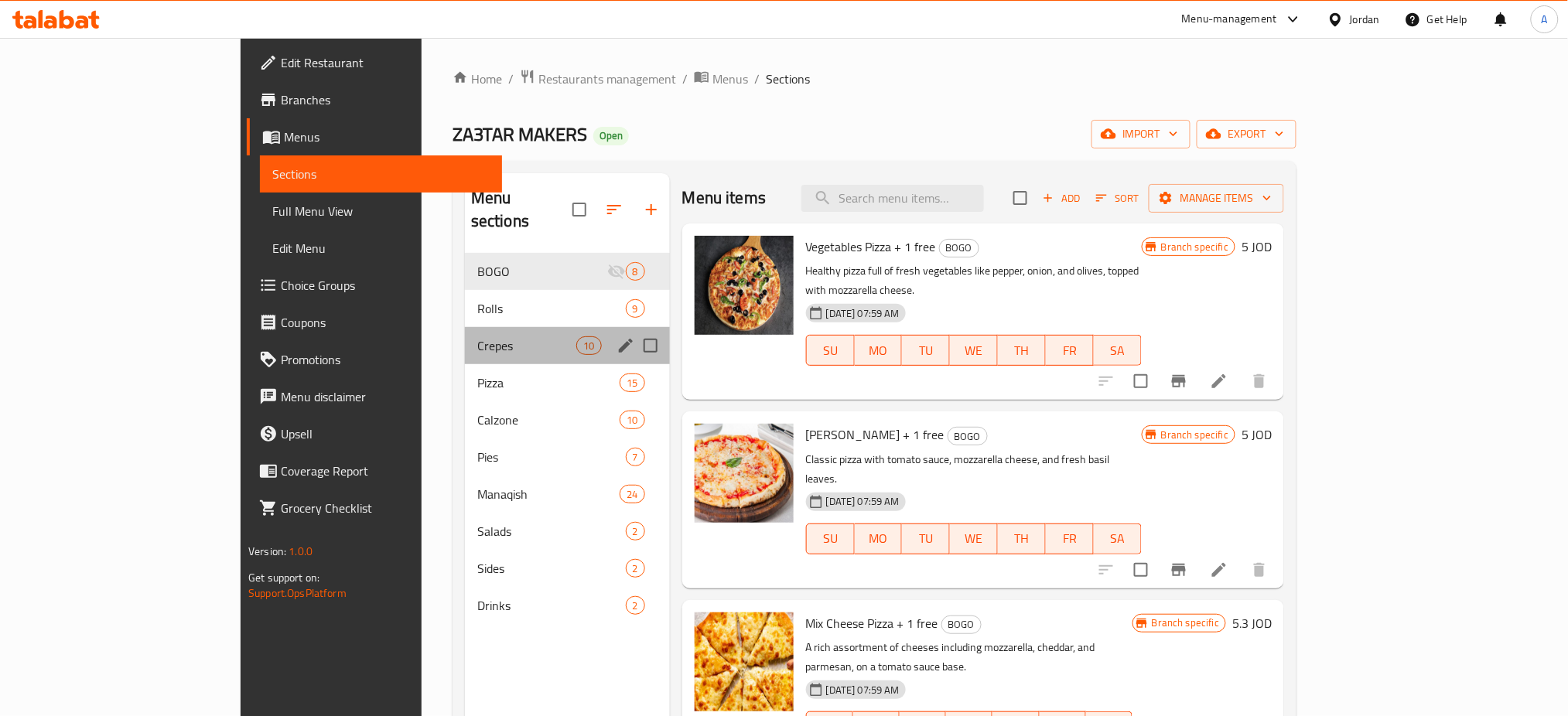
click at [465, 327] on div "Crepes 10" at bounding box center [567, 345] width 205 height 37
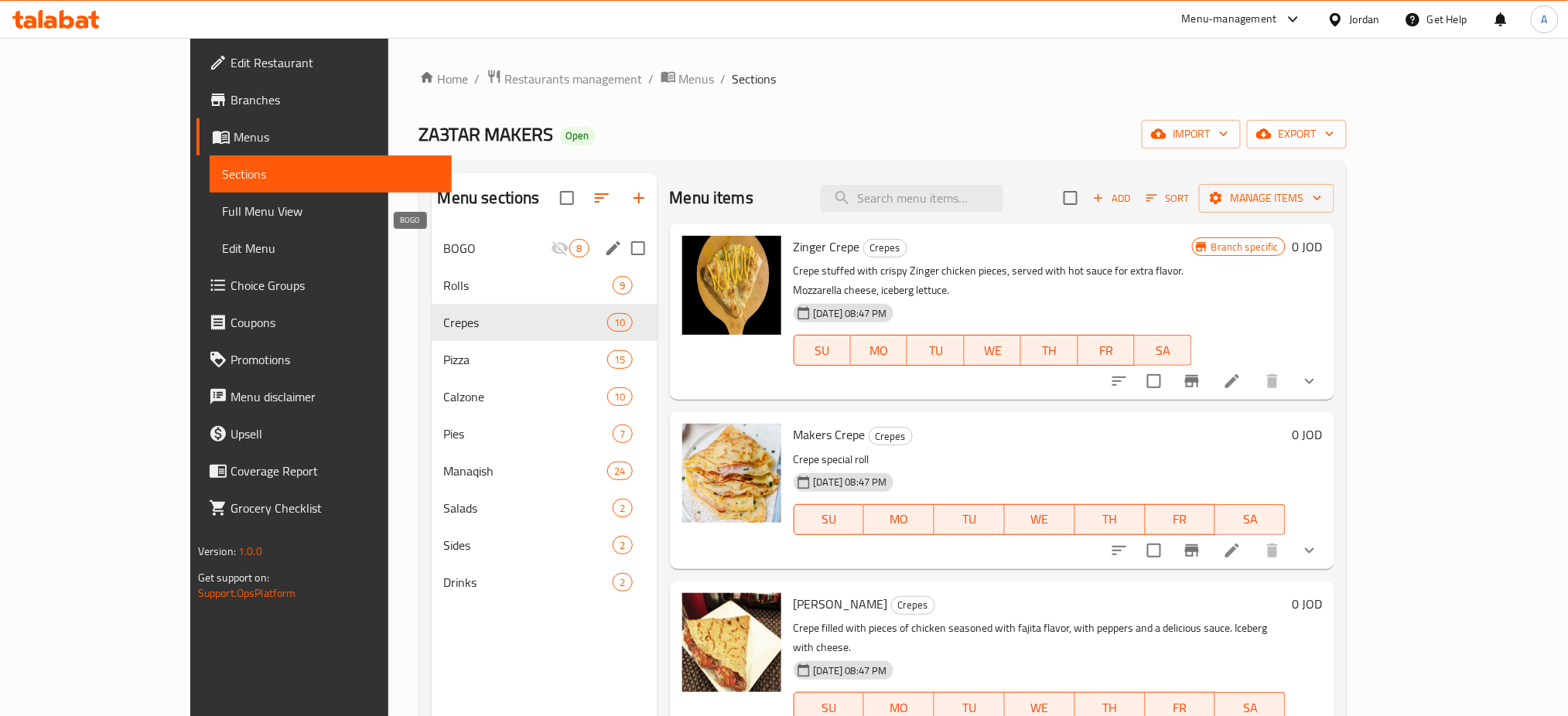
click at [451, 246] on span "BOGO" at bounding box center [498, 248] width 107 height 19
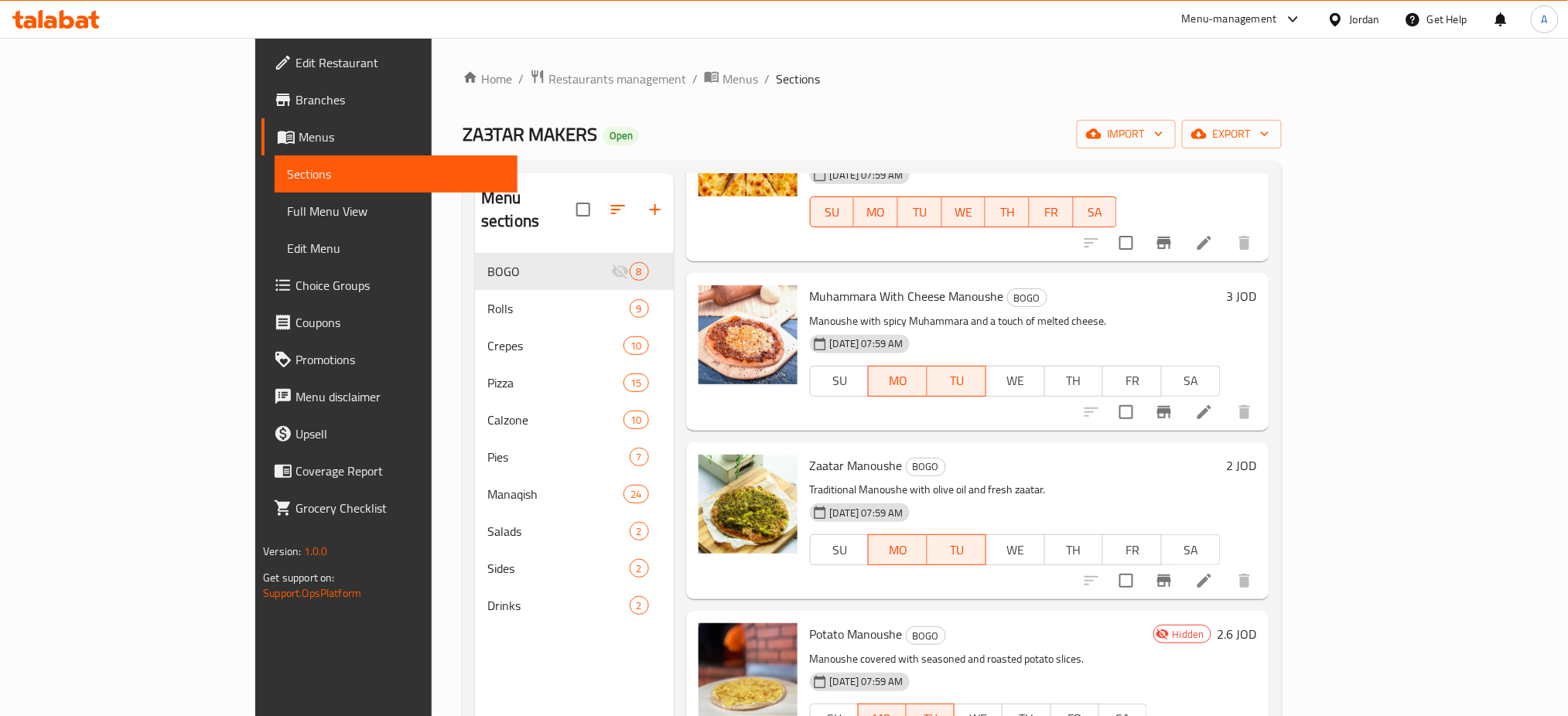
scroll to position [672, 0]
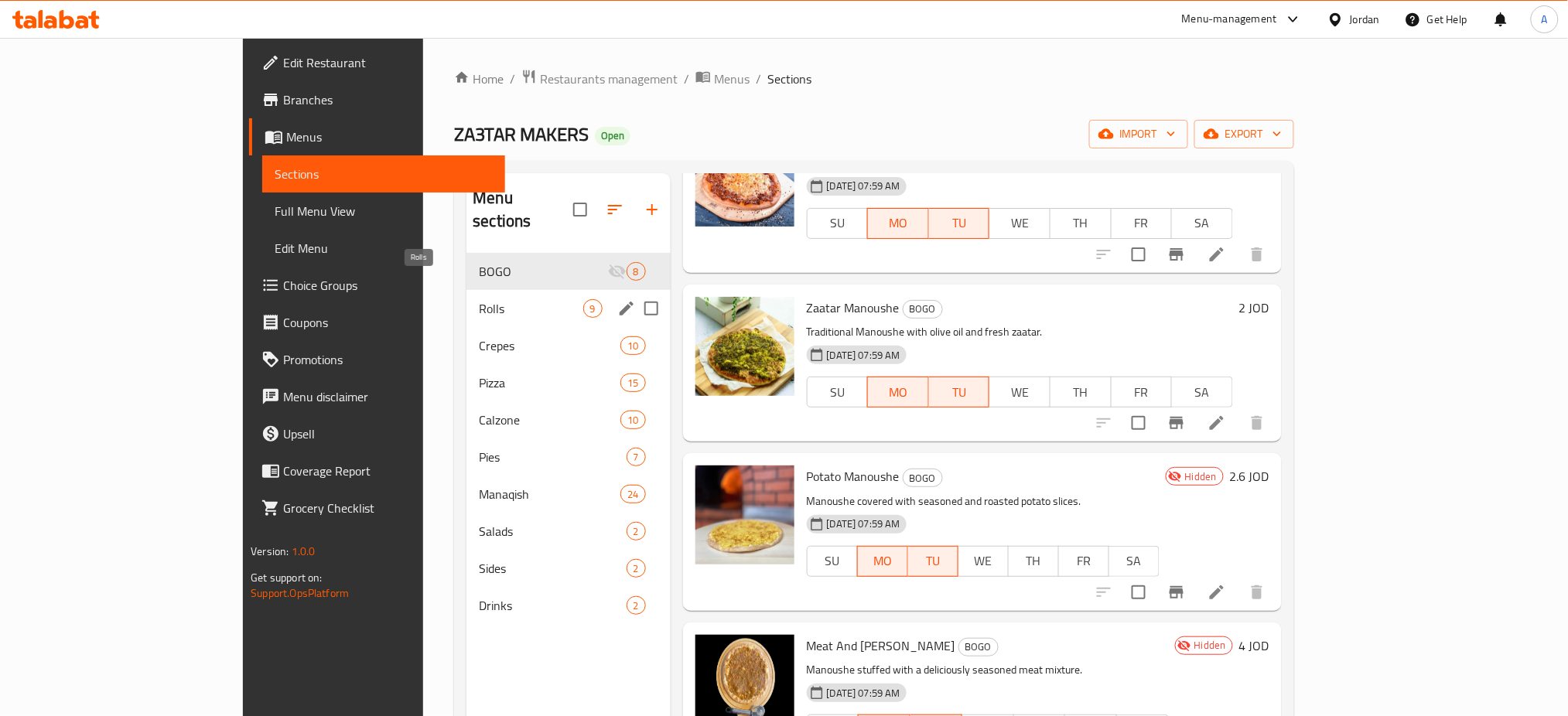
click at [479, 299] on span "Rolls" at bounding box center [531, 308] width 104 height 19
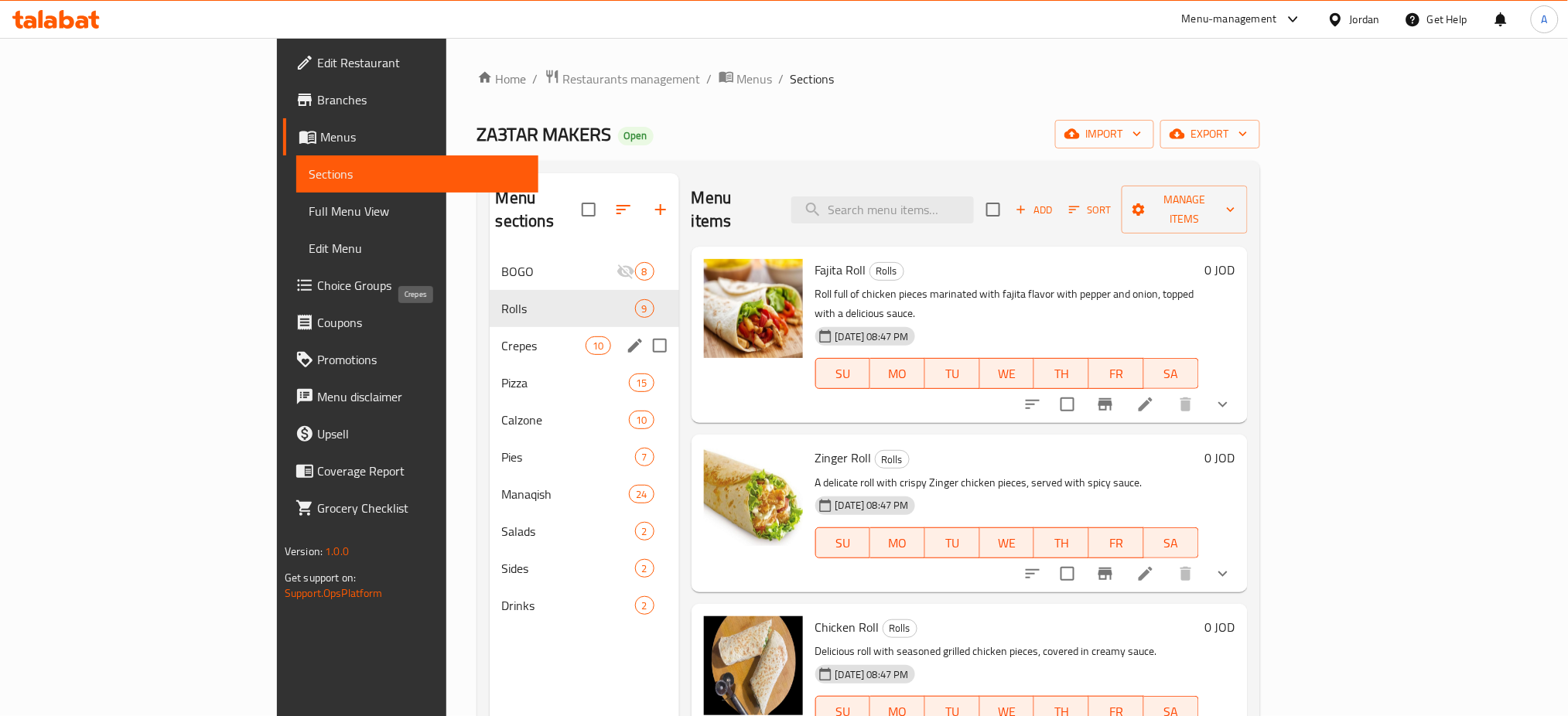
click at [502, 336] on span "Crepes" at bounding box center [544, 345] width 84 height 19
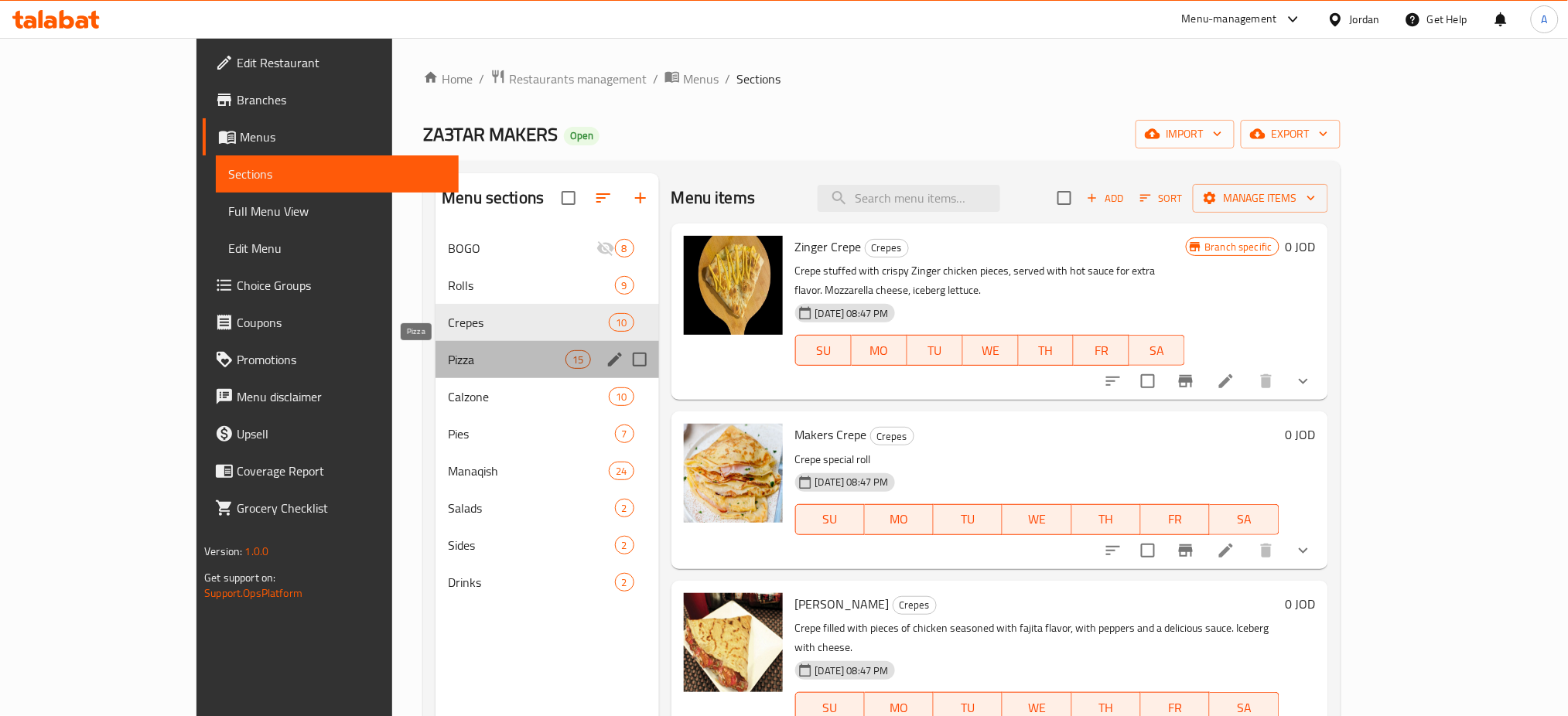
click at [448, 352] on span "Pizza" at bounding box center [506, 359] width 118 height 19
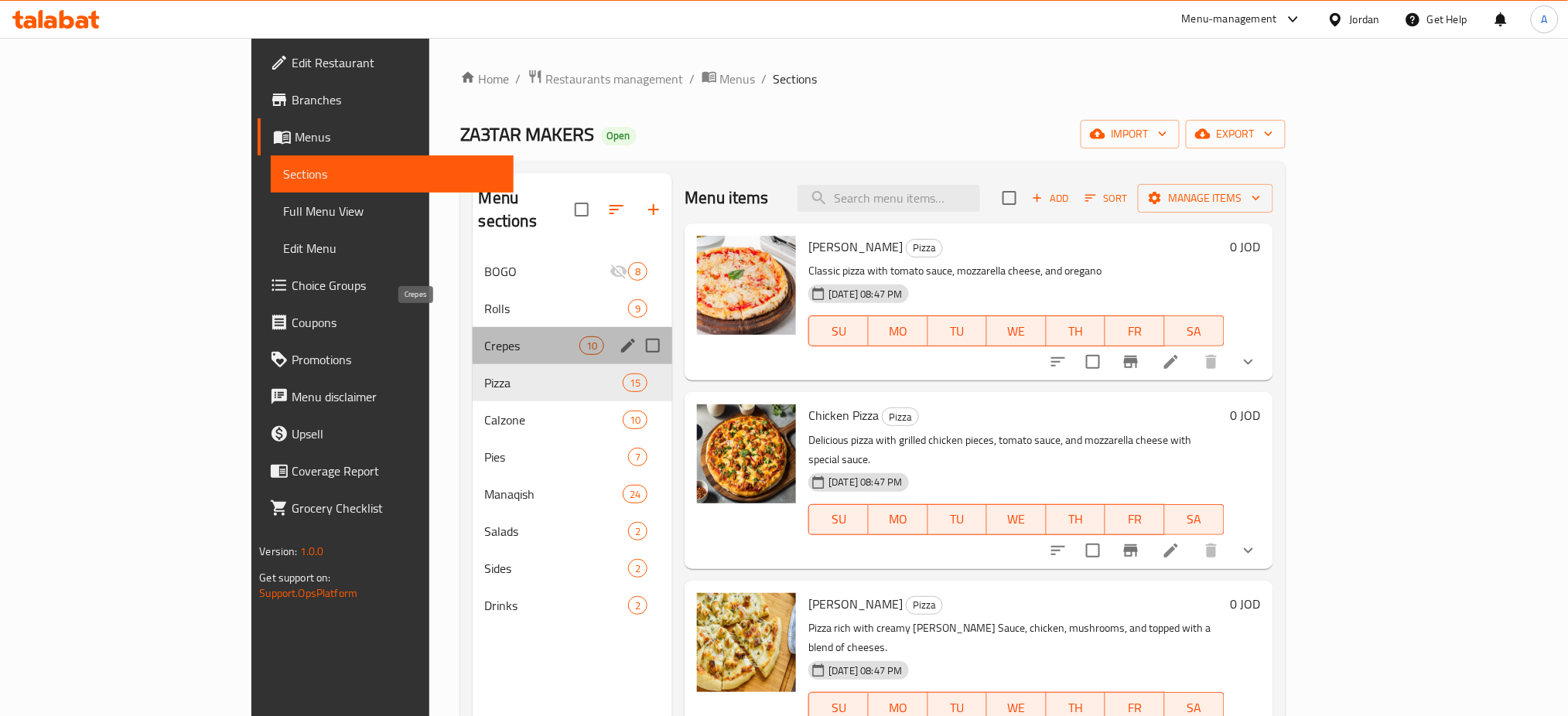
click at [485, 336] on span "Crepes" at bounding box center [532, 345] width 95 height 19
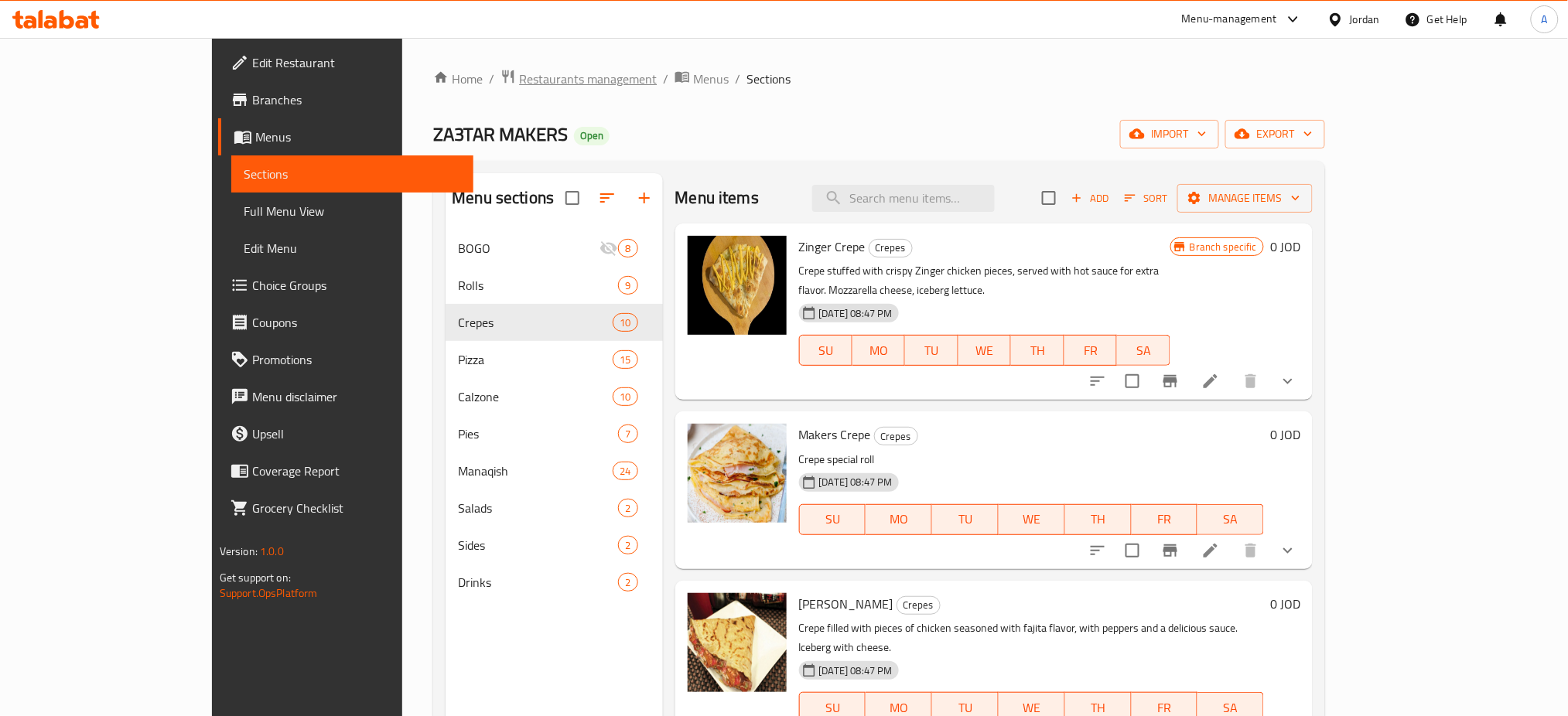
click at [519, 82] on span "Restaurants management" at bounding box center [588, 79] width 138 height 19
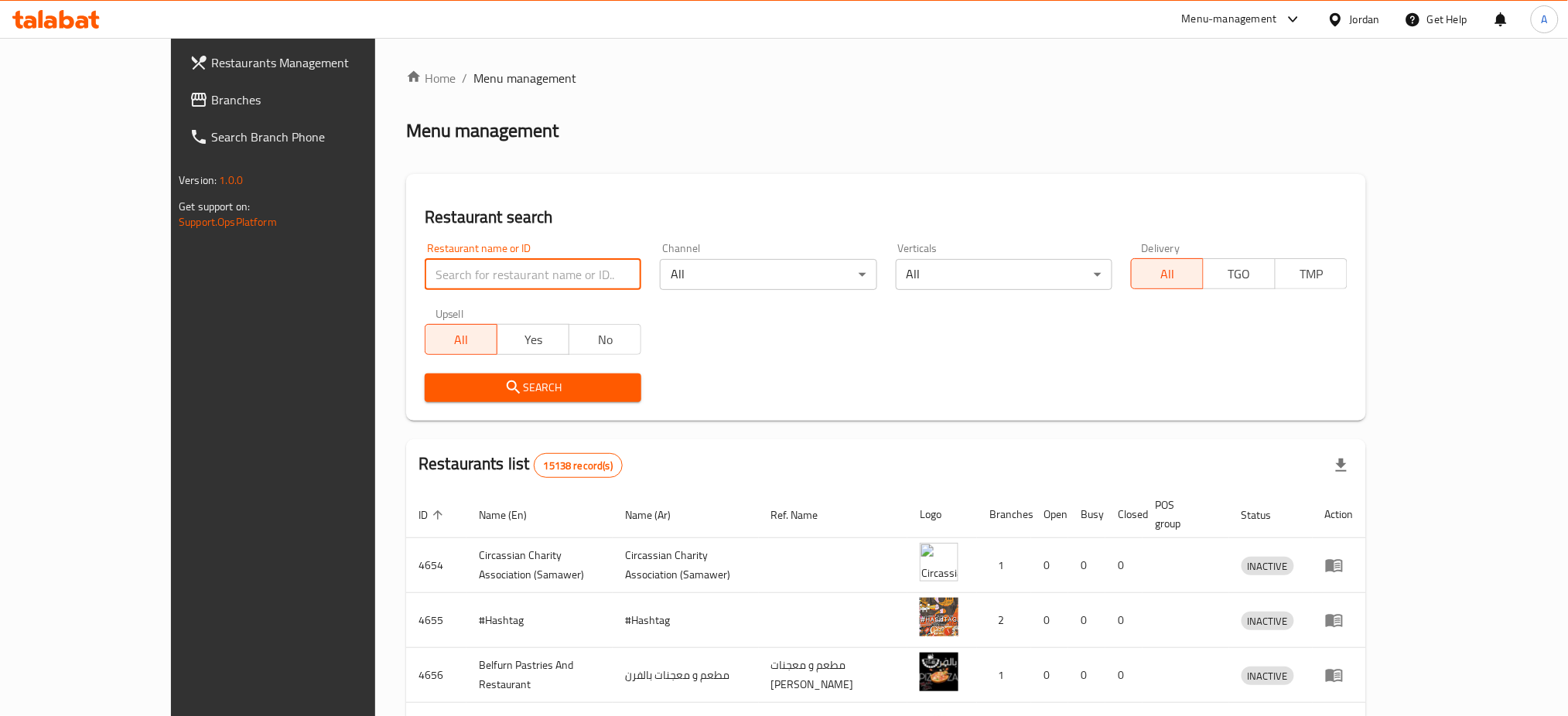
click at [530, 276] on input "search" at bounding box center [533, 274] width 217 height 31
type input "منقوشة لبيبة"
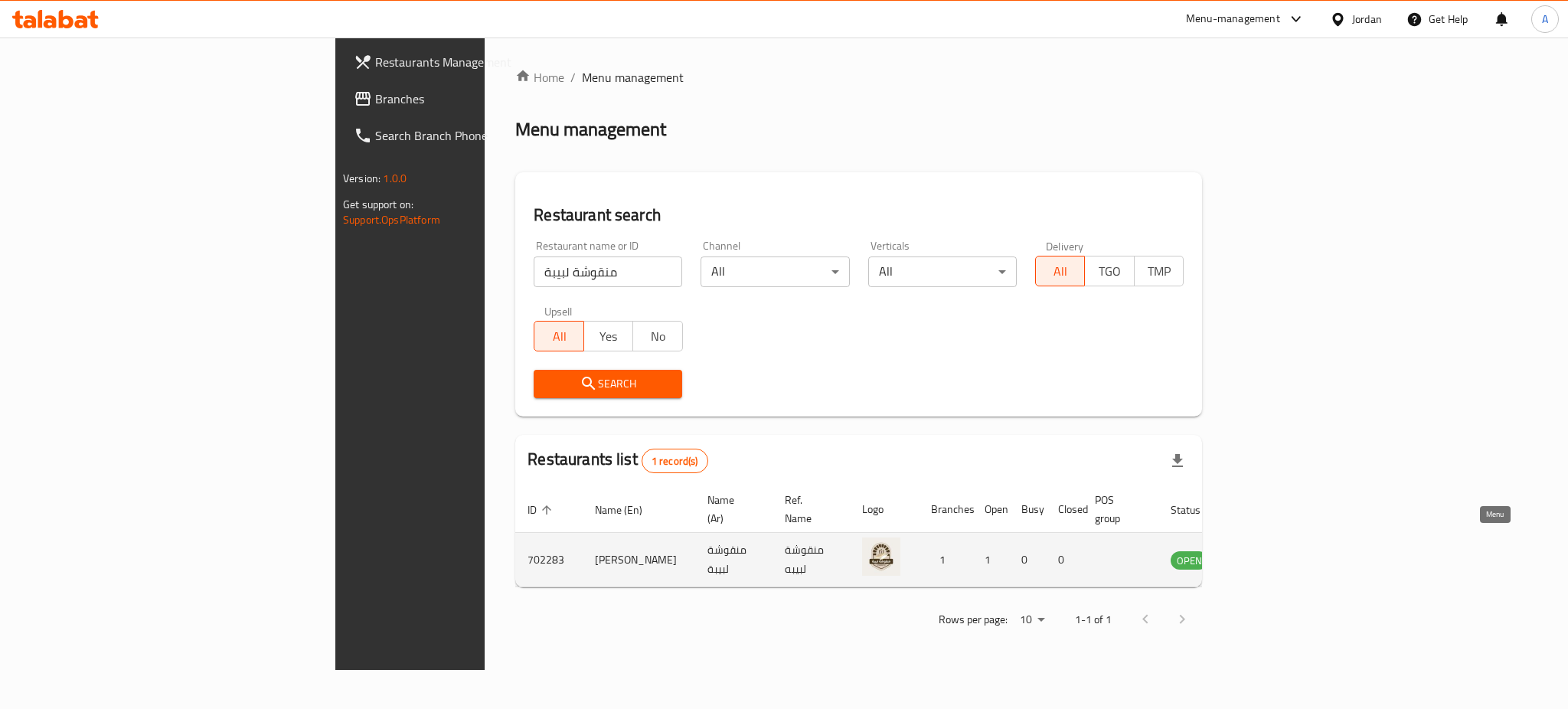
click at [1279, 550] on link "enhanced table" at bounding box center [1264, 559] width 28 height 18
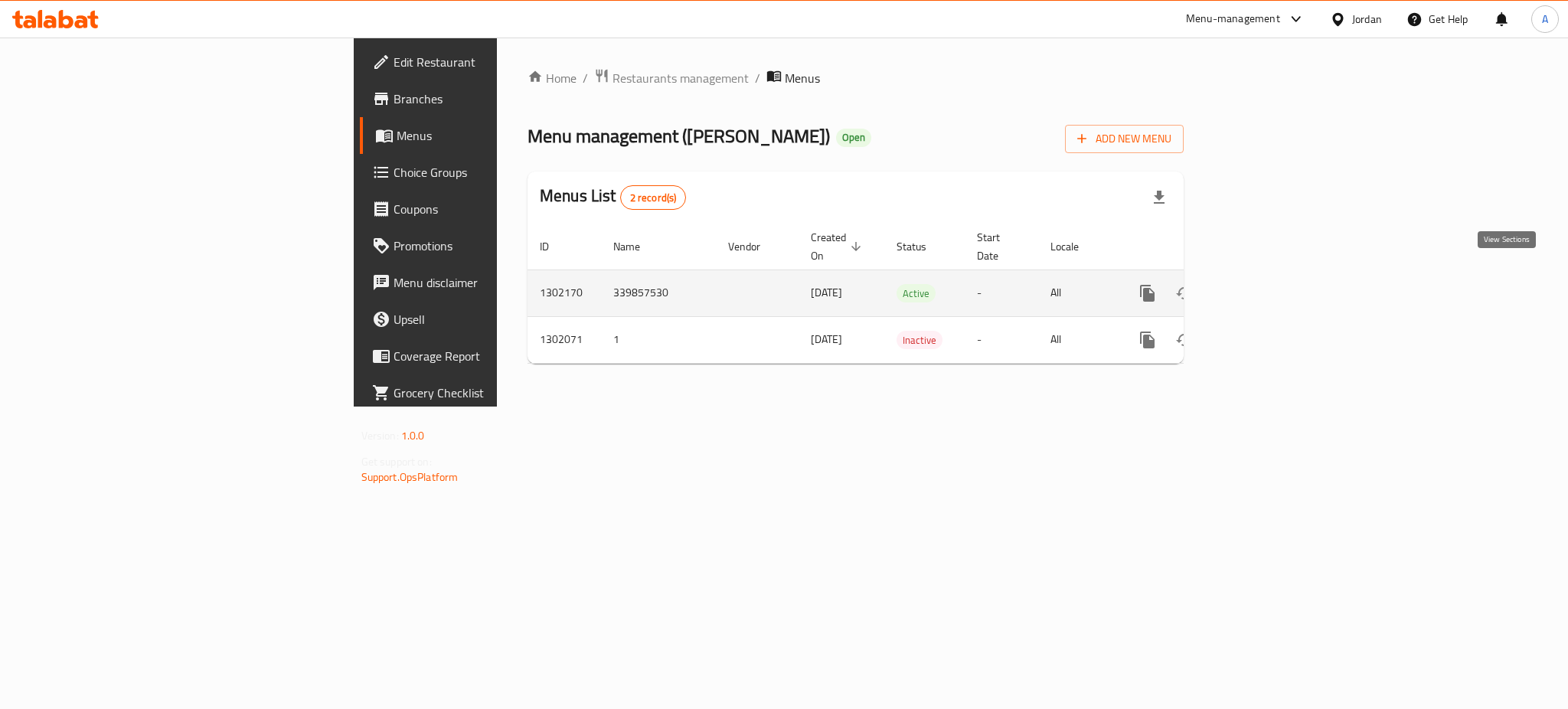
click at [1267, 284] on icon "enhanced table" at bounding box center [1258, 294] width 18 height 18
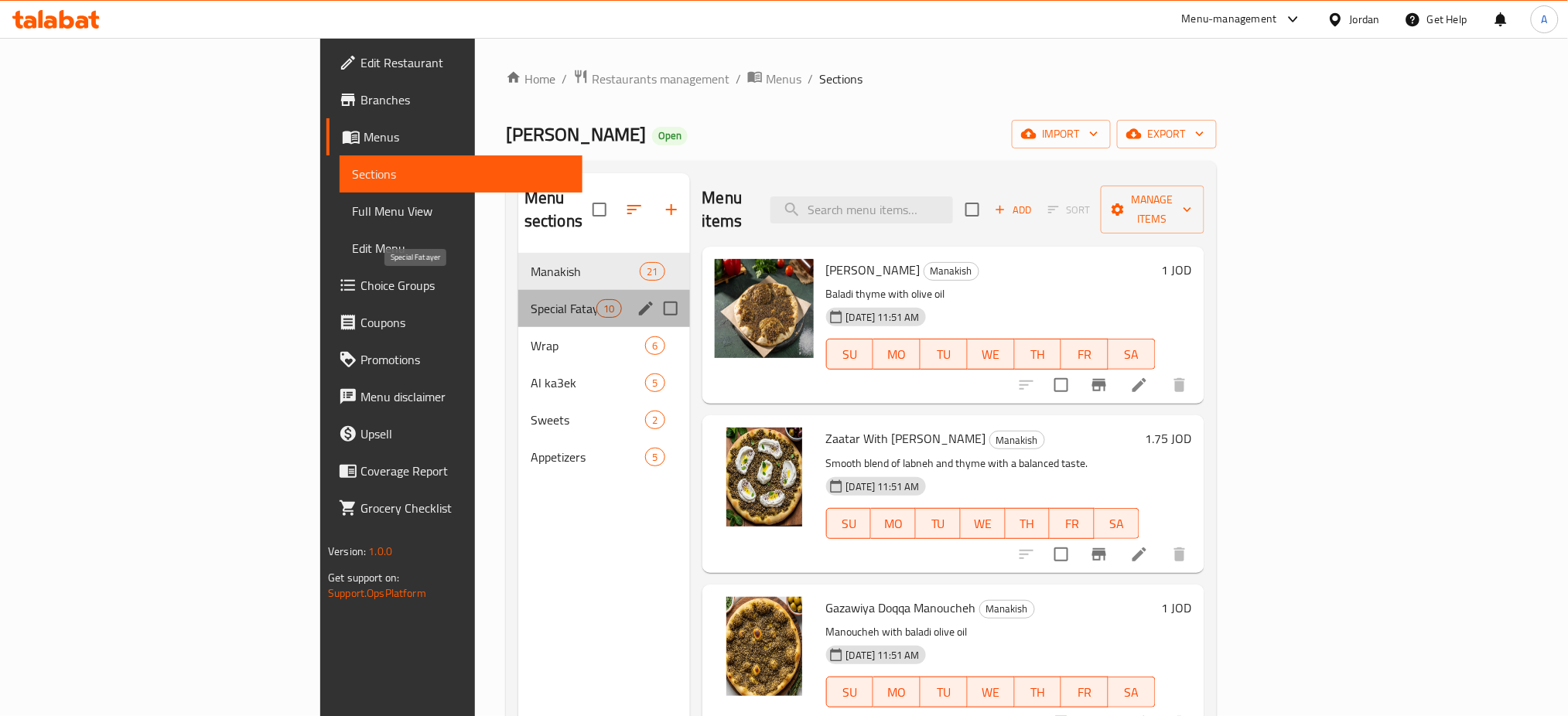
click at [531, 299] on span "Special Fatayer" at bounding box center [563, 308] width 66 height 19
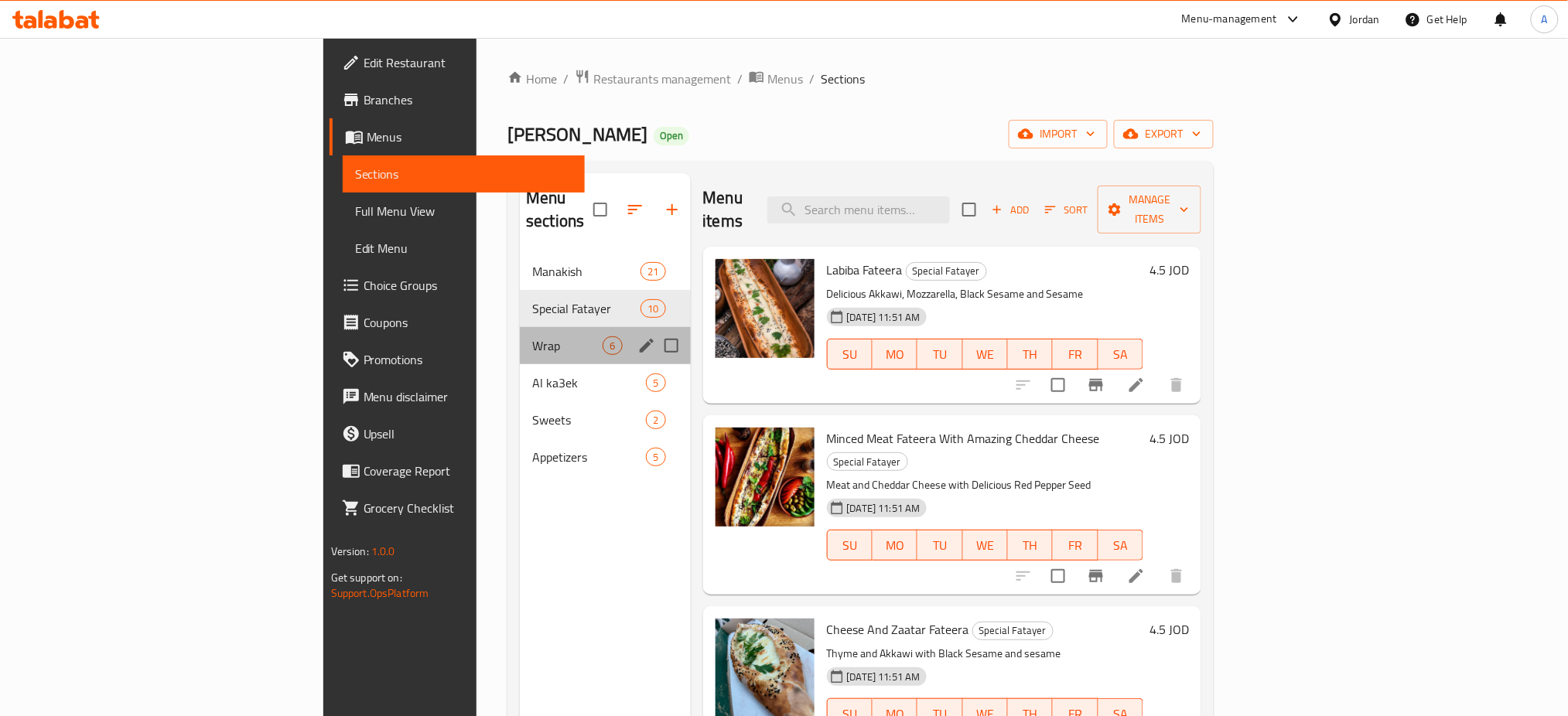
click at [520, 335] on div "Wrap 6" at bounding box center [605, 345] width 171 height 37
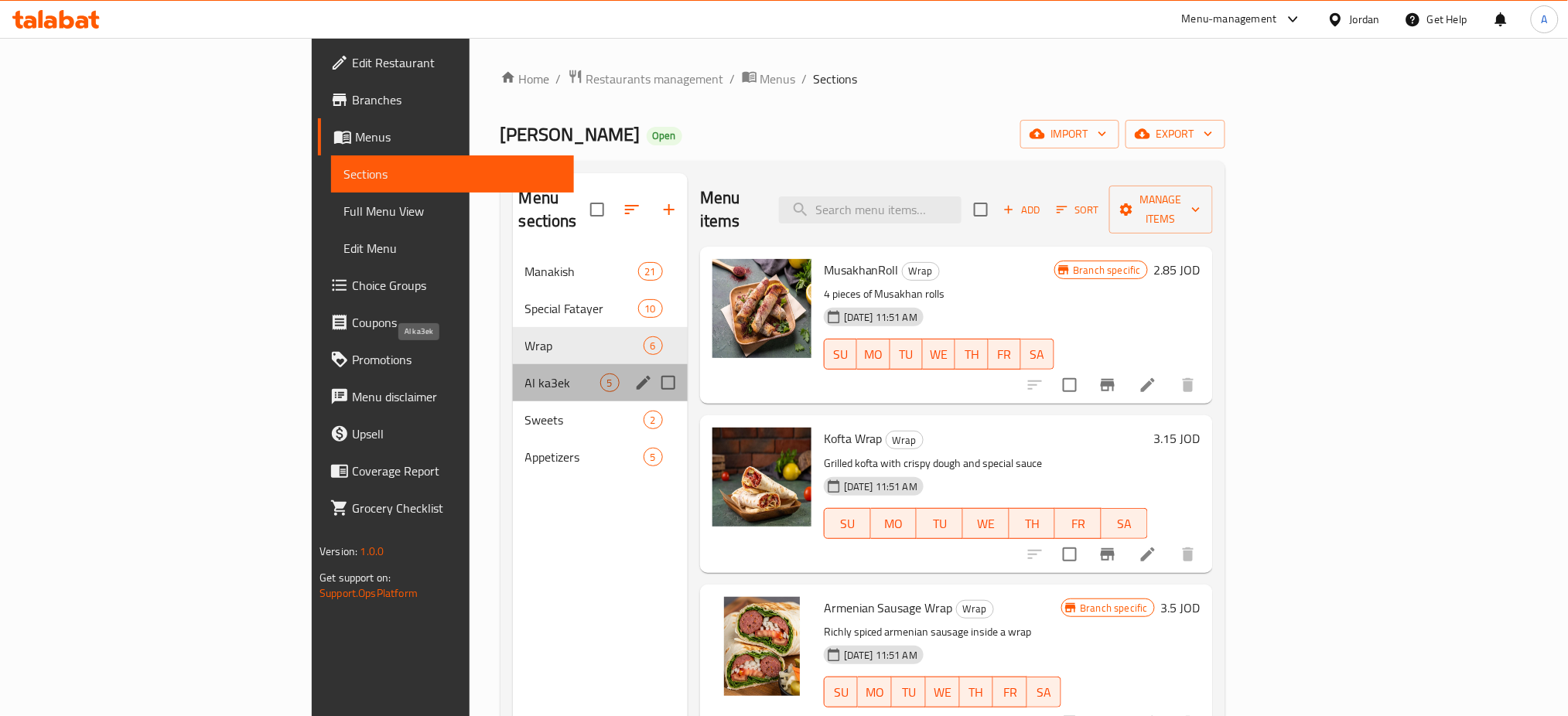
click at [525, 373] on span "Al ka3ek" at bounding box center [563, 383] width 75 height 19
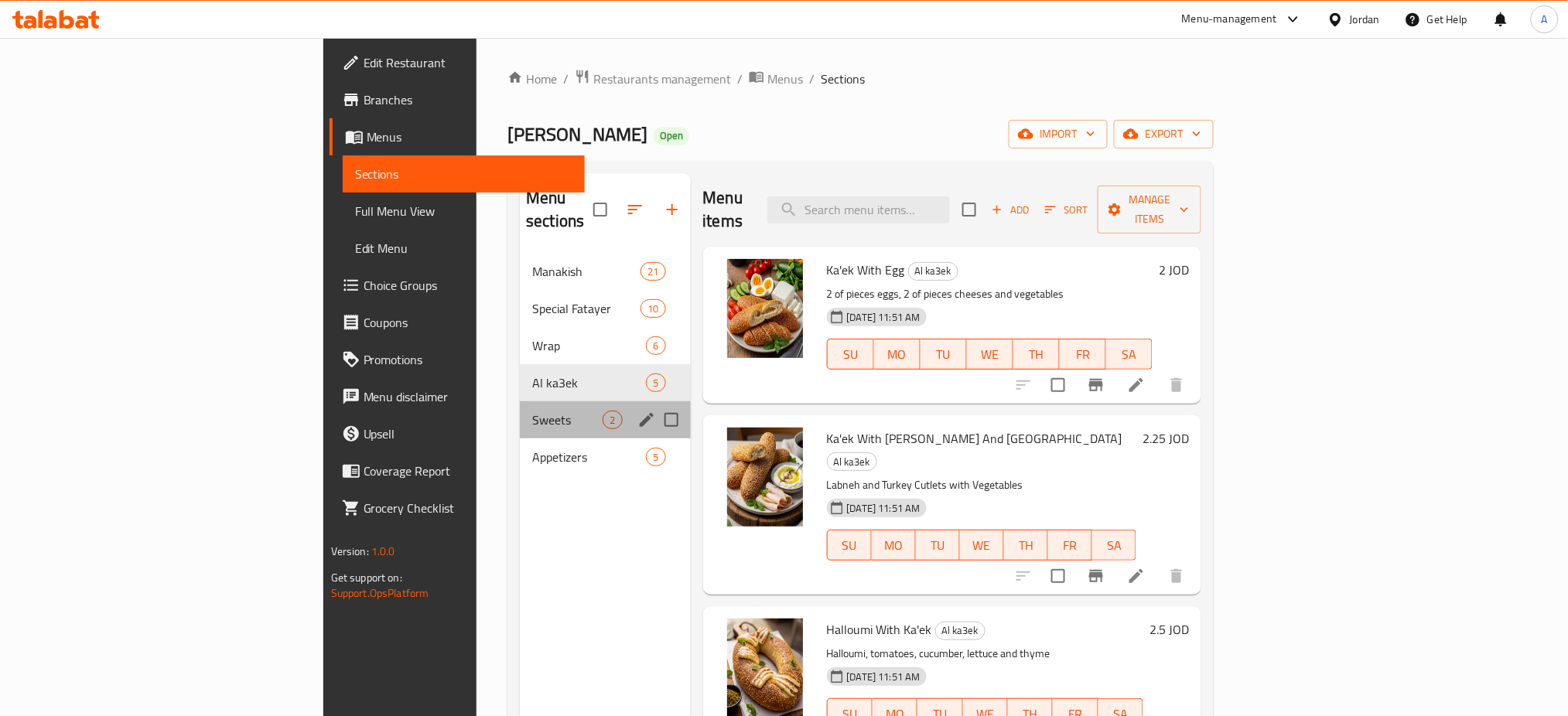
click at [520, 401] on div "Sweets 2" at bounding box center [605, 420] width 171 height 37
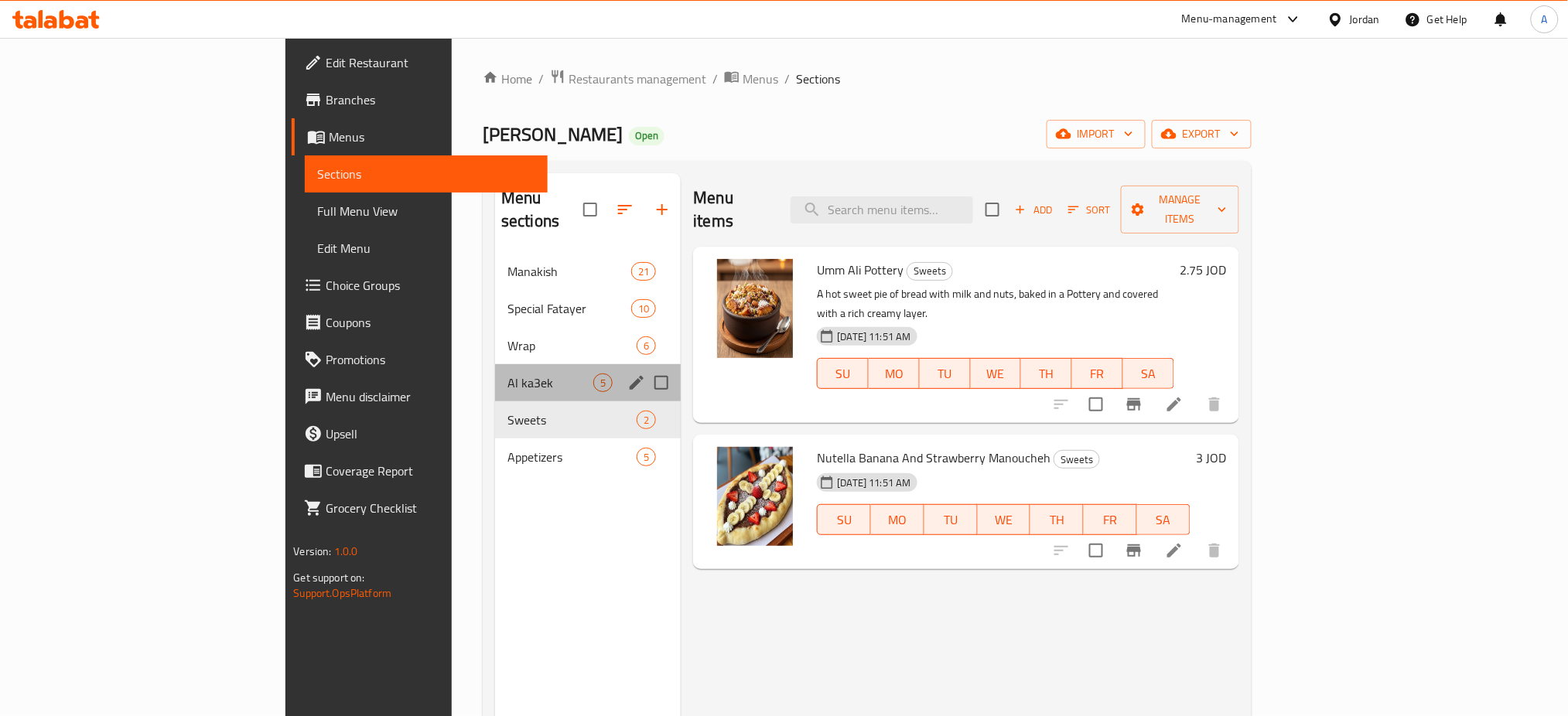
click at [495, 364] on div "Al ka3ek 5" at bounding box center [588, 383] width 185 height 37
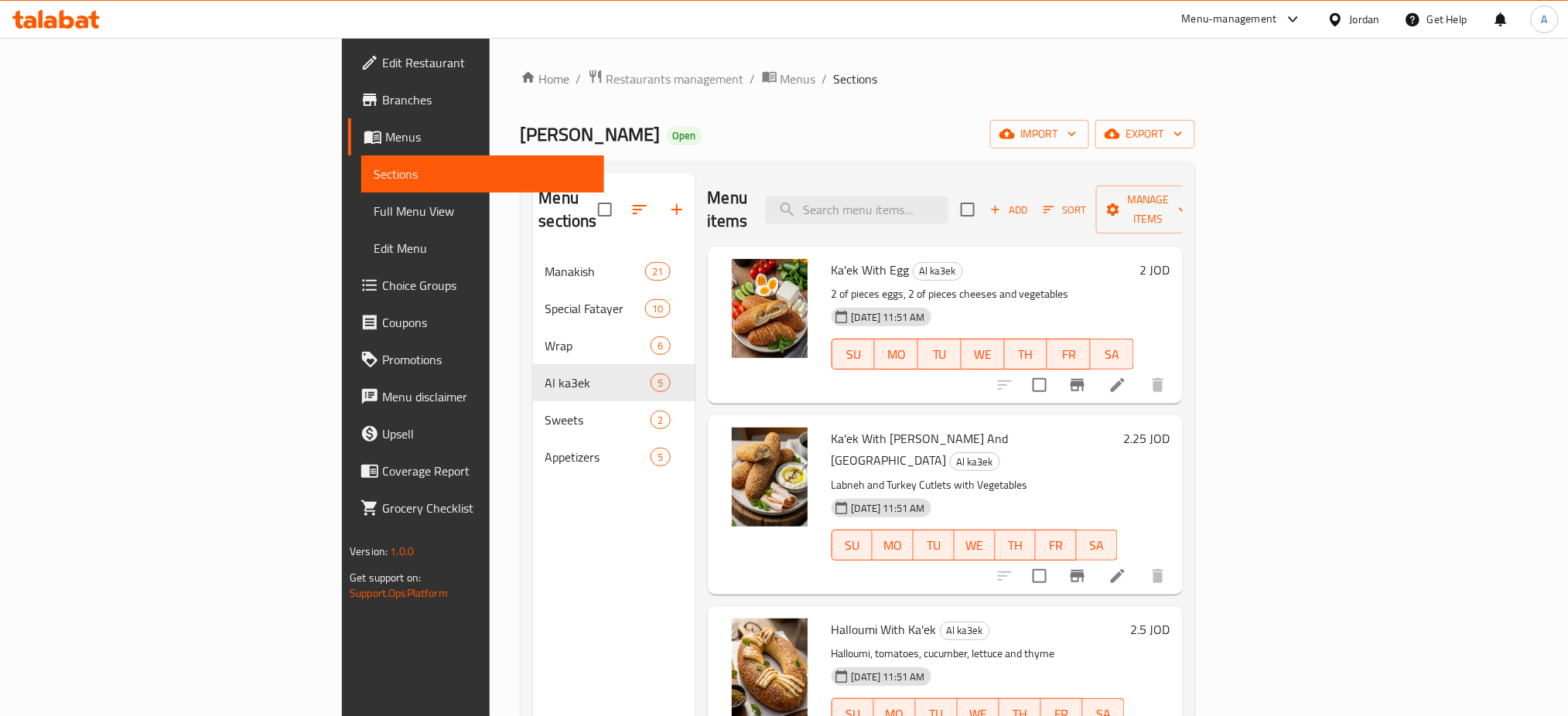
click at [1190, 21] on div "Menu-management" at bounding box center [1230, 19] width 95 height 19
click at [1155, 92] on div "Agent Campaigns Center" at bounding box center [1143, 105] width 142 height 35
